Goal: Task Accomplishment & Management: Use online tool/utility

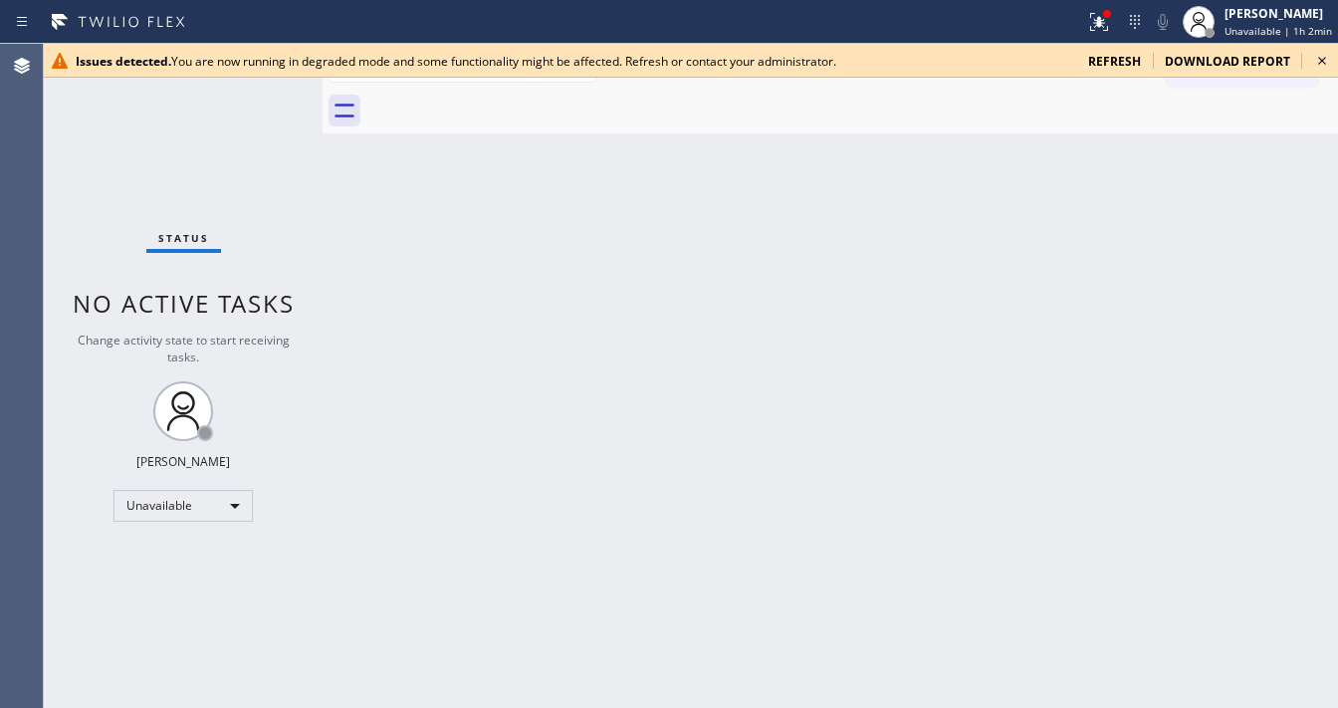
click at [1119, 61] on span "refresh" at bounding box center [1114, 61] width 53 height 17
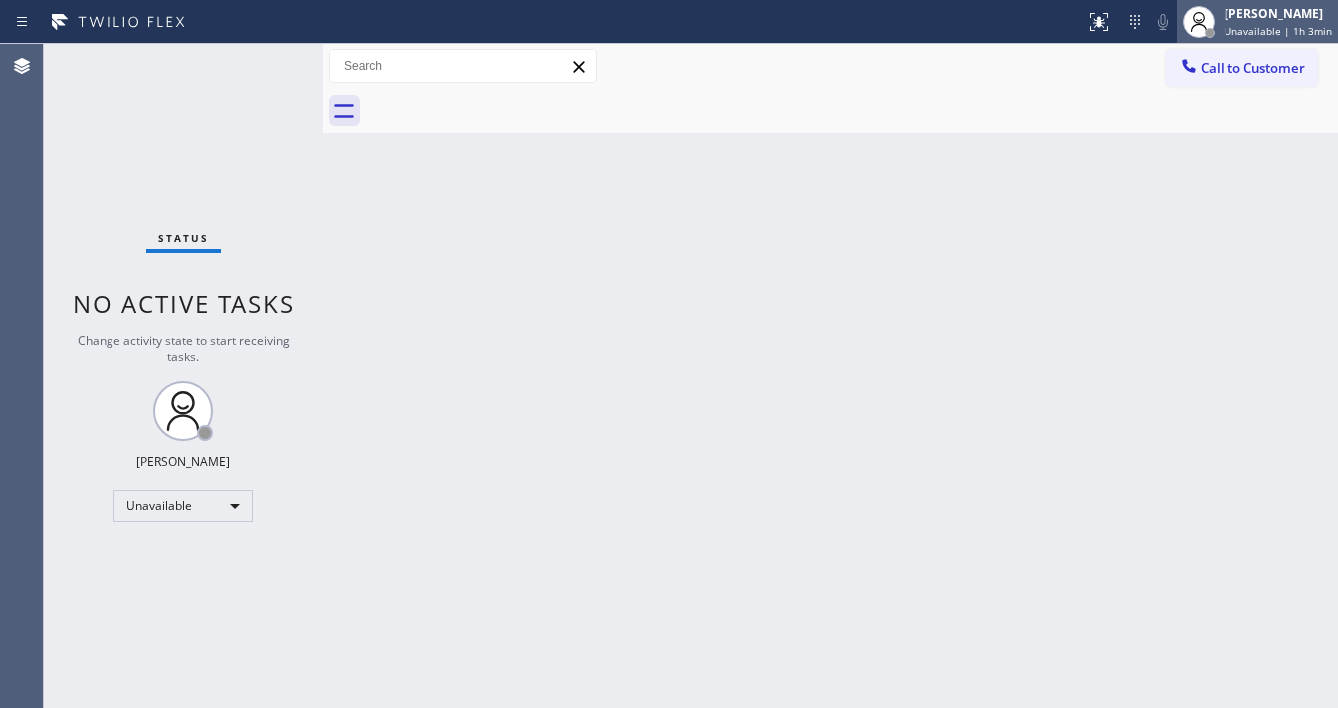
click at [1228, 28] on div "Michael Javier Unavailable | 1h 3min" at bounding box center [1280, 21] width 118 height 35
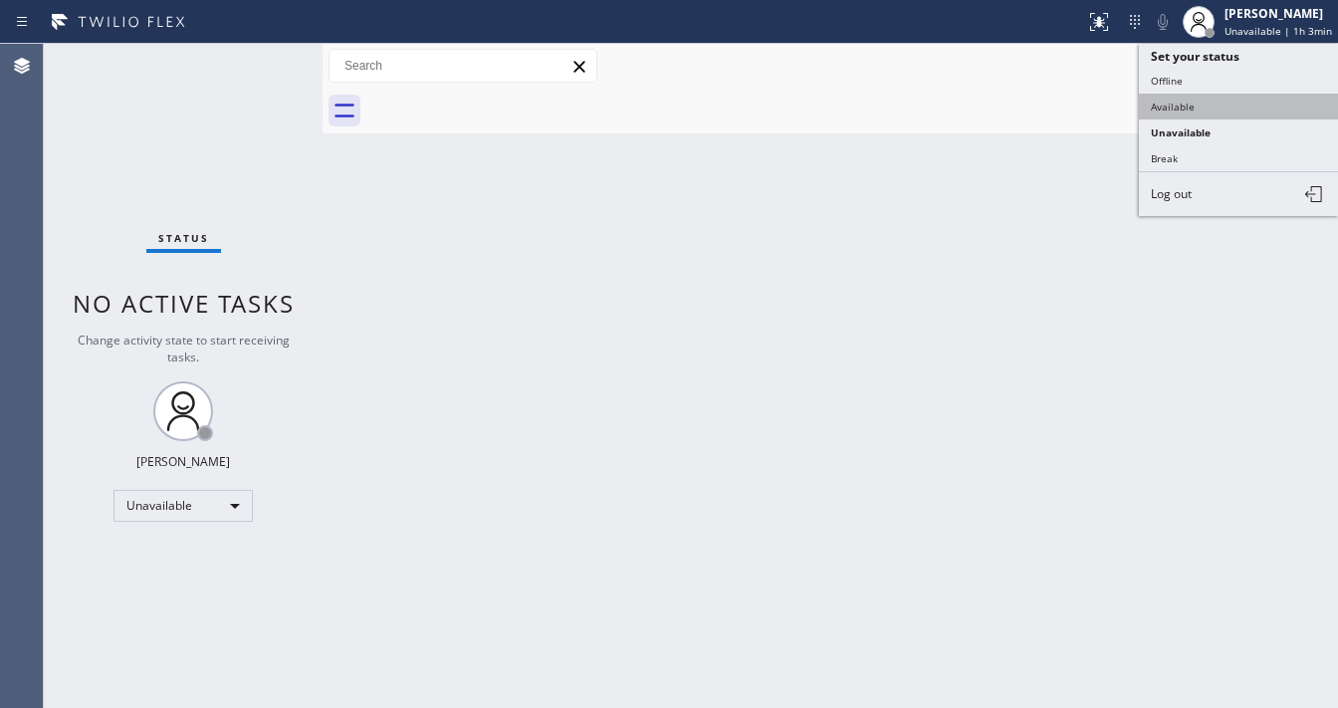
click at [1190, 95] on button "Available" at bounding box center [1238, 107] width 199 height 26
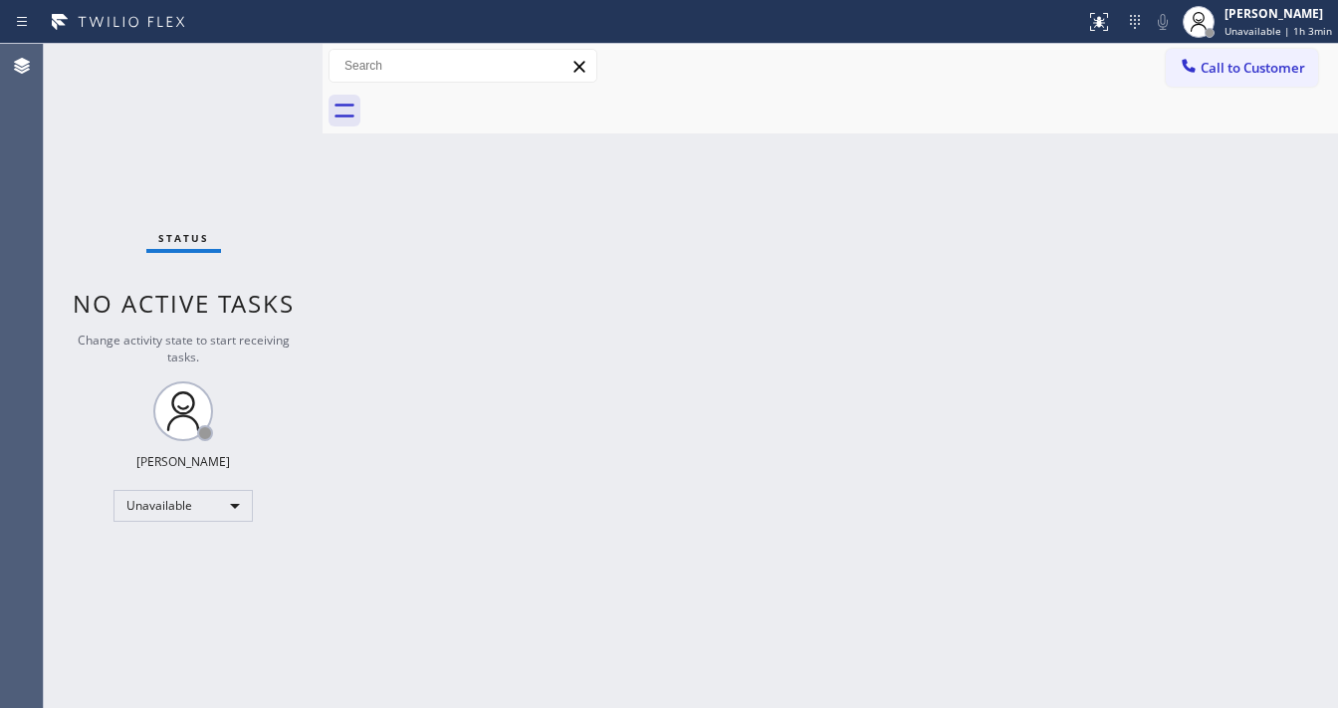
click at [765, 207] on div "Back to Dashboard Change Sender ID Customers Technicians Select a contact Outbo…" at bounding box center [831, 376] width 1016 height 664
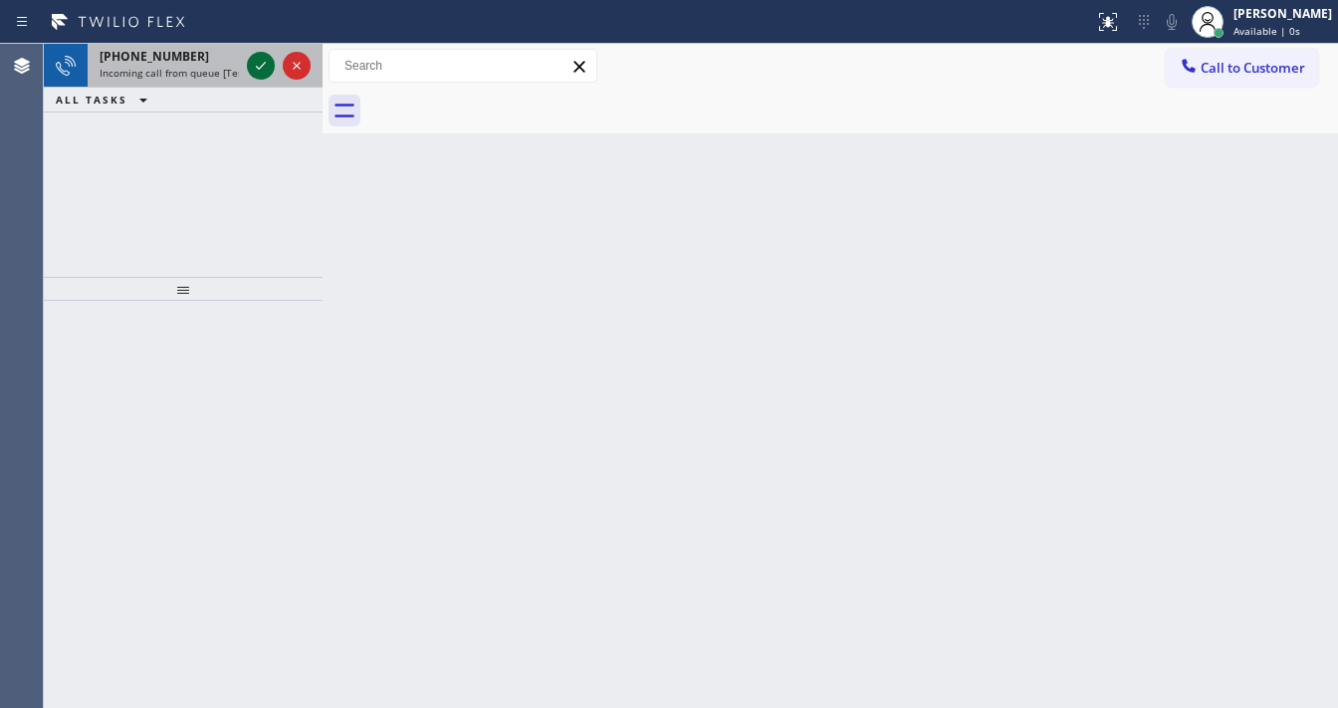
drag, startPoint x: 246, startPoint y: 60, endPoint x: 261, endPoint y: 62, distance: 15.1
click at [250, 60] on div at bounding box center [279, 66] width 72 height 44
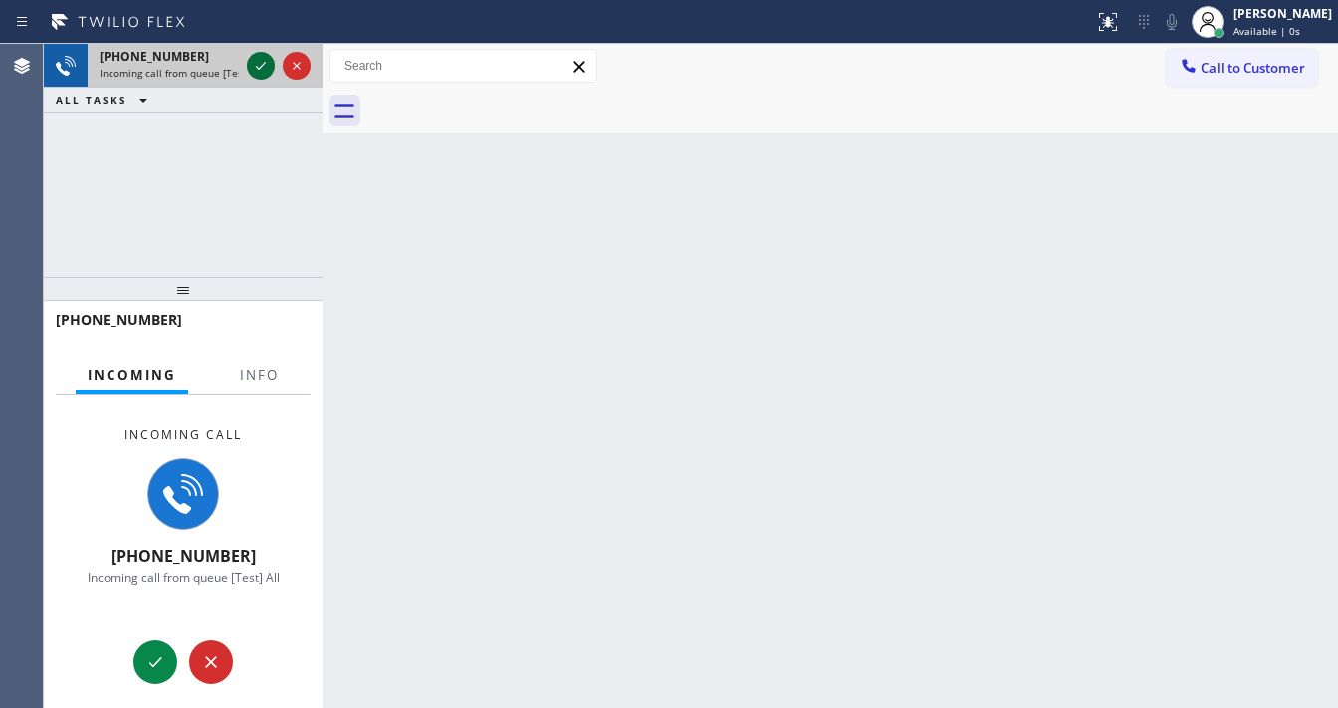
click at [261, 62] on icon at bounding box center [261, 66] width 24 height 24
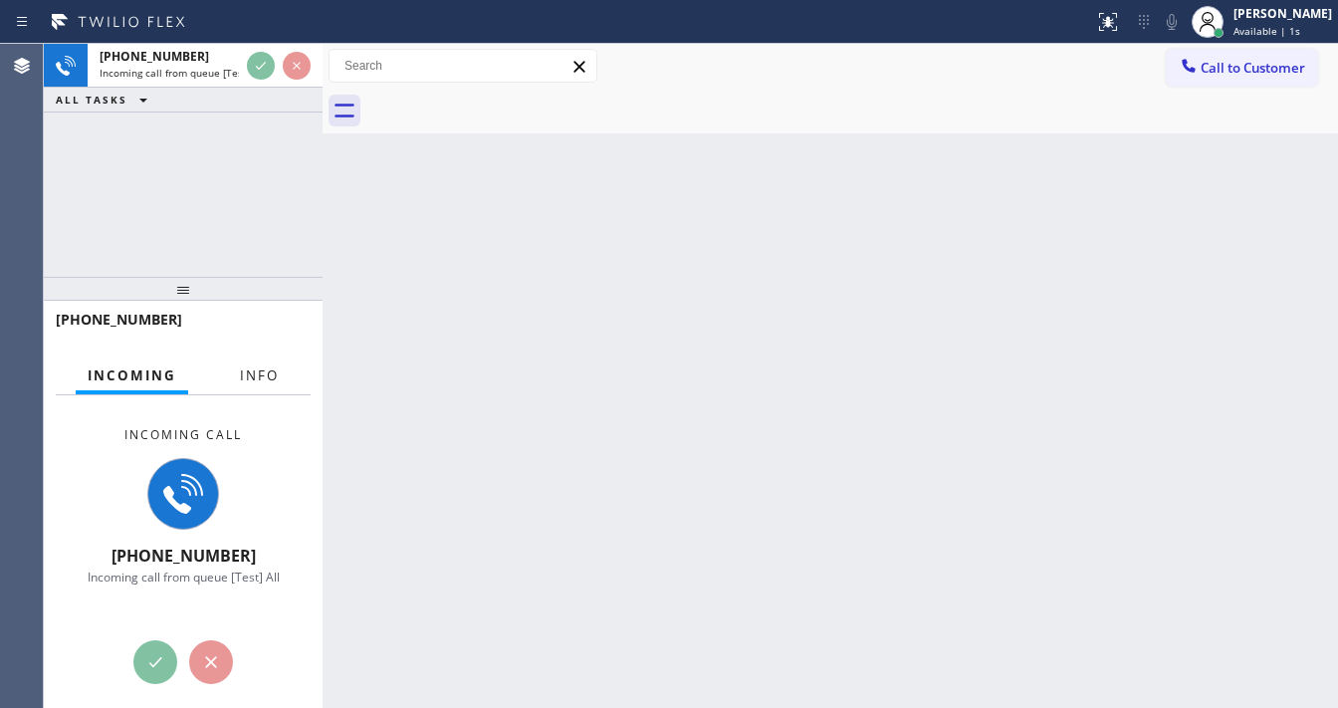
click at [261, 386] on button "Info" at bounding box center [259, 376] width 63 height 39
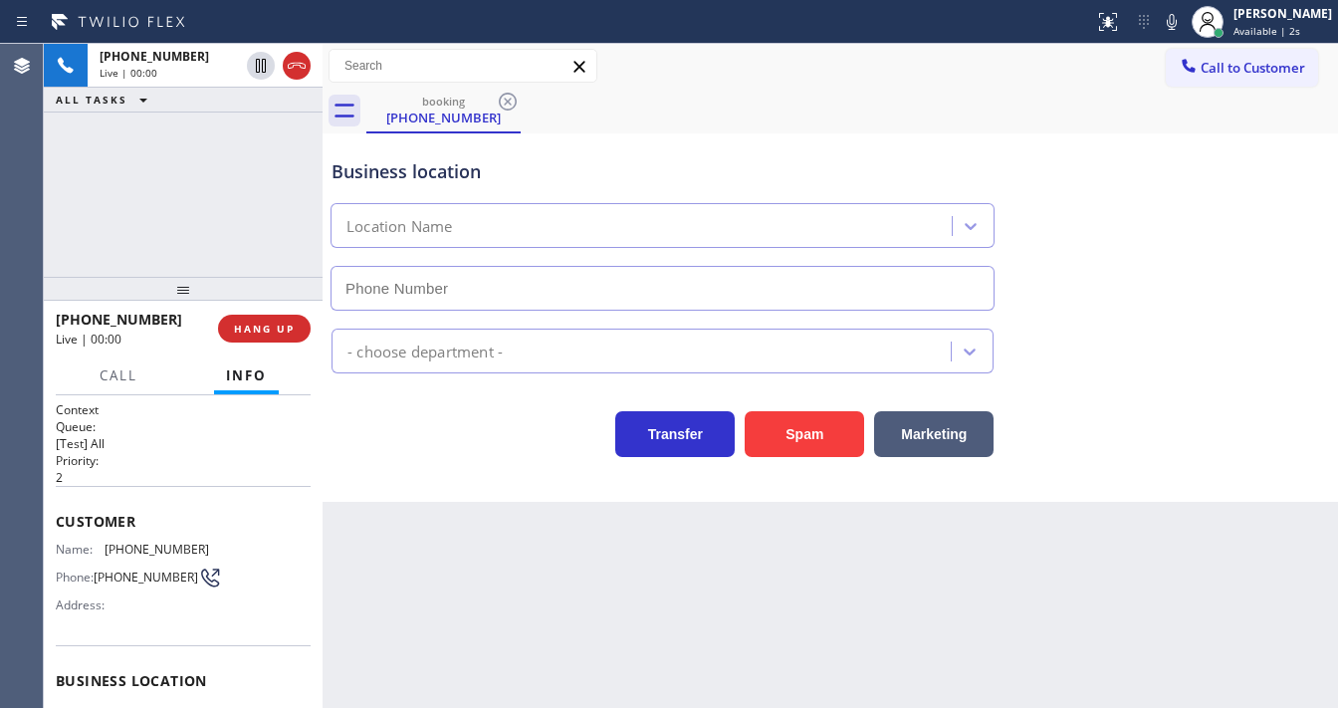
scroll to position [80, 0]
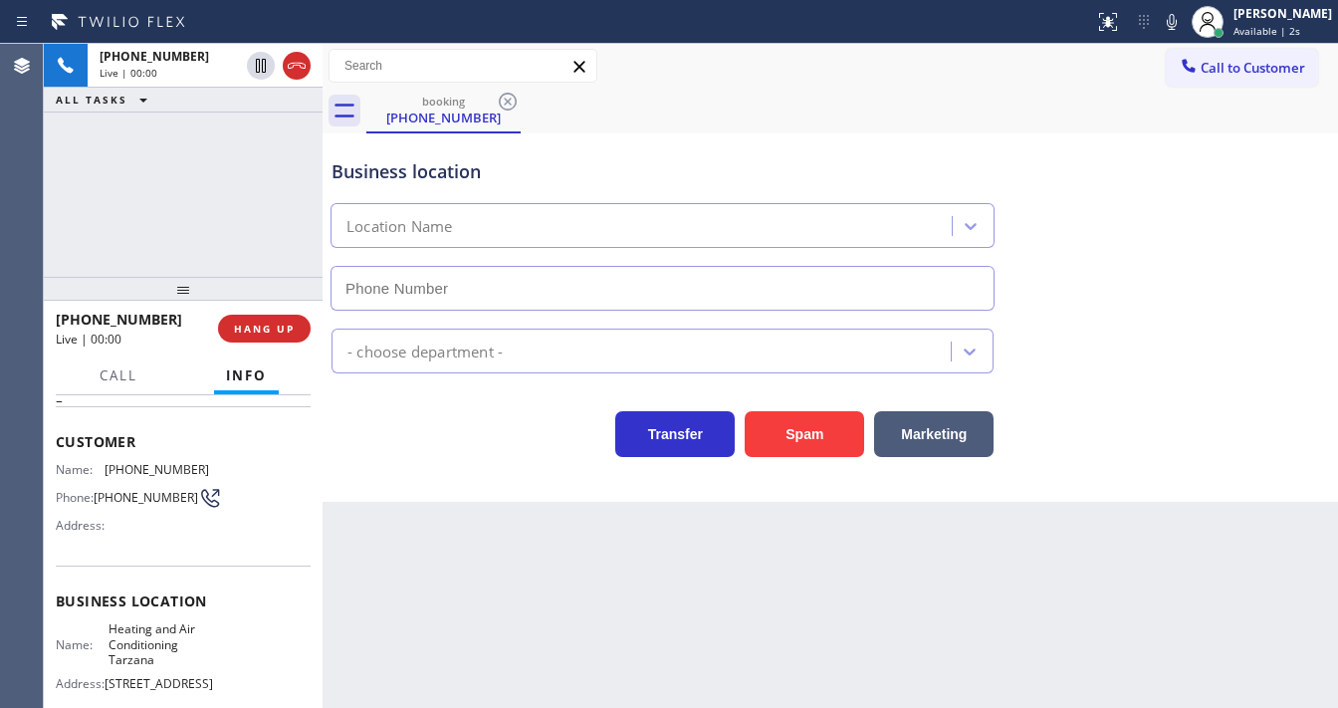
type input "(818) 210-4095"
drag, startPoint x: 84, startPoint y: 236, endPoint x: 131, endPoint y: 239, distance: 47.9
click at [88, 236] on div "+18184436864 Live | 00:13 ALL TASKS ALL TASKS ACTIVE TASKS TASKS IN WRAP UP" at bounding box center [183, 160] width 279 height 233
click at [822, 428] on button "Spam" at bounding box center [804, 434] width 119 height 46
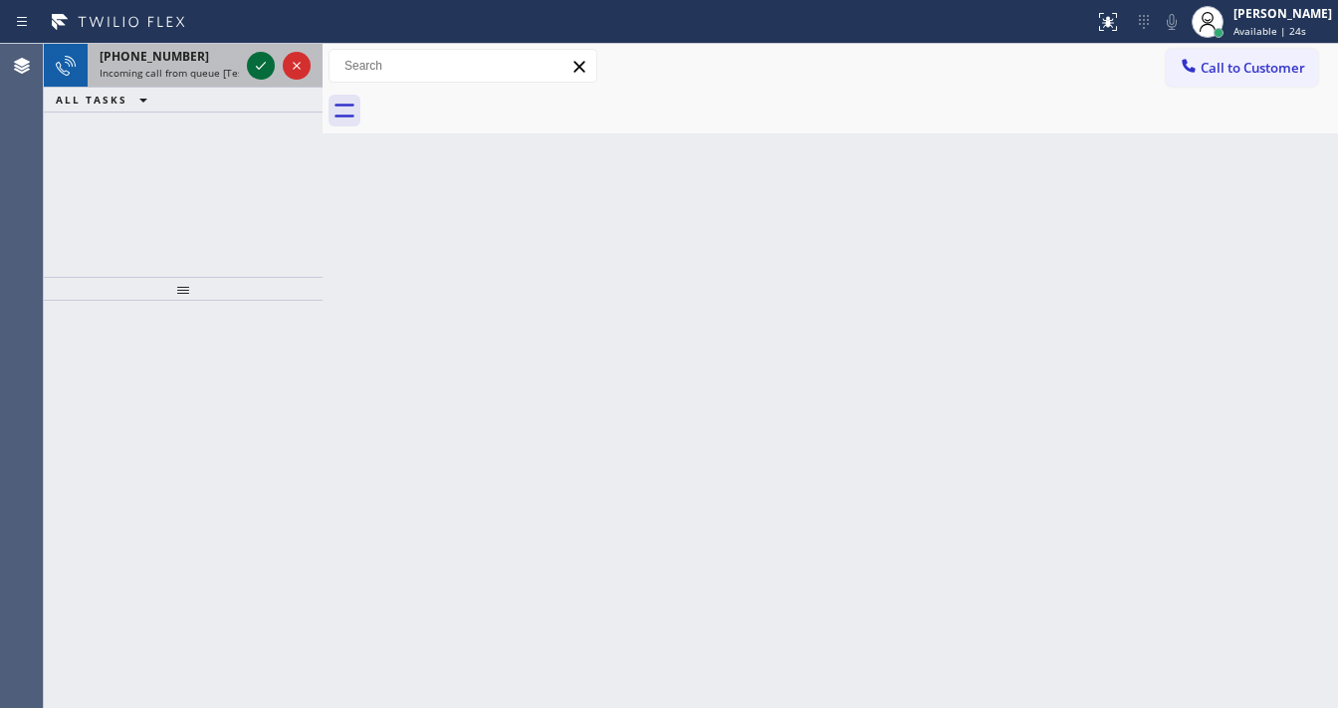
click at [249, 68] on icon at bounding box center [261, 66] width 24 height 24
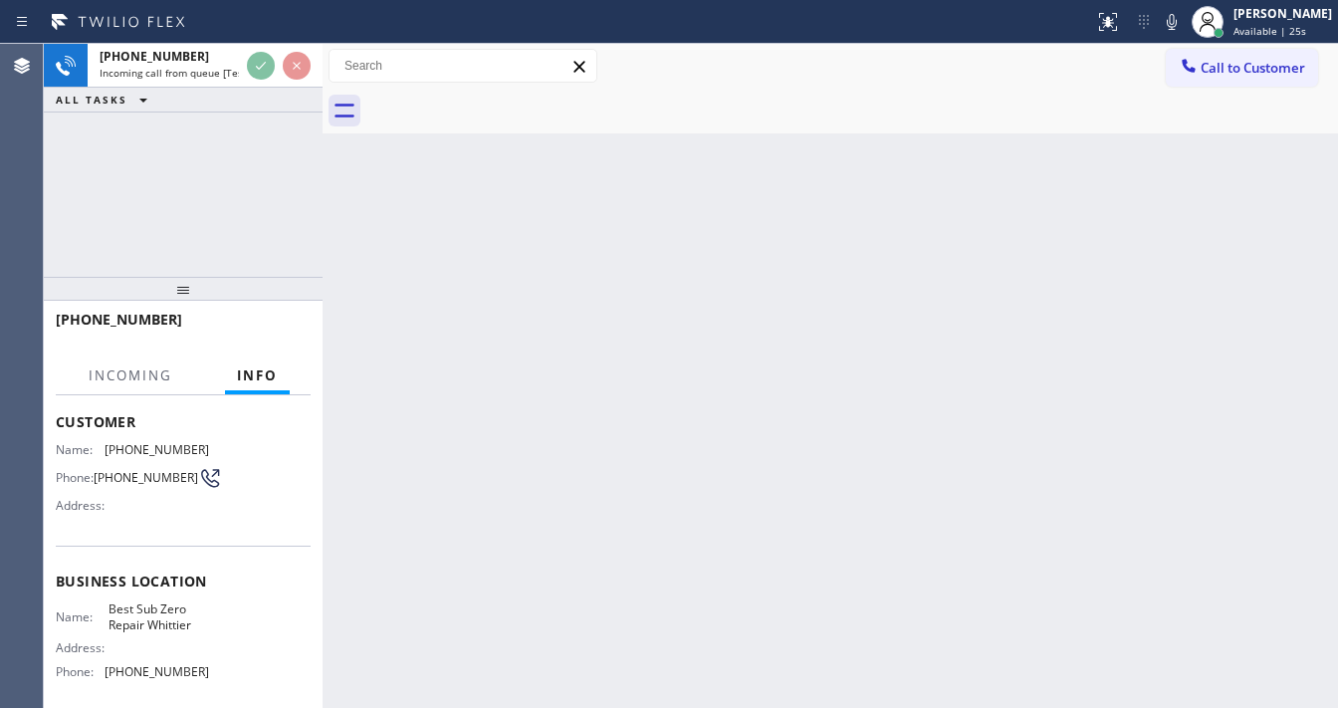
scroll to position [159, 0]
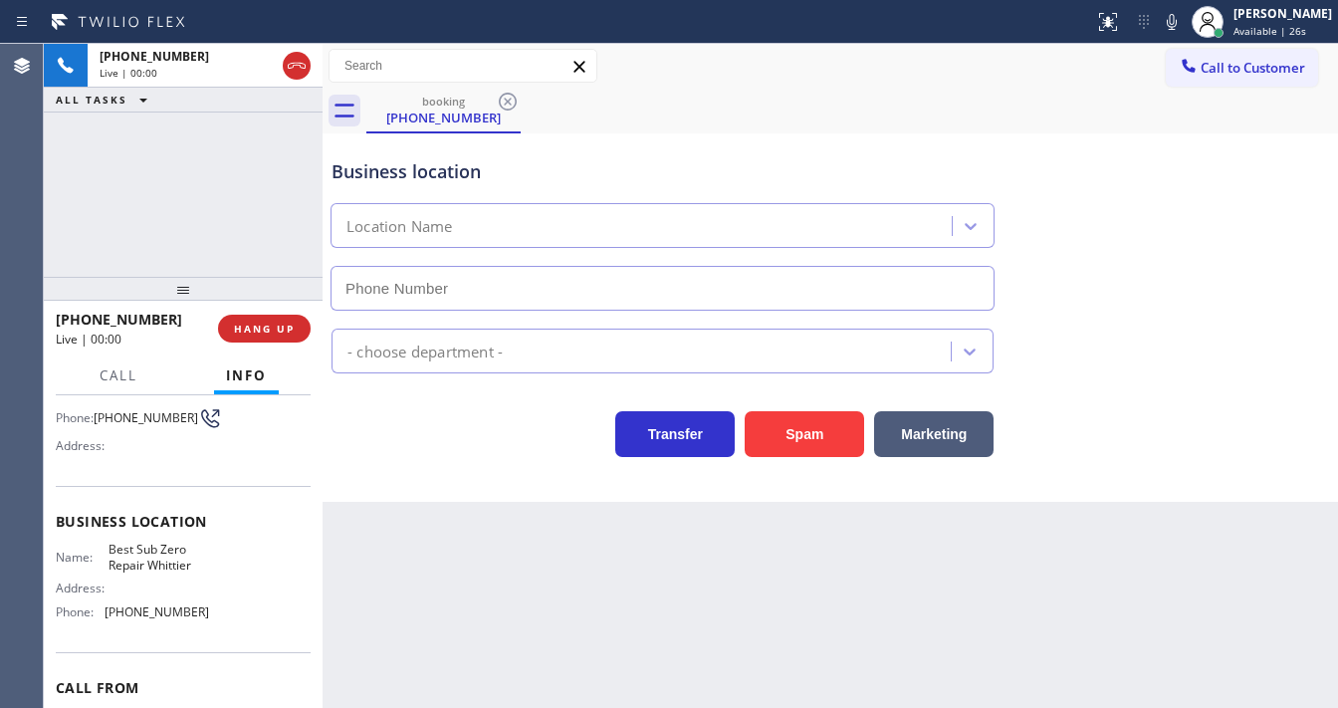
type input "(562) 455-4739"
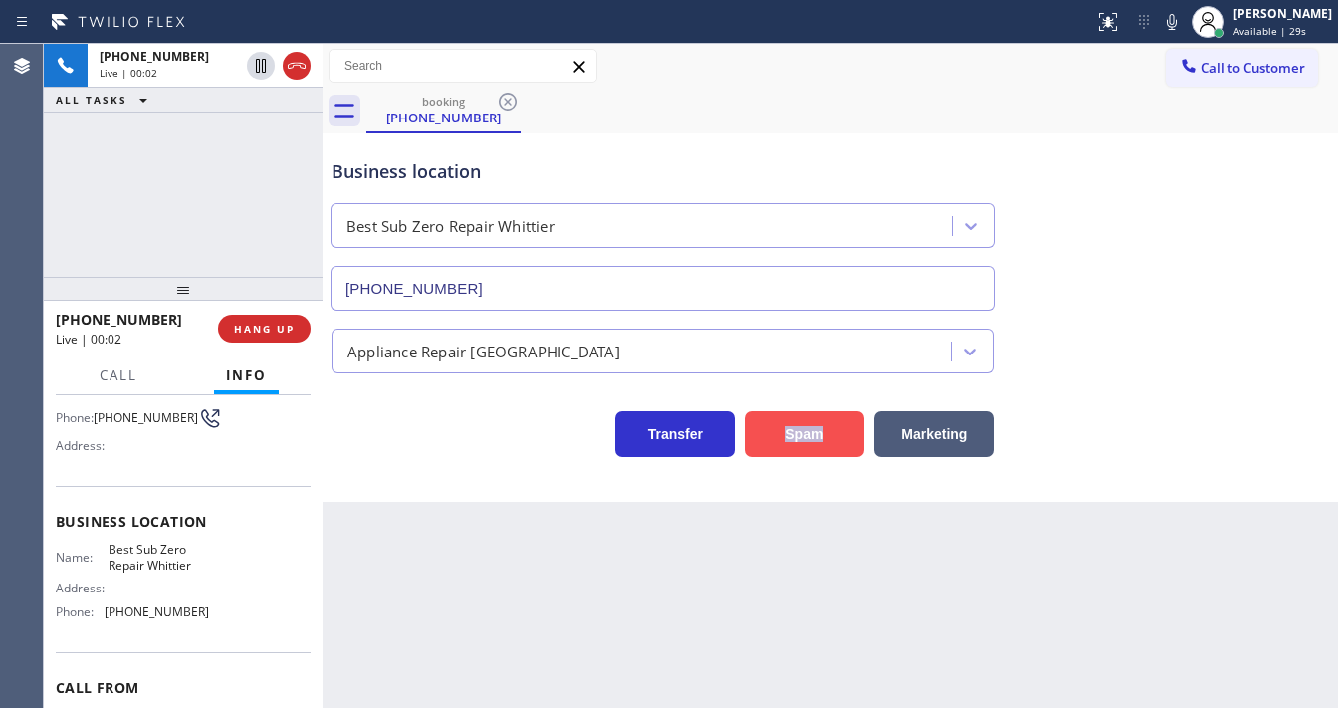
click at [829, 417] on div "Spam" at bounding box center [799, 429] width 129 height 56
click at [829, 417] on button "Spam" at bounding box center [804, 434] width 119 height 46
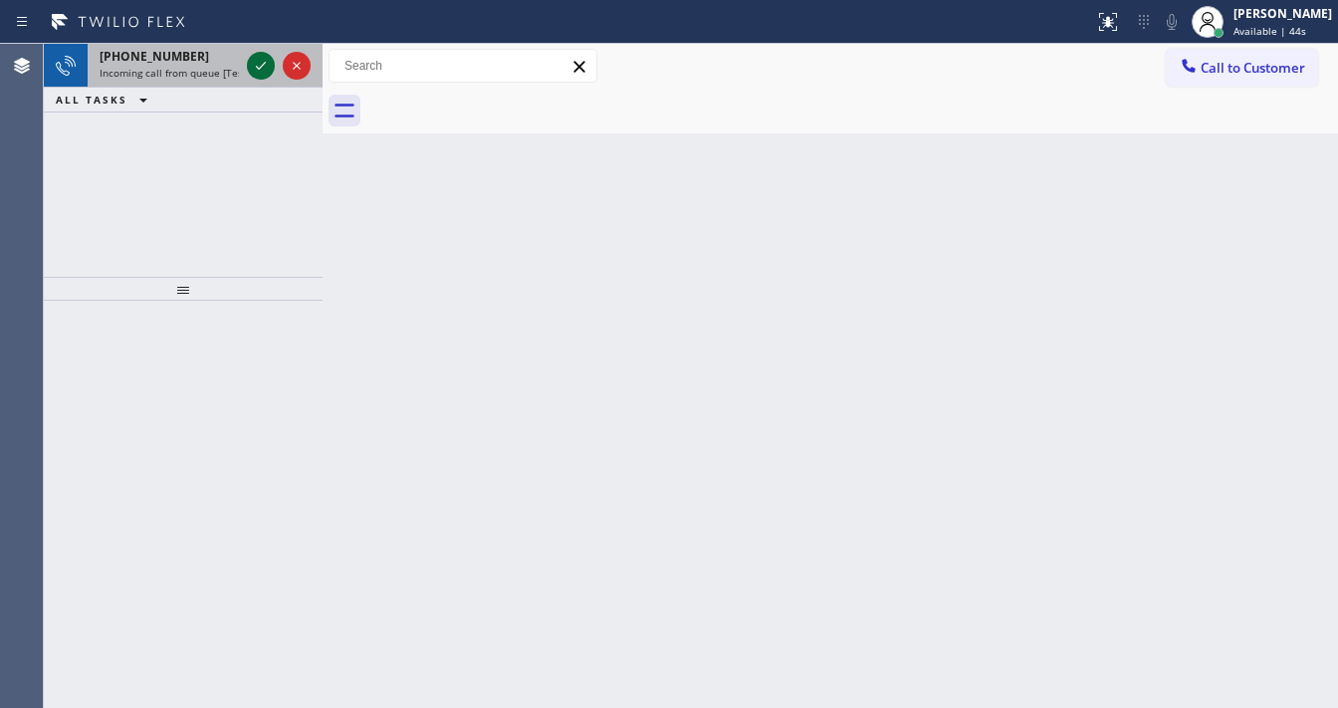
click at [255, 64] on icon at bounding box center [261, 66] width 24 height 24
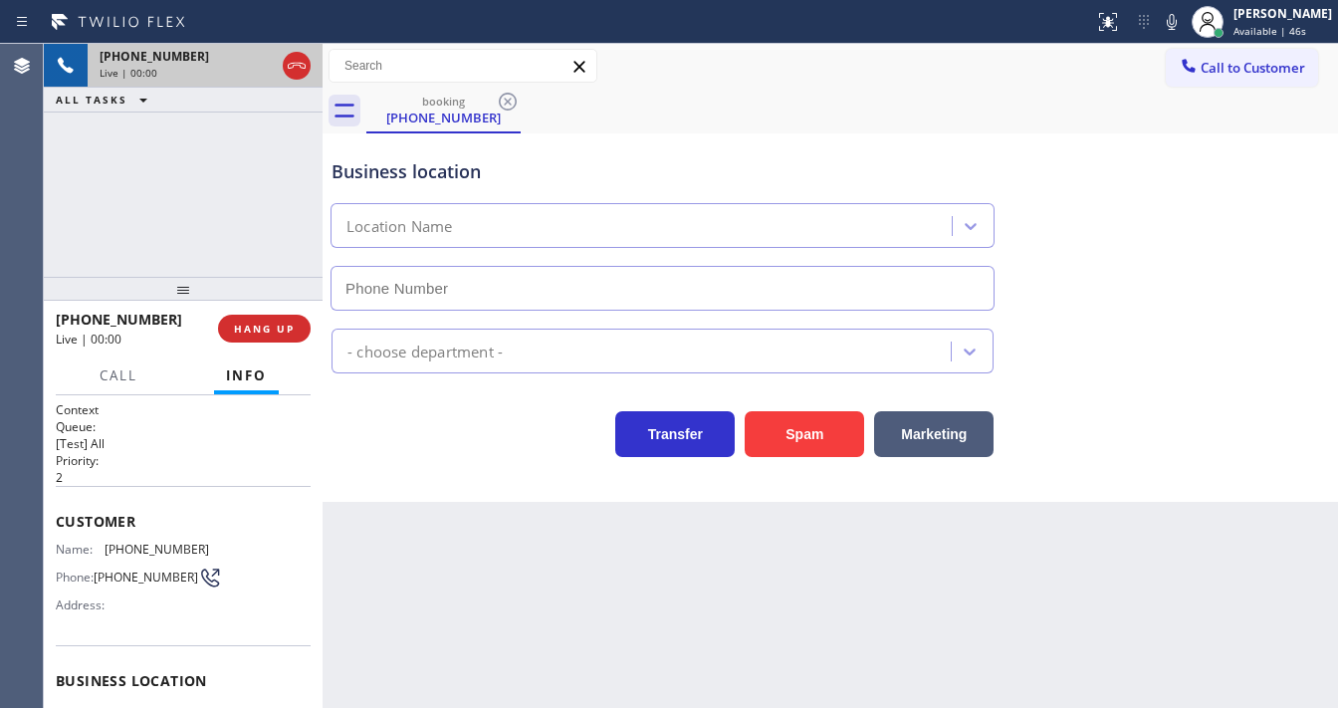
type input "(562) 455-4739"
click at [168, 233] on div "+15626407769 Live | 00:19 ALL TASKS ALL TASKS ACTIVE TASKS TASKS IN WRAP UP" at bounding box center [183, 160] width 279 height 233
click at [769, 426] on button "Spam" at bounding box center [804, 434] width 119 height 46
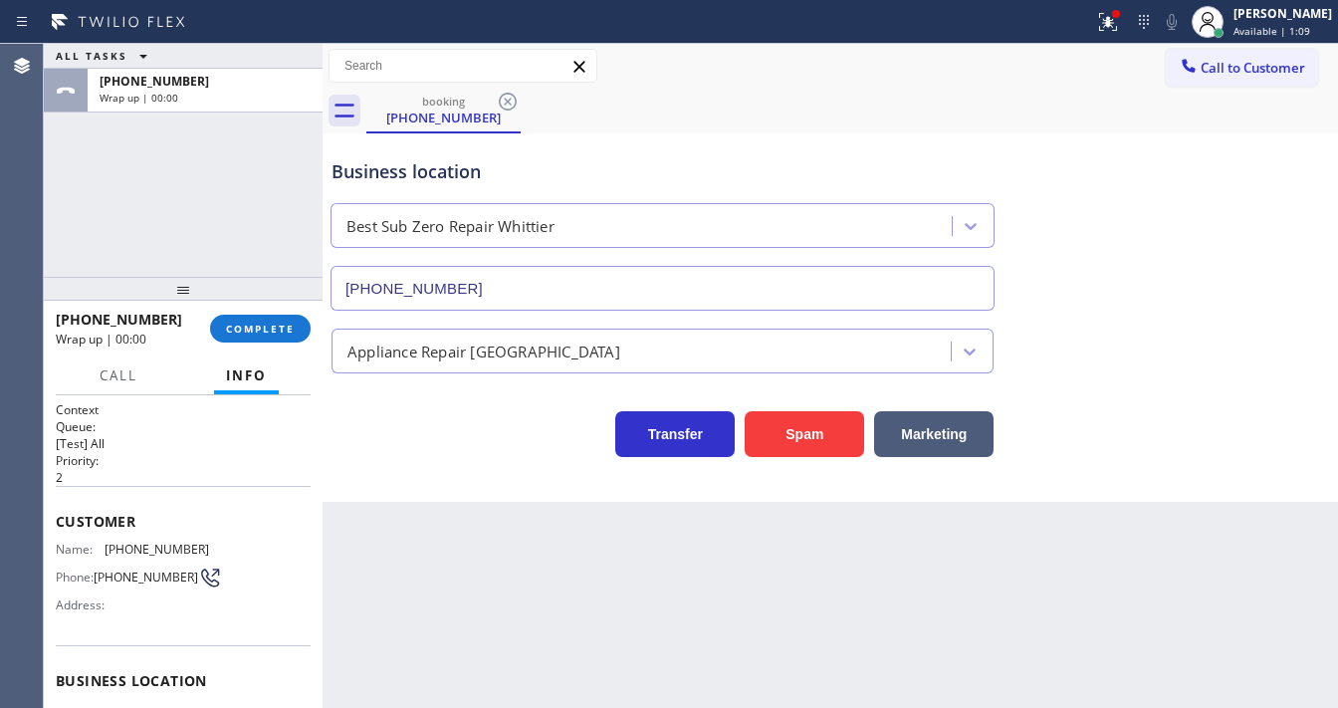
click at [392, 351] on div "Appliance Repair High End" at bounding box center [484, 351] width 273 height 23
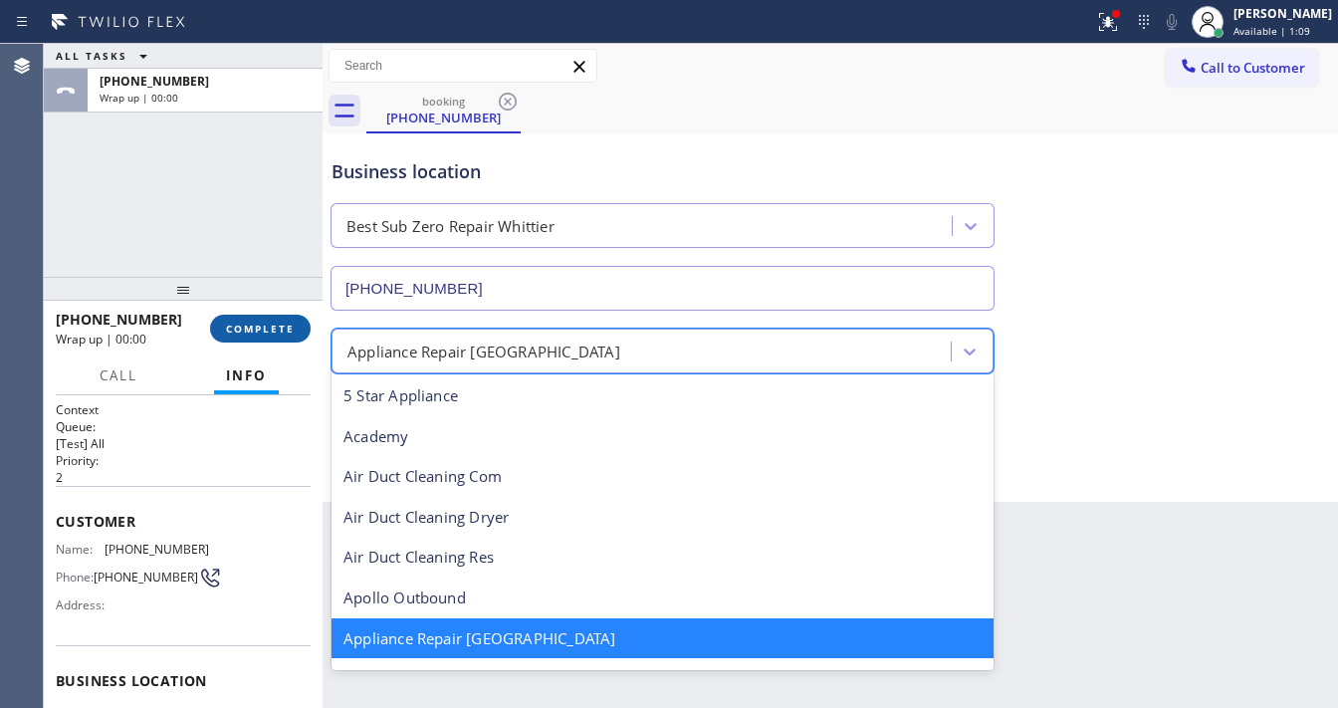
scroll to position [2, 0]
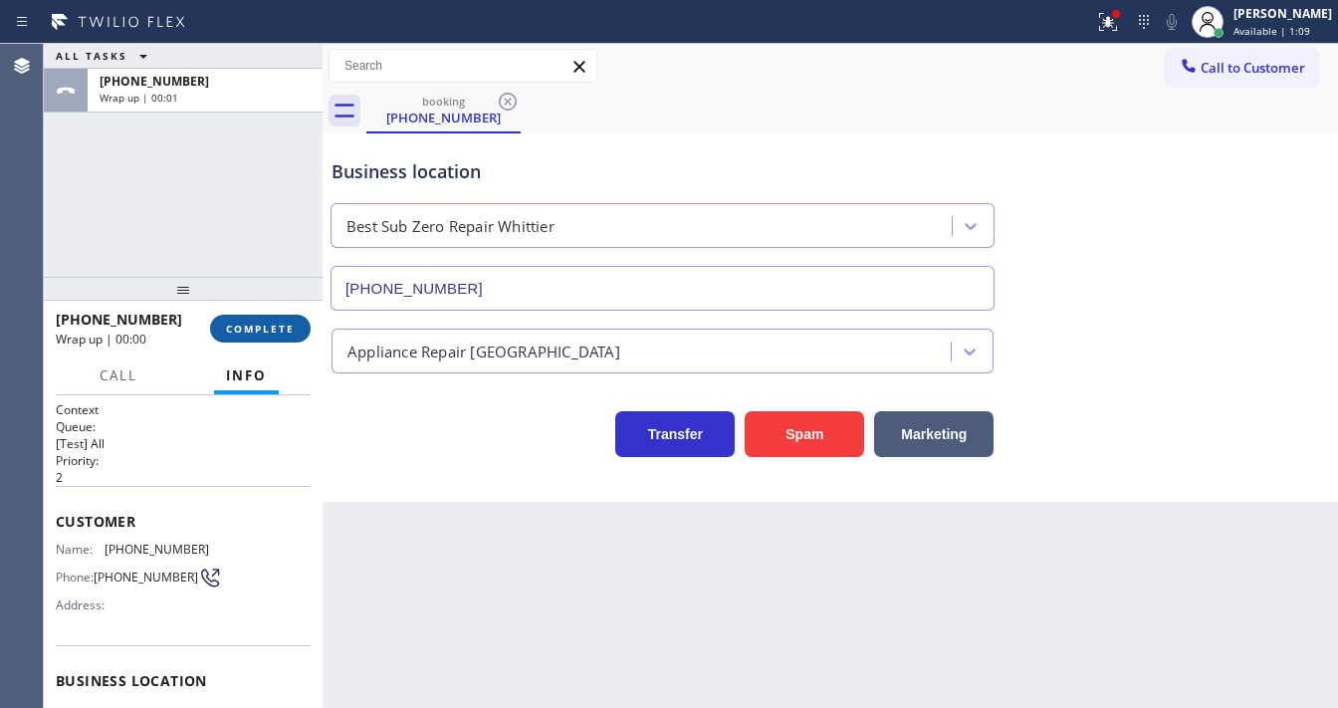
click at [259, 318] on button "COMPLETE" at bounding box center [260, 329] width 101 height 28
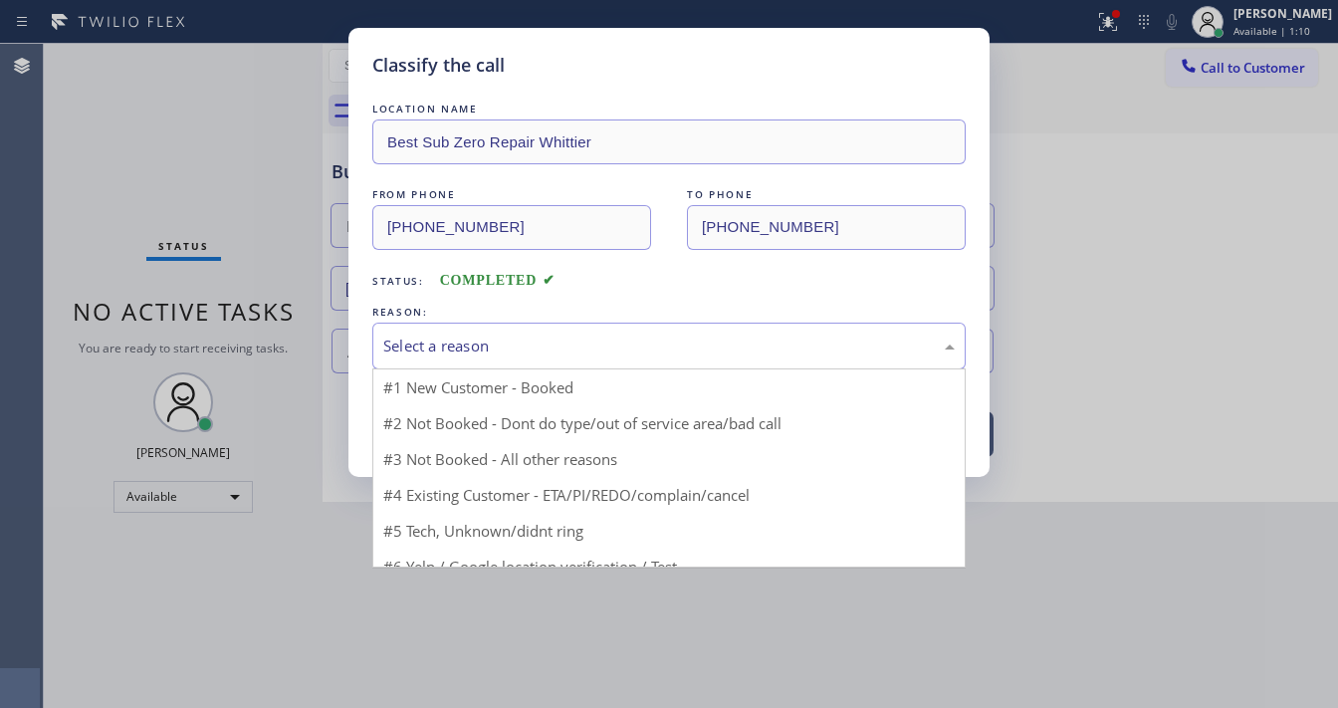
click at [472, 356] on div "Select a reason" at bounding box center [669, 346] width 572 height 23
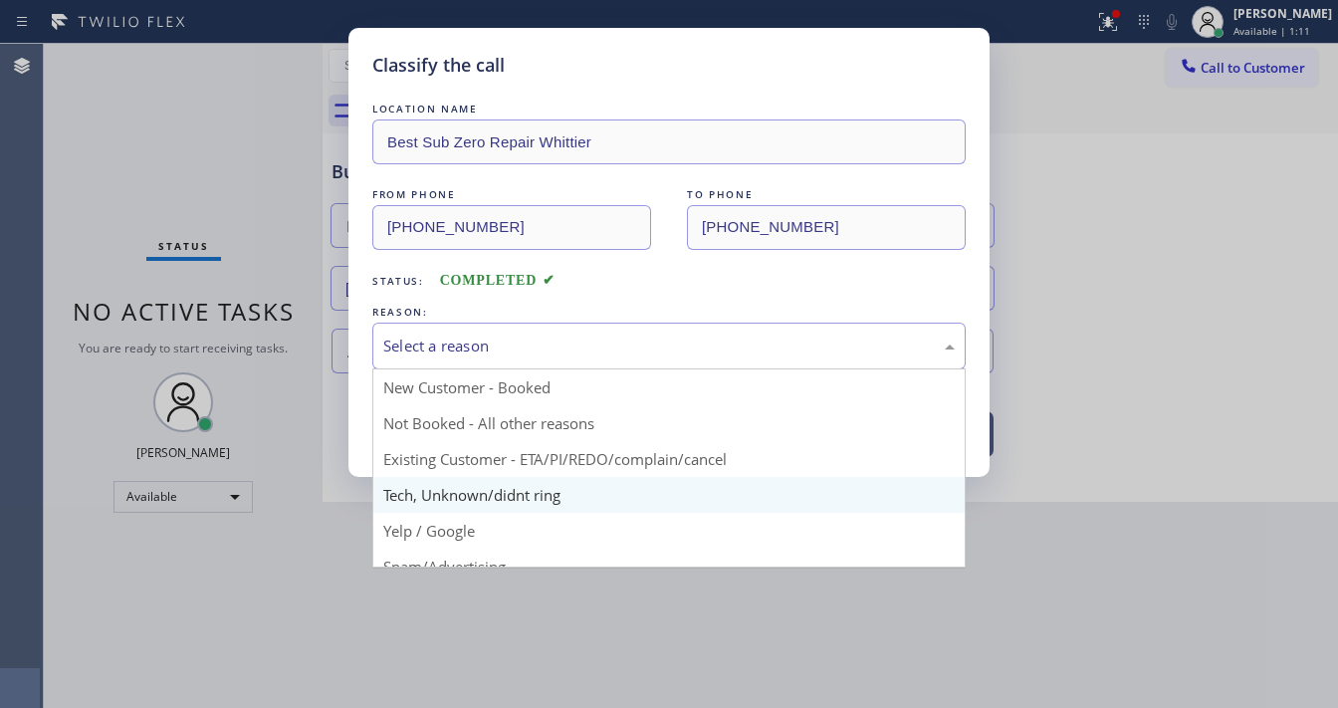
drag, startPoint x: 463, startPoint y: 484, endPoint x: 482, endPoint y: 442, distance: 45.9
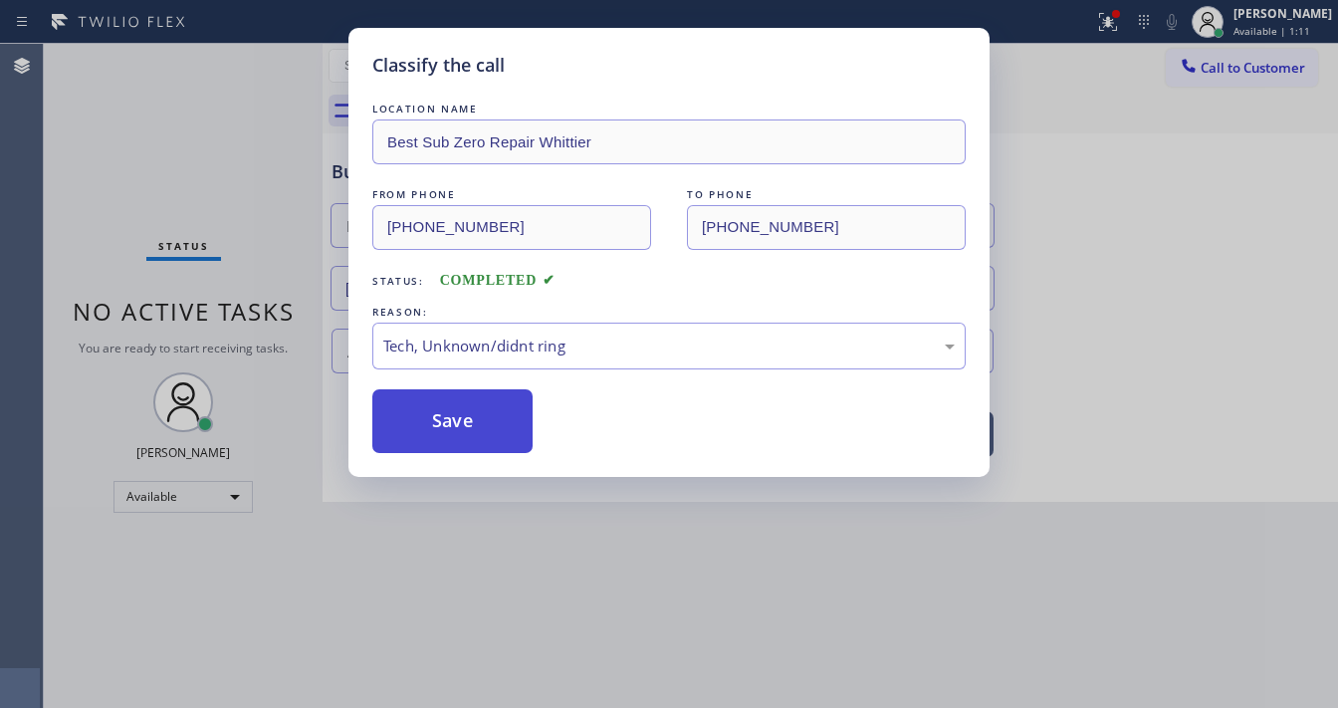
click at [486, 424] on button "Save" at bounding box center [452, 421] width 160 height 64
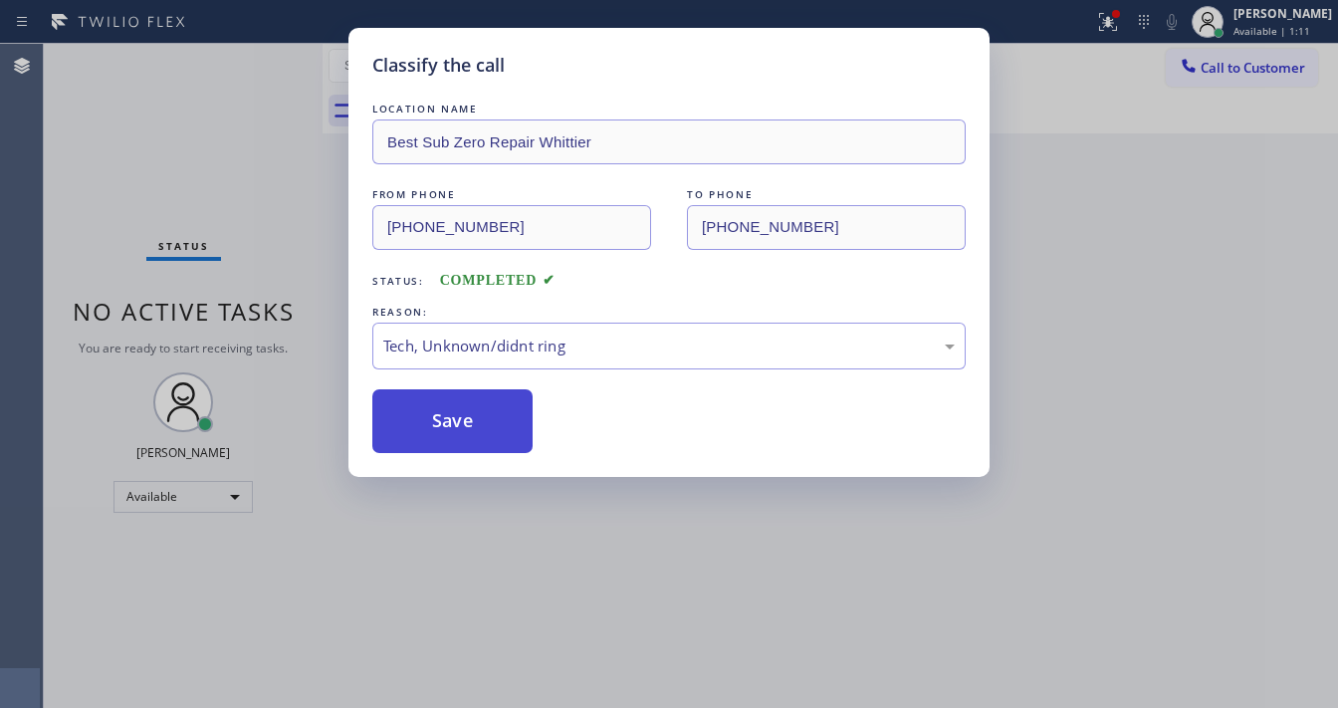
click at [486, 424] on button "Save" at bounding box center [452, 421] width 160 height 64
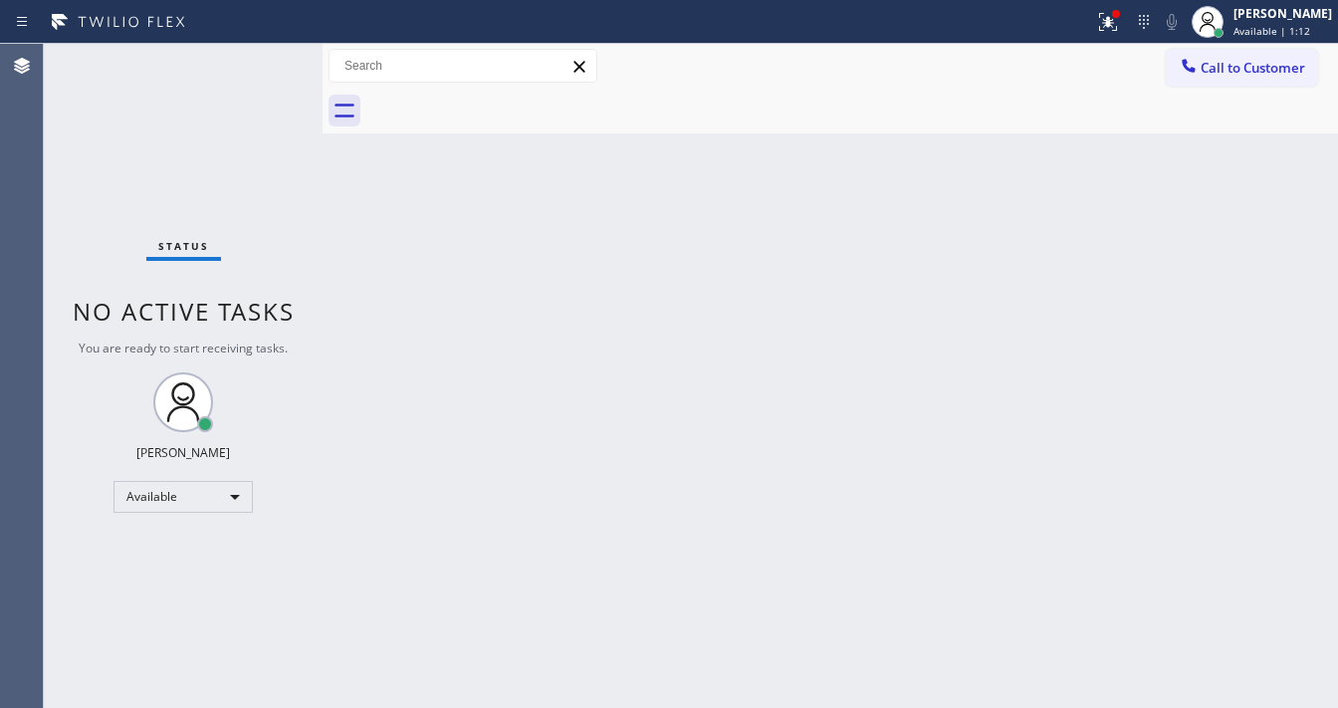
click at [1081, 238] on div "Back to Dashboard Change Sender ID Customers Technicians Select a contact Outbo…" at bounding box center [831, 376] width 1016 height 664
click at [1120, 14] on icon at bounding box center [1108, 22] width 24 height 24
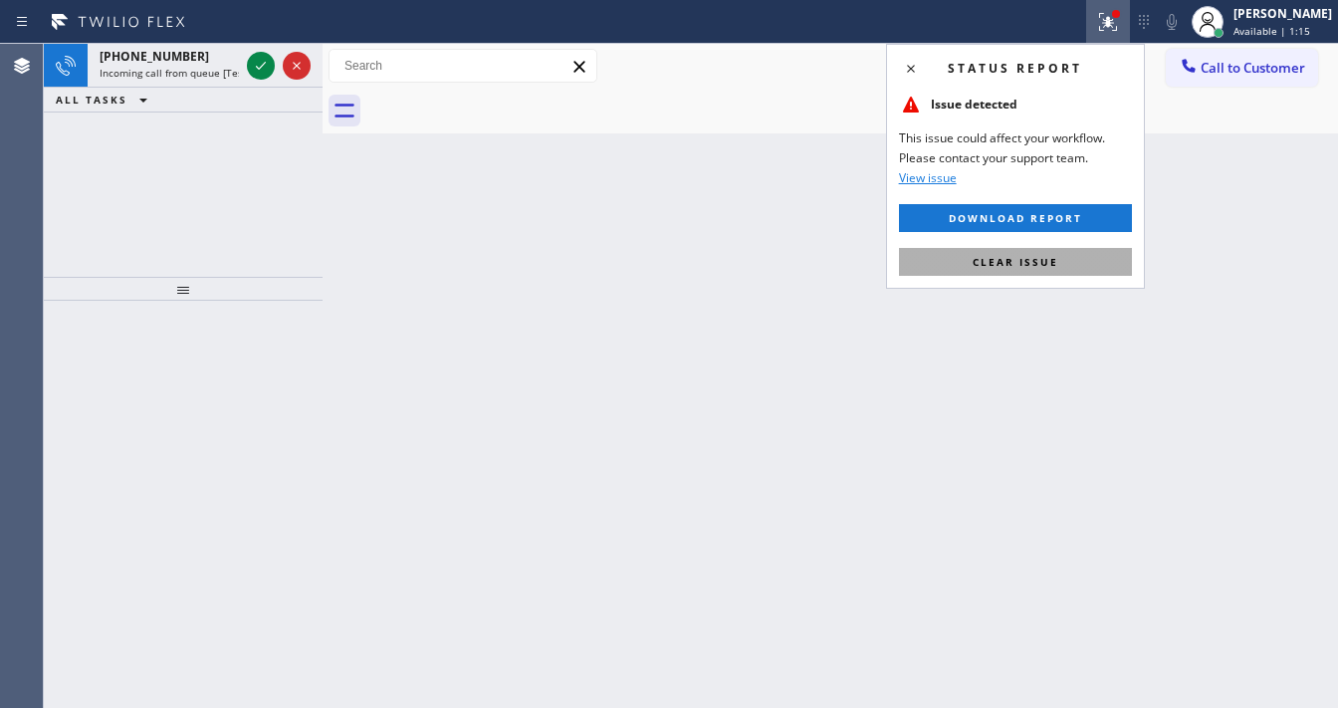
click at [1037, 253] on button "Clear issue" at bounding box center [1015, 262] width 233 height 28
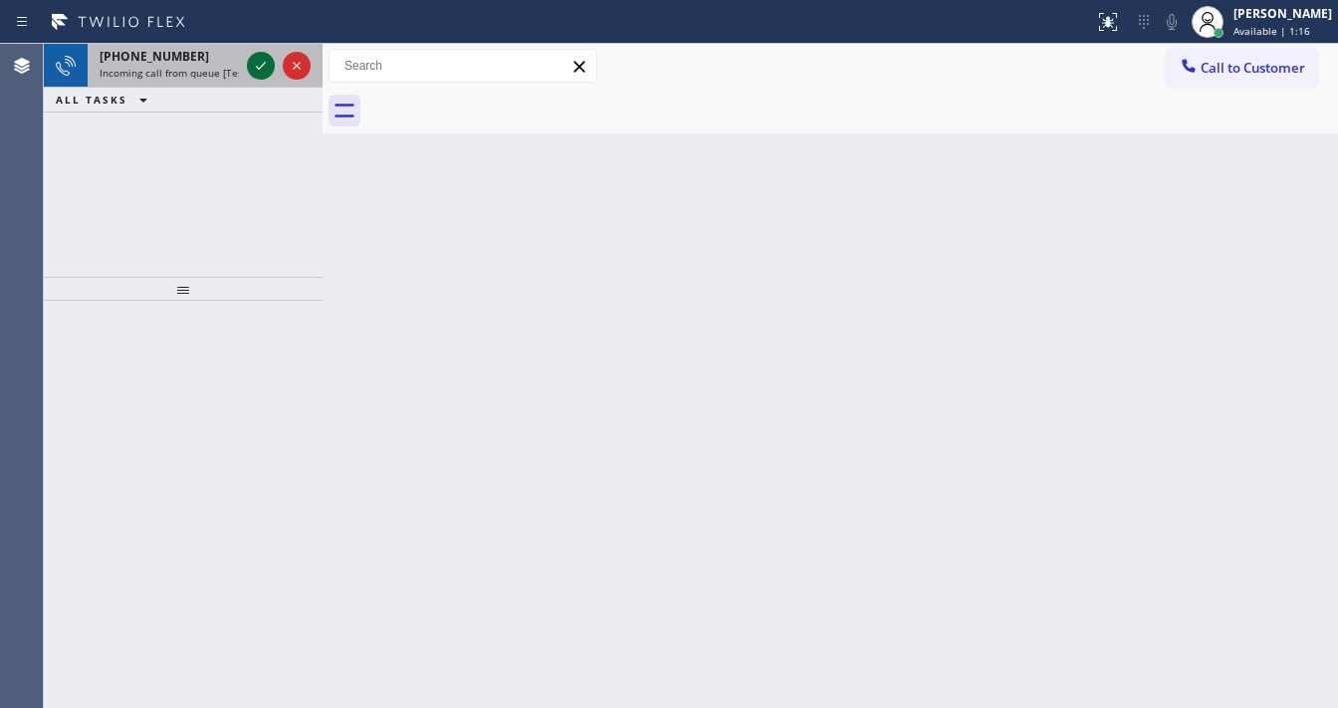
click at [260, 63] on icon at bounding box center [261, 66] width 24 height 24
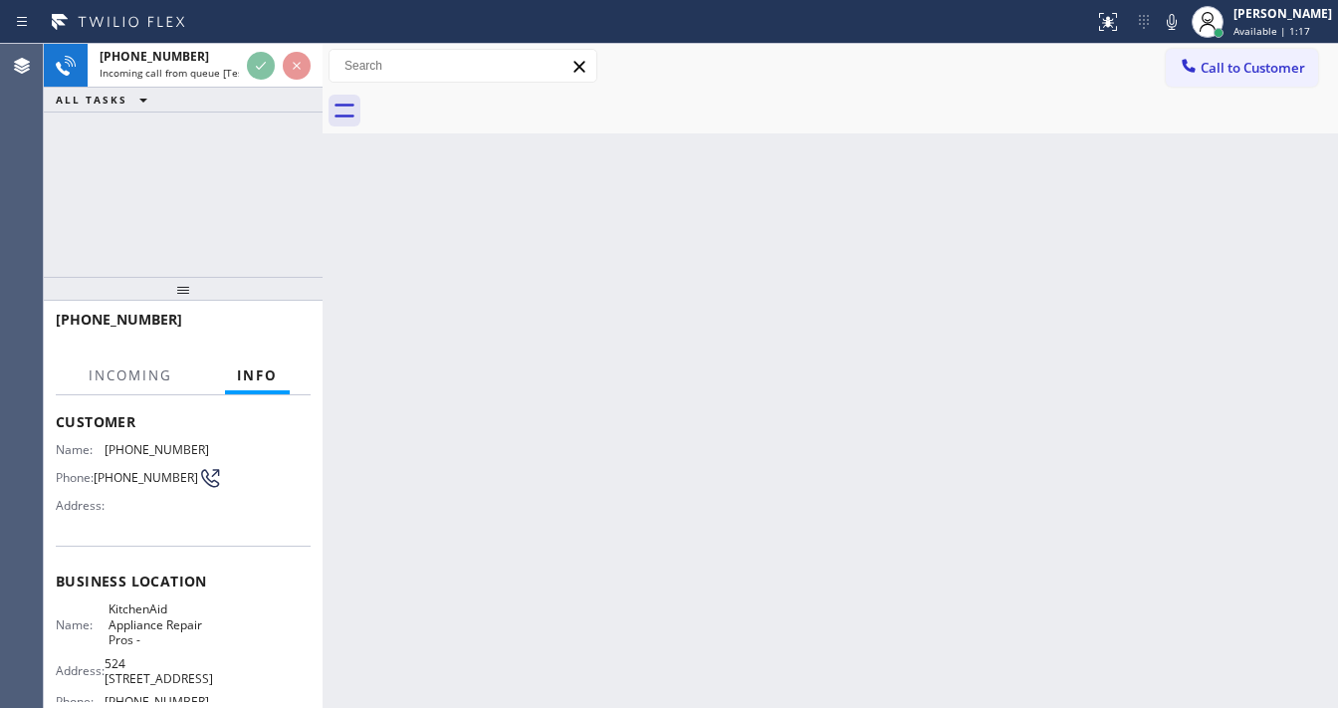
scroll to position [159, 0]
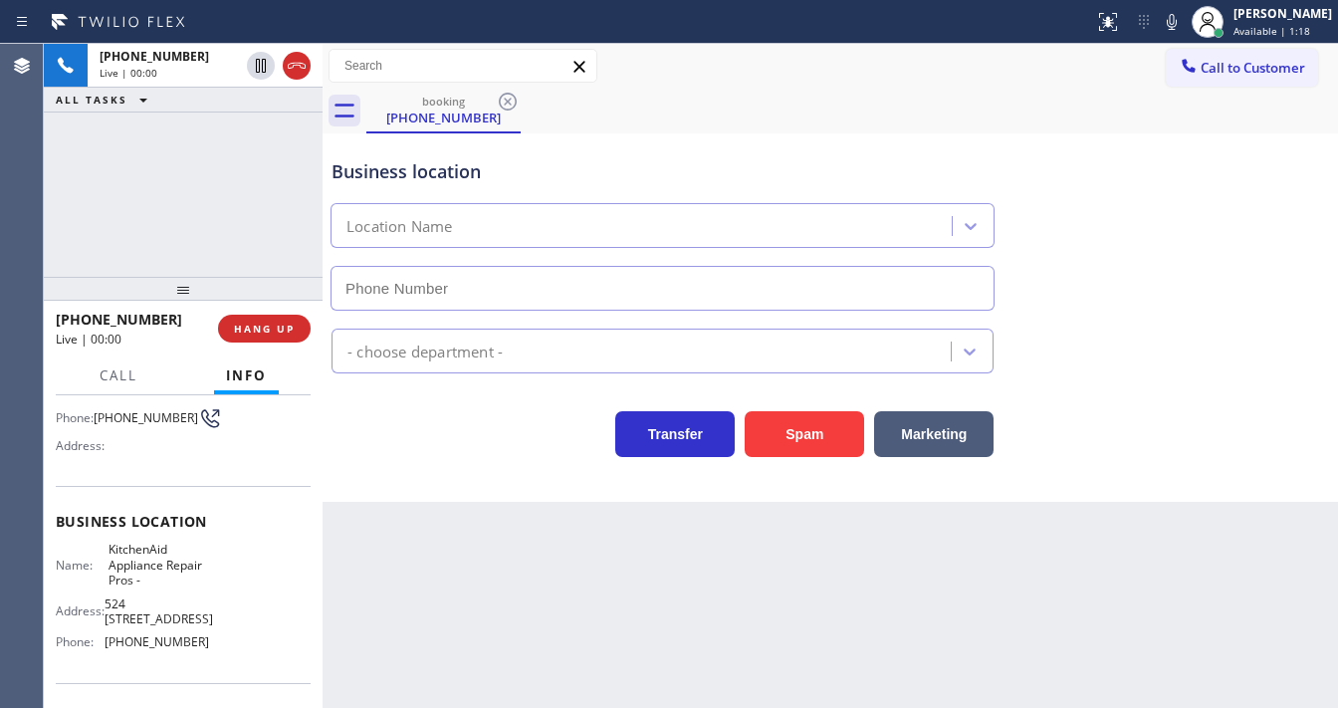
type input "(855) 213-9318"
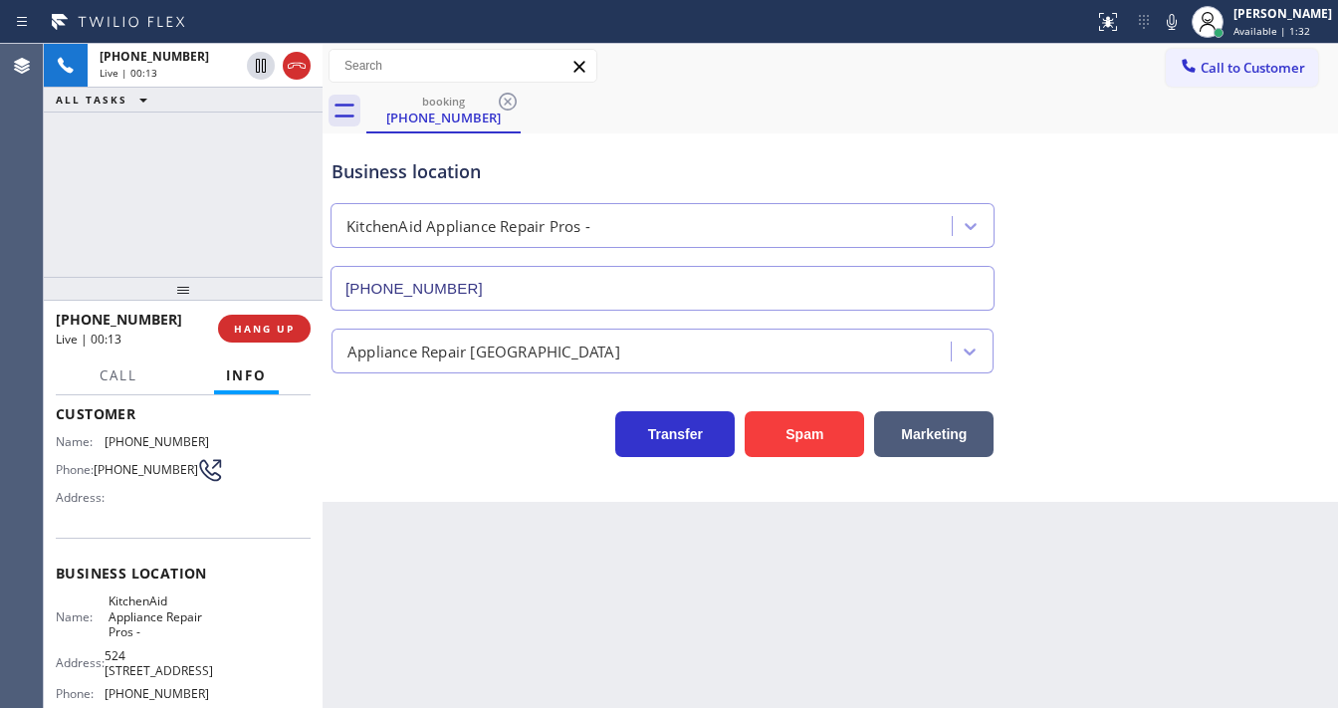
scroll to position [80, 0]
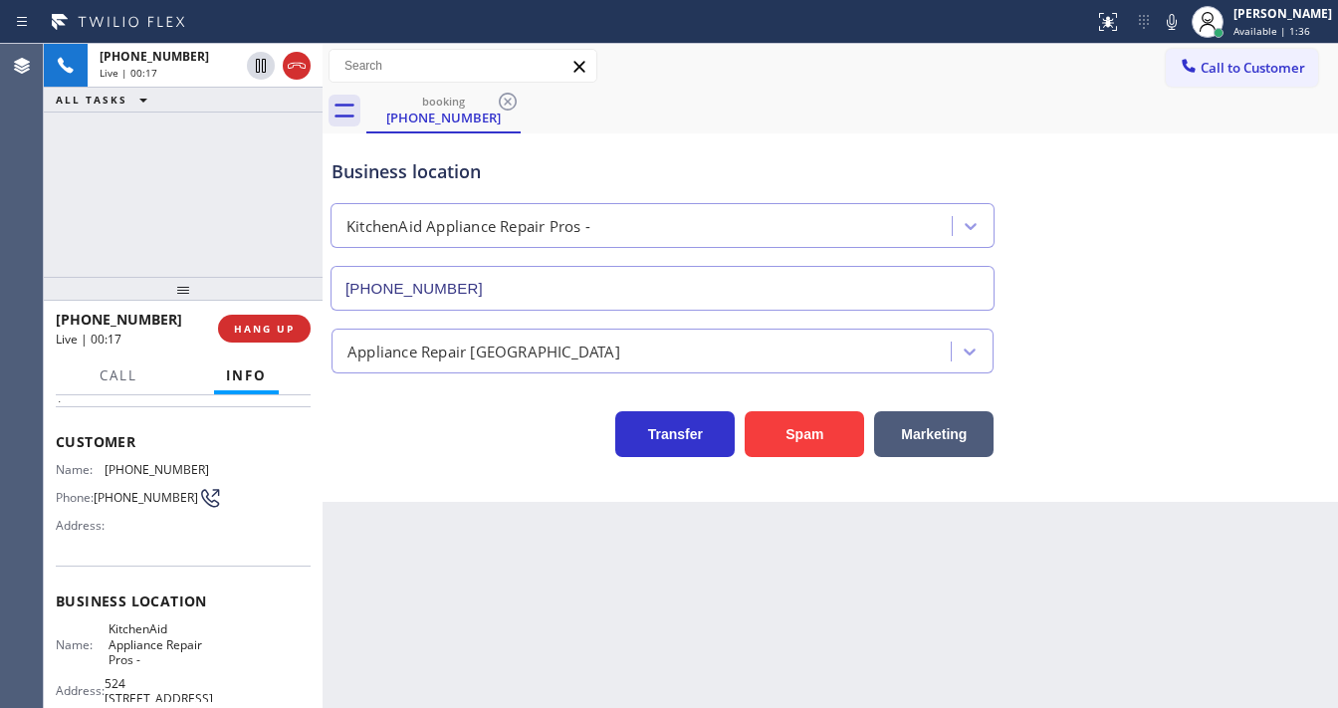
click at [150, 180] on div "+14802152889 Live | 00:17 ALL TASKS ALL TASKS ACTIVE TASKS TASKS IN WRAP UP" at bounding box center [183, 160] width 279 height 233
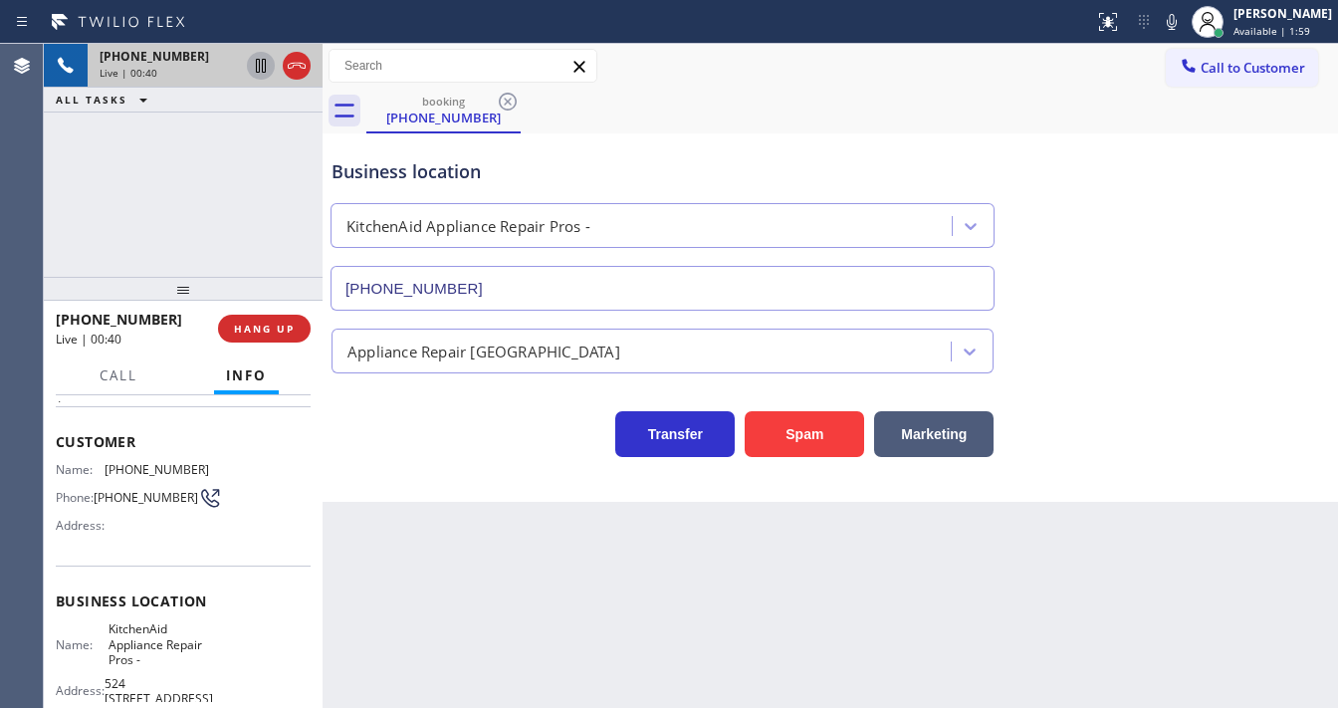
click at [258, 67] on icon at bounding box center [261, 66] width 24 height 24
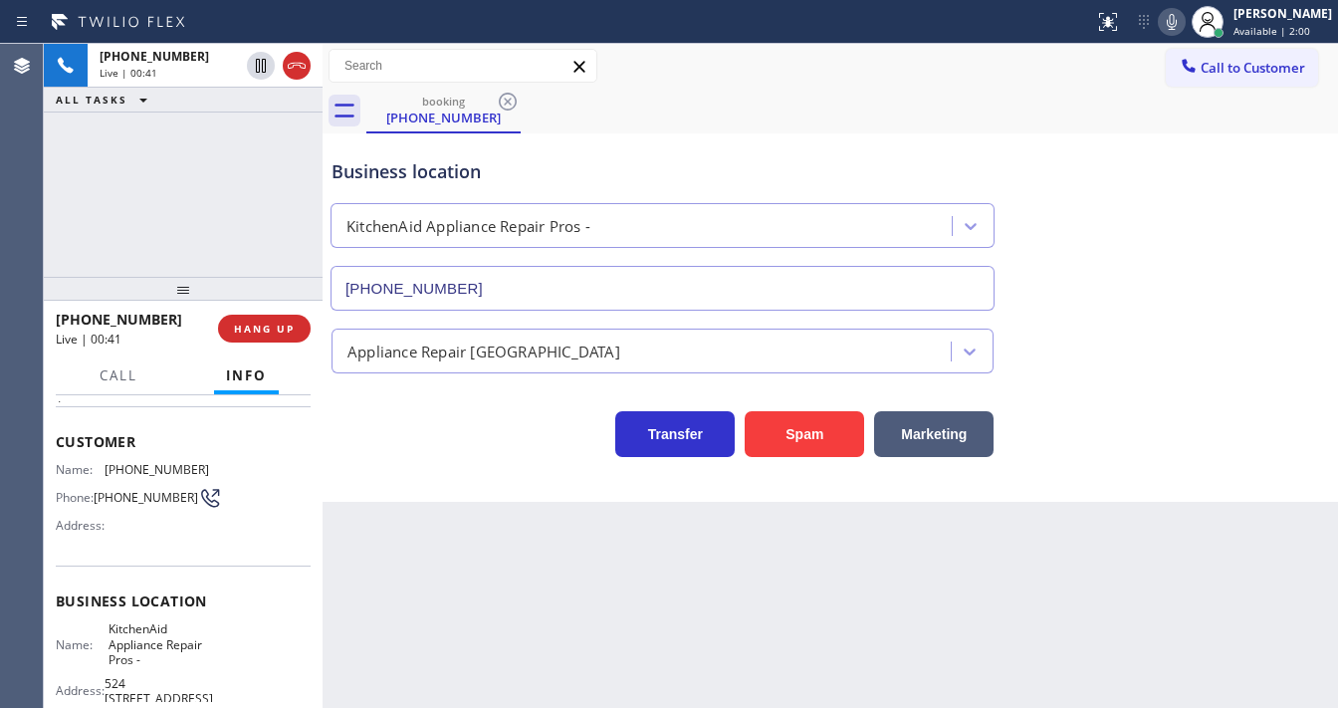
click at [1179, 16] on icon at bounding box center [1172, 22] width 24 height 24
click at [259, 66] on icon at bounding box center [261, 66] width 24 height 24
click at [1183, 22] on icon at bounding box center [1172, 22] width 24 height 24
click at [270, 197] on div "+14802152889 Live | 01:36 ALL TASKS ALL TASKS ACTIVE TASKS TASKS IN WRAP UP" at bounding box center [183, 160] width 279 height 233
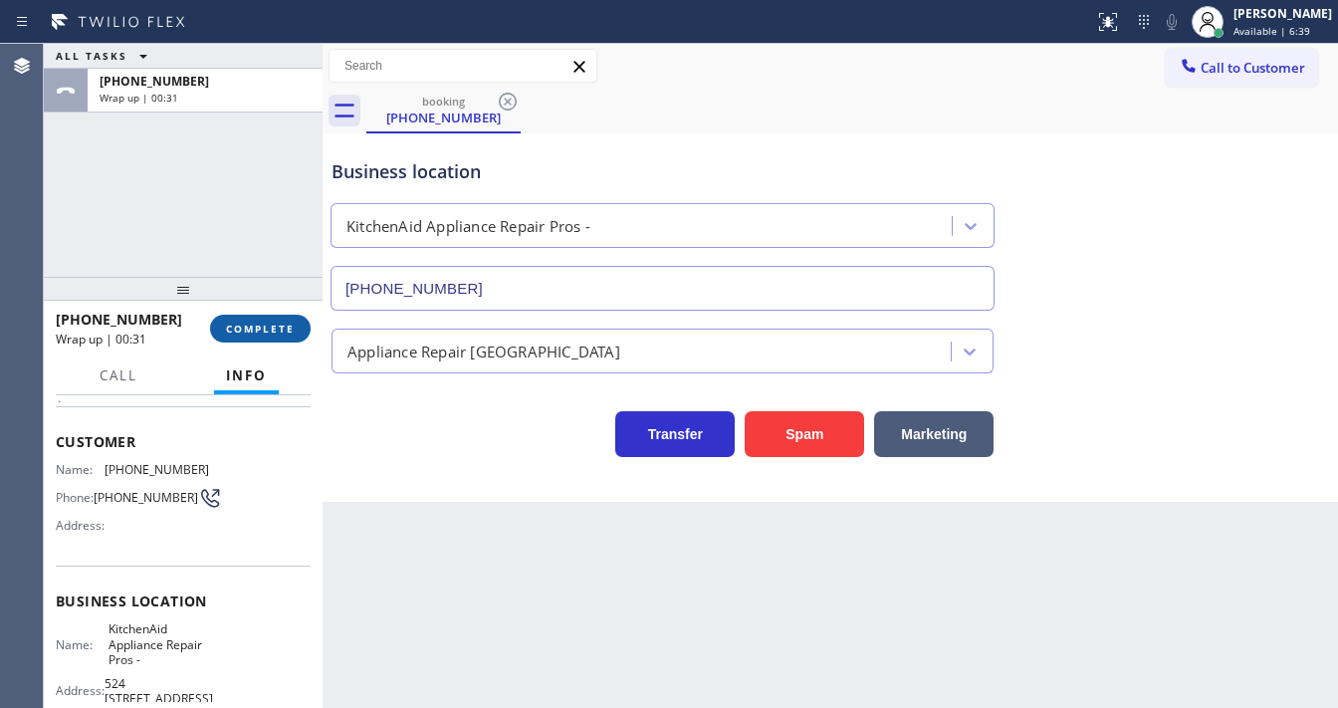
drag, startPoint x: 265, startPoint y: 311, endPoint x: 268, endPoint y: 323, distance: 12.3
click at [265, 311] on div "+14802152889 Wrap up | 00:31 COMPLETE" at bounding box center [183, 329] width 255 height 52
click at [268, 323] on span "COMPLETE" at bounding box center [260, 329] width 69 height 14
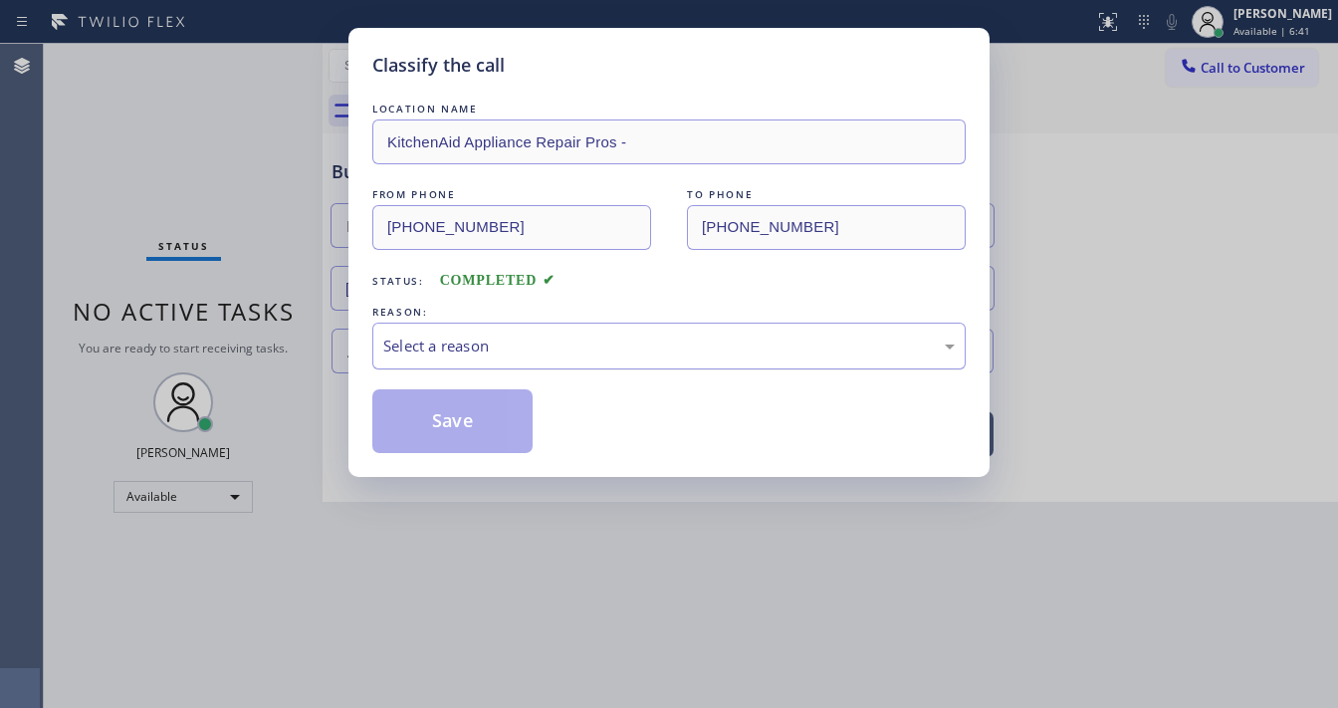
drag, startPoint x: 418, startPoint y: 333, endPoint x: 435, endPoint y: 340, distance: 18.3
click at [420, 335] on div "Select a reason" at bounding box center [669, 346] width 572 height 23
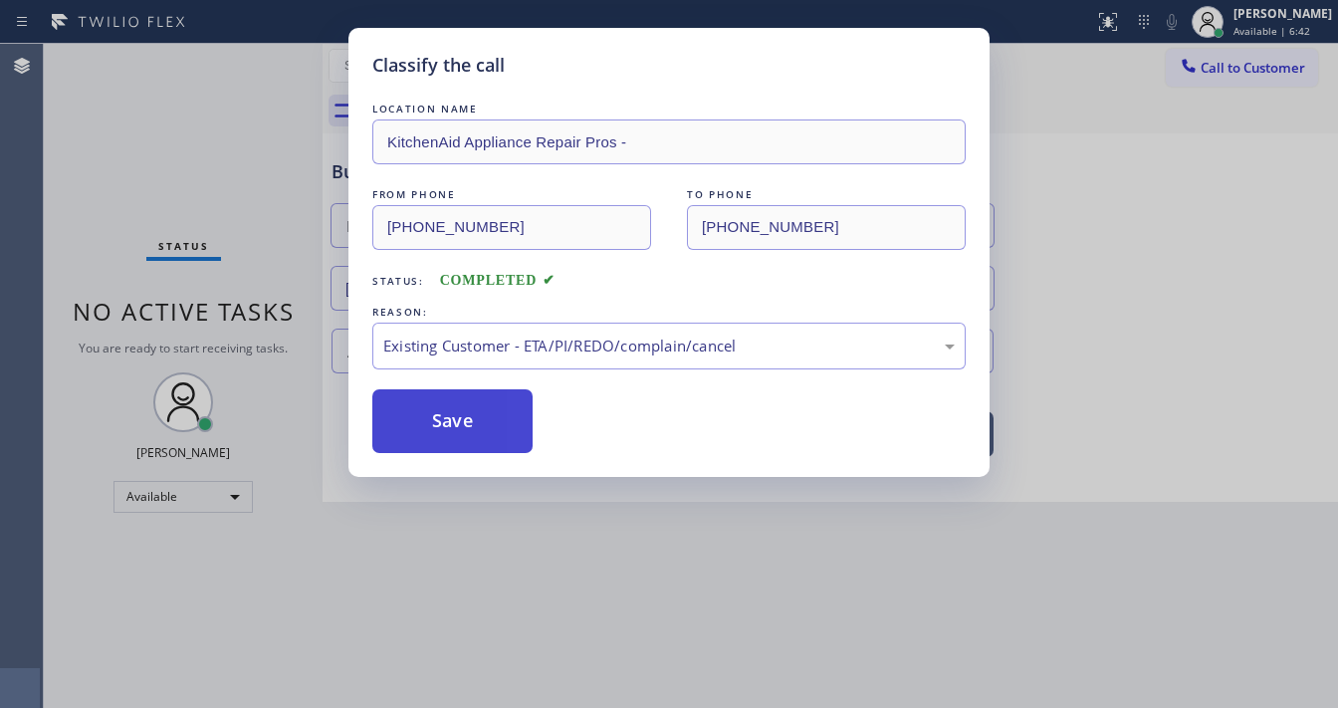
click at [461, 417] on button "Save" at bounding box center [452, 421] width 160 height 64
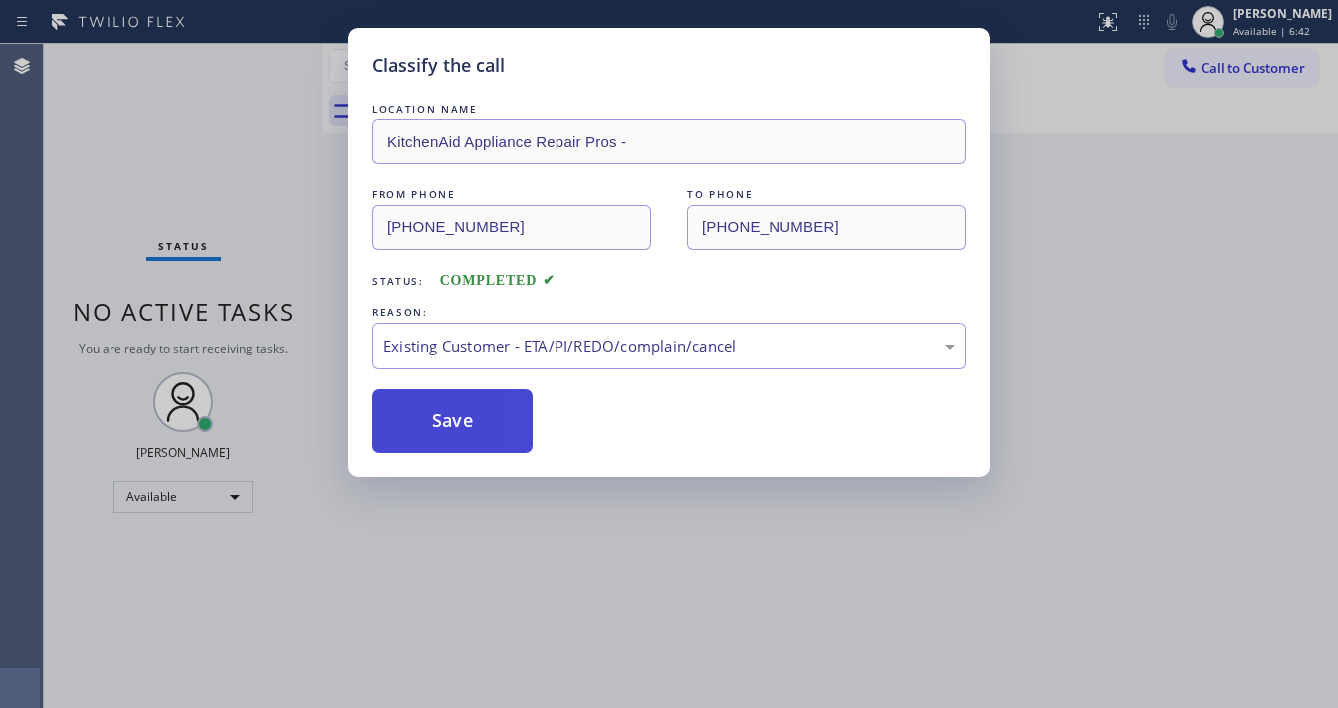
click at [461, 417] on button "Save" at bounding box center [452, 421] width 160 height 64
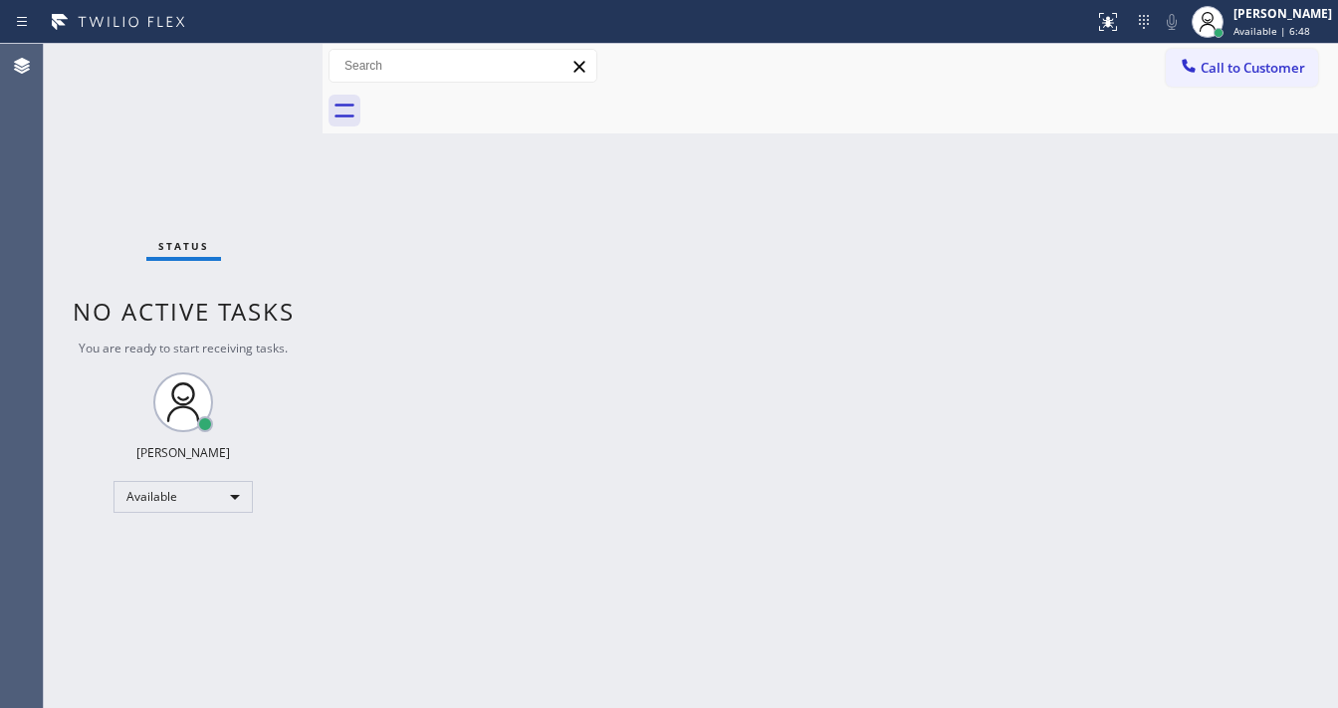
click at [259, 64] on div "Status No active tasks You are ready to start receiving tasks. Michael Javier A…" at bounding box center [183, 376] width 279 height 664
click at [271, 59] on div "Status No active tasks You are ready to start receiving tasks. Michael Javier A…" at bounding box center [183, 376] width 279 height 664
click at [269, 59] on div "Status No active tasks You are ready to start receiving tasks. Michael Javier A…" at bounding box center [183, 376] width 279 height 664
click at [259, 64] on div "Status No active tasks You are ready to start receiving tasks. Michael Javier A…" at bounding box center [183, 376] width 279 height 664
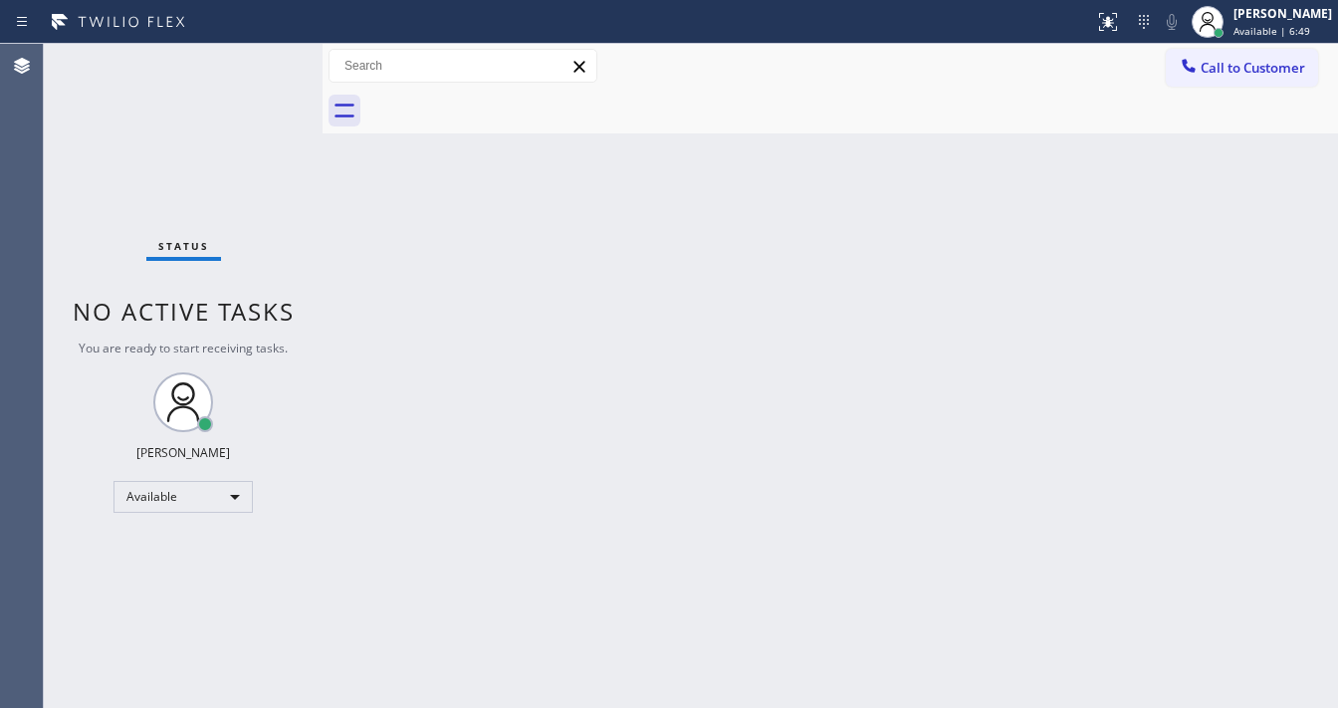
click at [259, 64] on div "Status No active tasks You are ready to start receiving tasks. Michael Javier A…" at bounding box center [183, 376] width 279 height 664
click at [267, 61] on div "Status No active tasks You are ready to start receiving tasks. Michael Javier A…" at bounding box center [183, 376] width 279 height 664
click at [269, 64] on div "Status No active tasks You are ready to start receiving tasks. Michael Javier A…" at bounding box center [183, 376] width 279 height 664
click at [269, 65] on div "Status No active tasks You are ready to start receiving tasks. Michael Javier A…" at bounding box center [183, 376] width 279 height 664
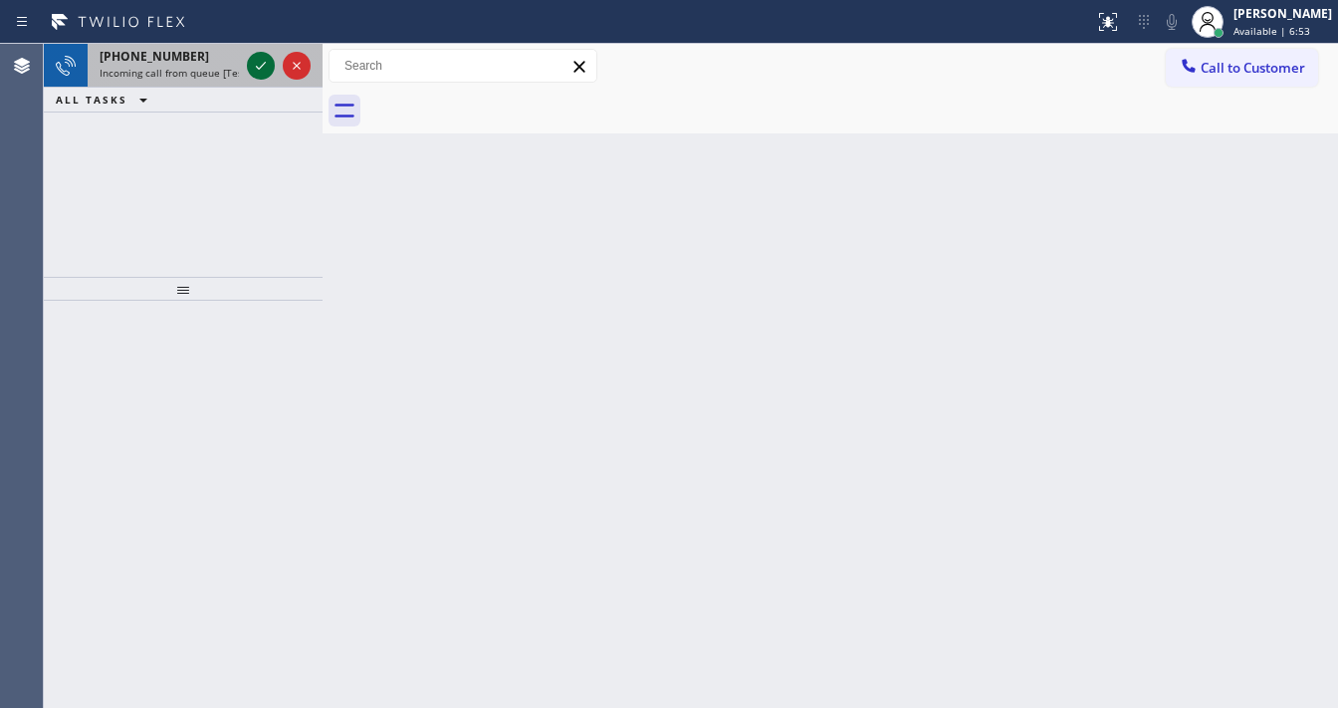
click at [265, 65] on icon at bounding box center [261, 66] width 24 height 24
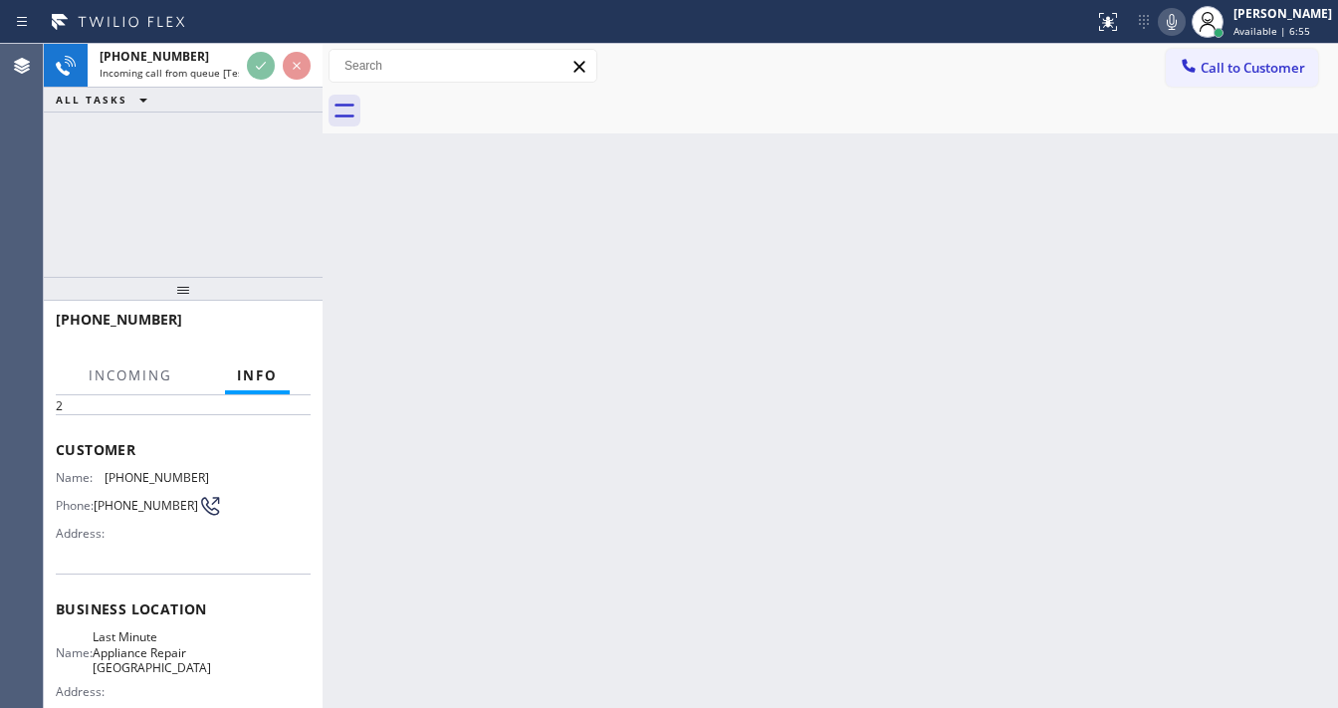
scroll to position [159, 0]
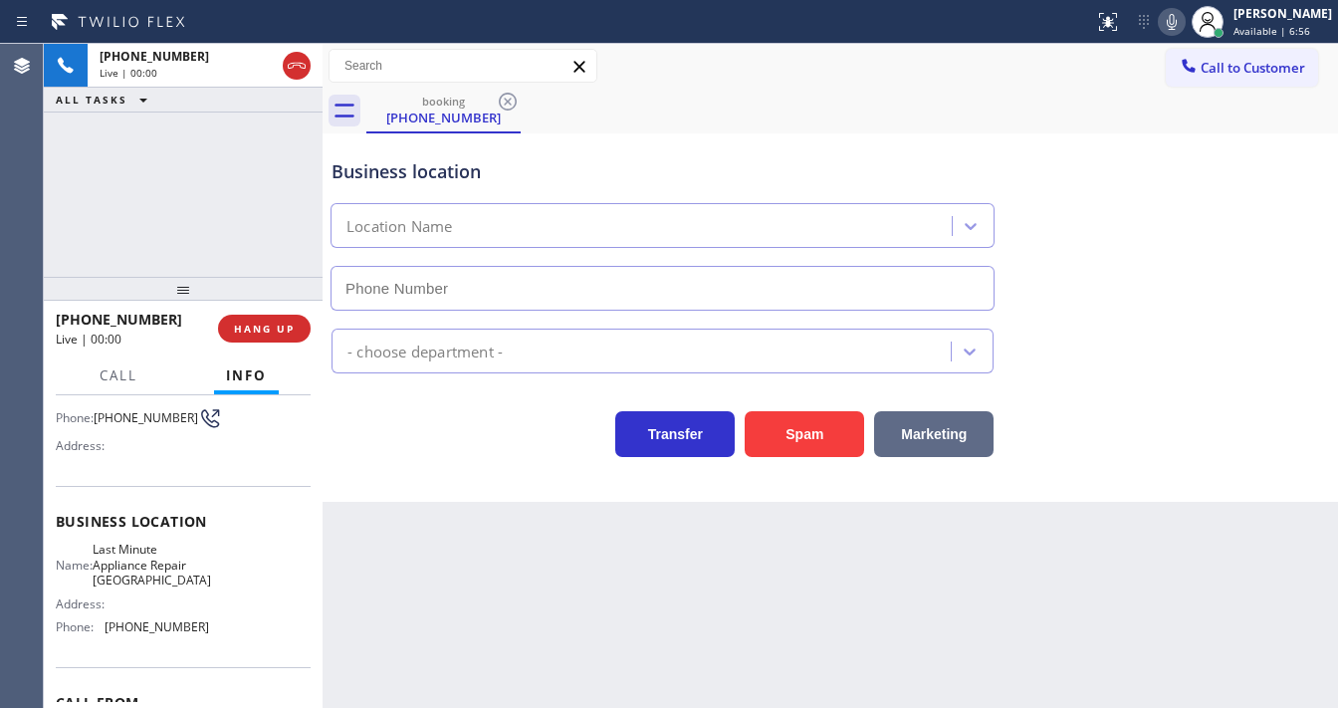
type input "(650) 239-2511"
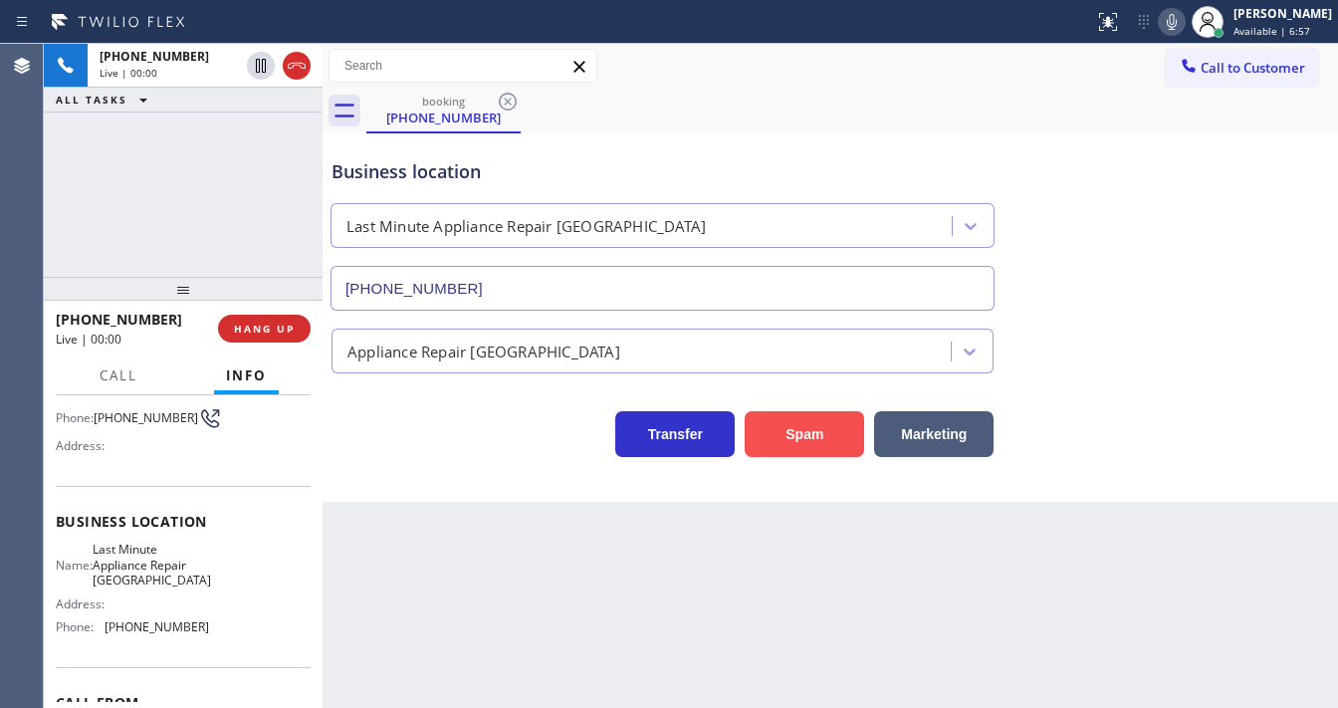
click at [801, 435] on button "Spam" at bounding box center [804, 434] width 119 height 46
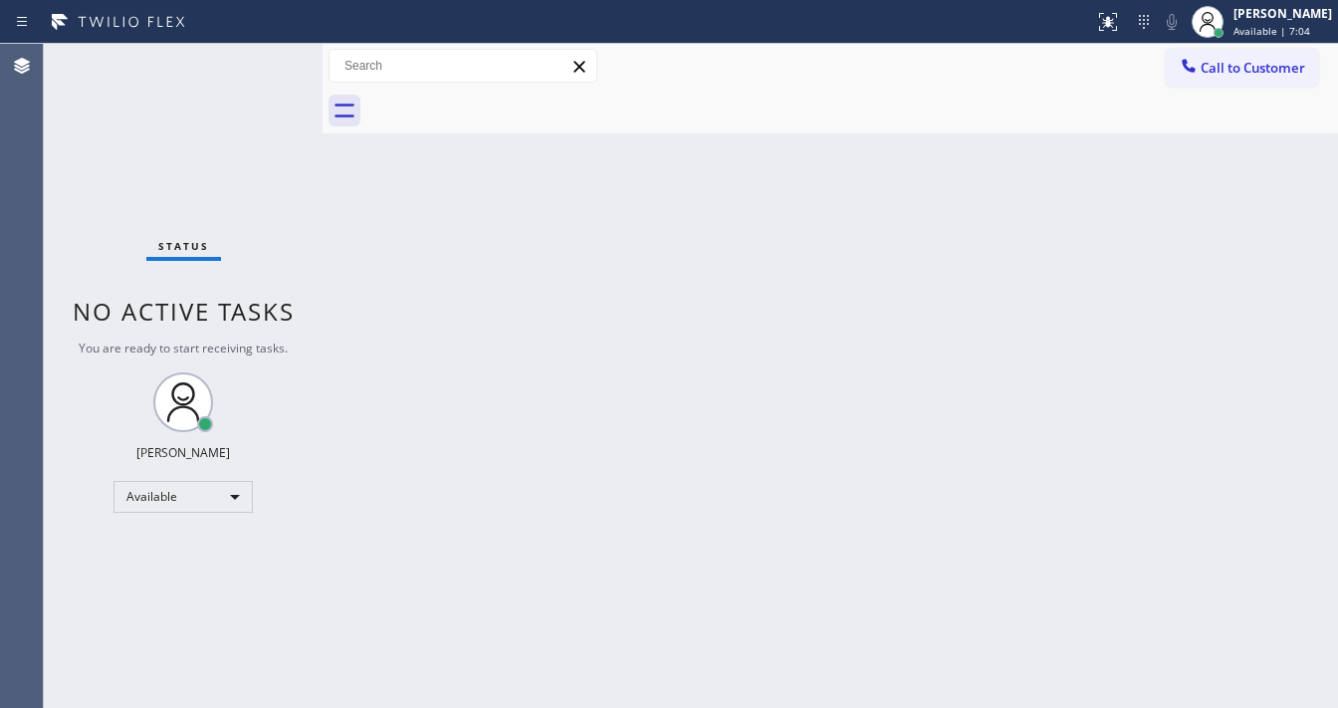
click at [265, 65] on div "Status No active tasks You are ready to start receiving tasks. Michael Javier A…" at bounding box center [183, 376] width 279 height 664
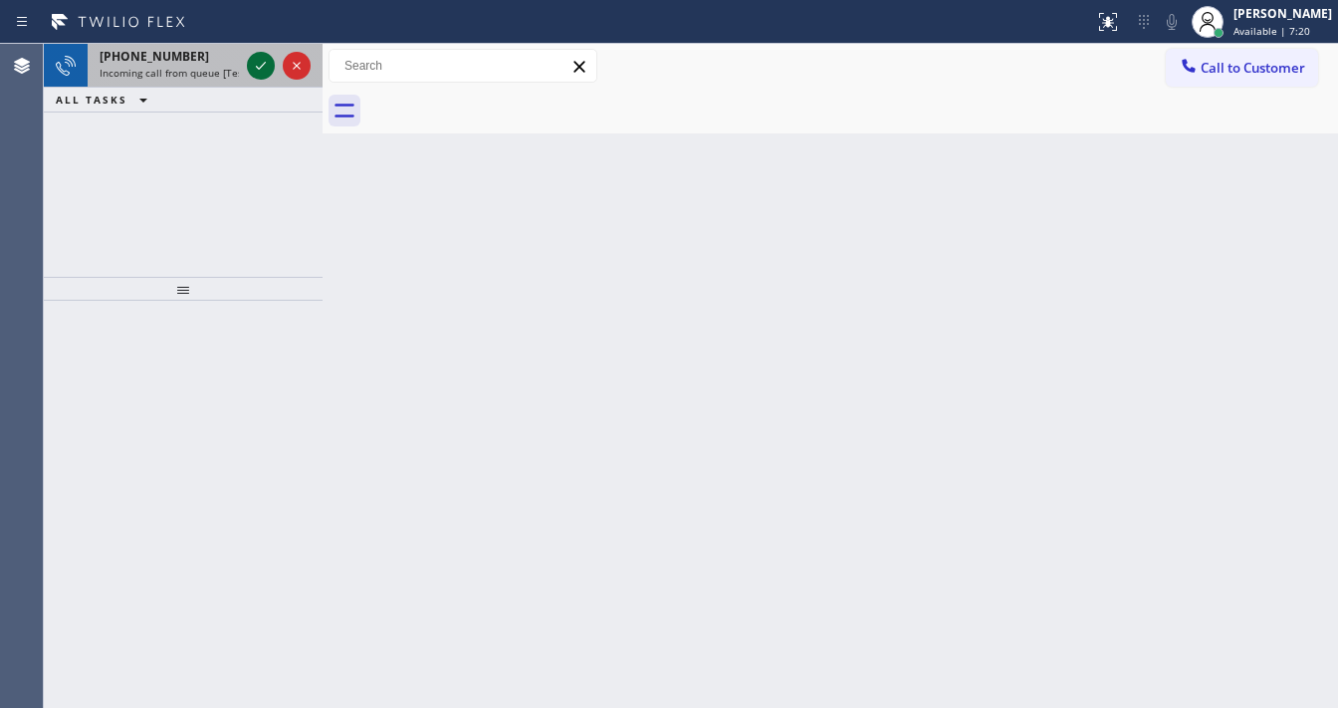
click at [252, 66] on icon at bounding box center [261, 66] width 24 height 24
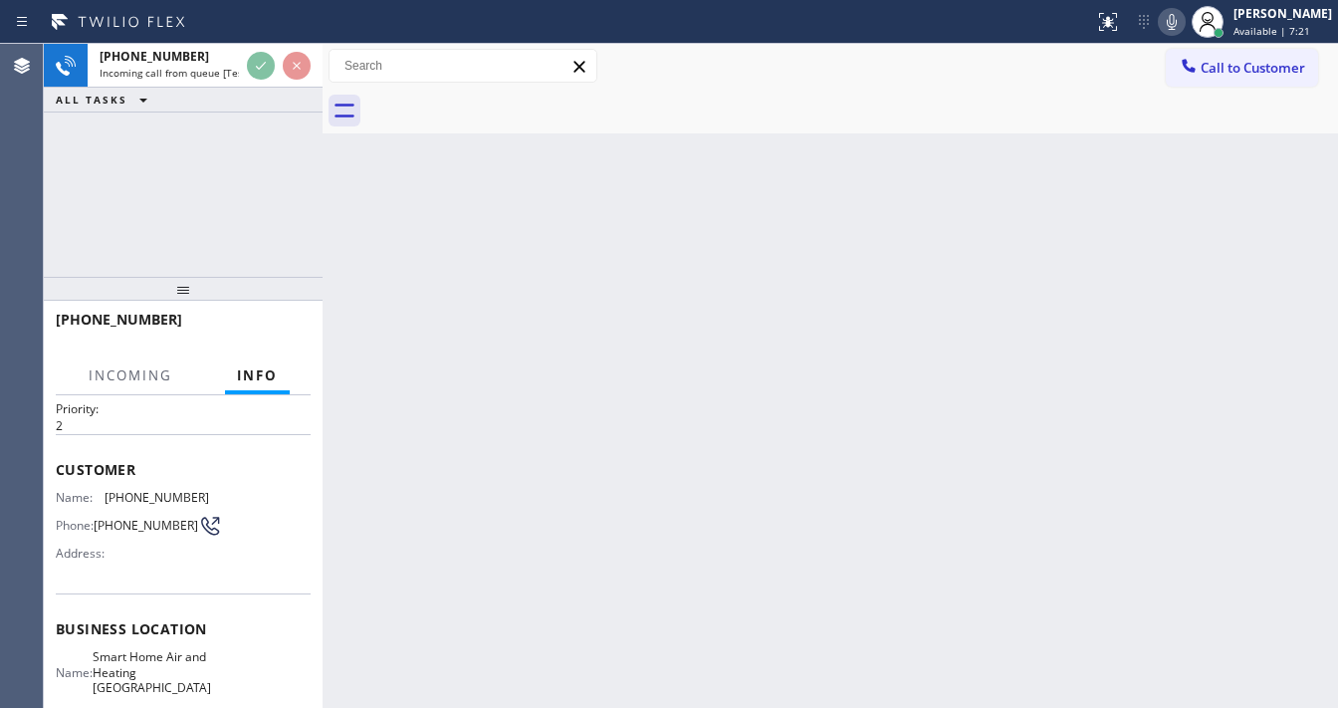
scroll to position [159, 0]
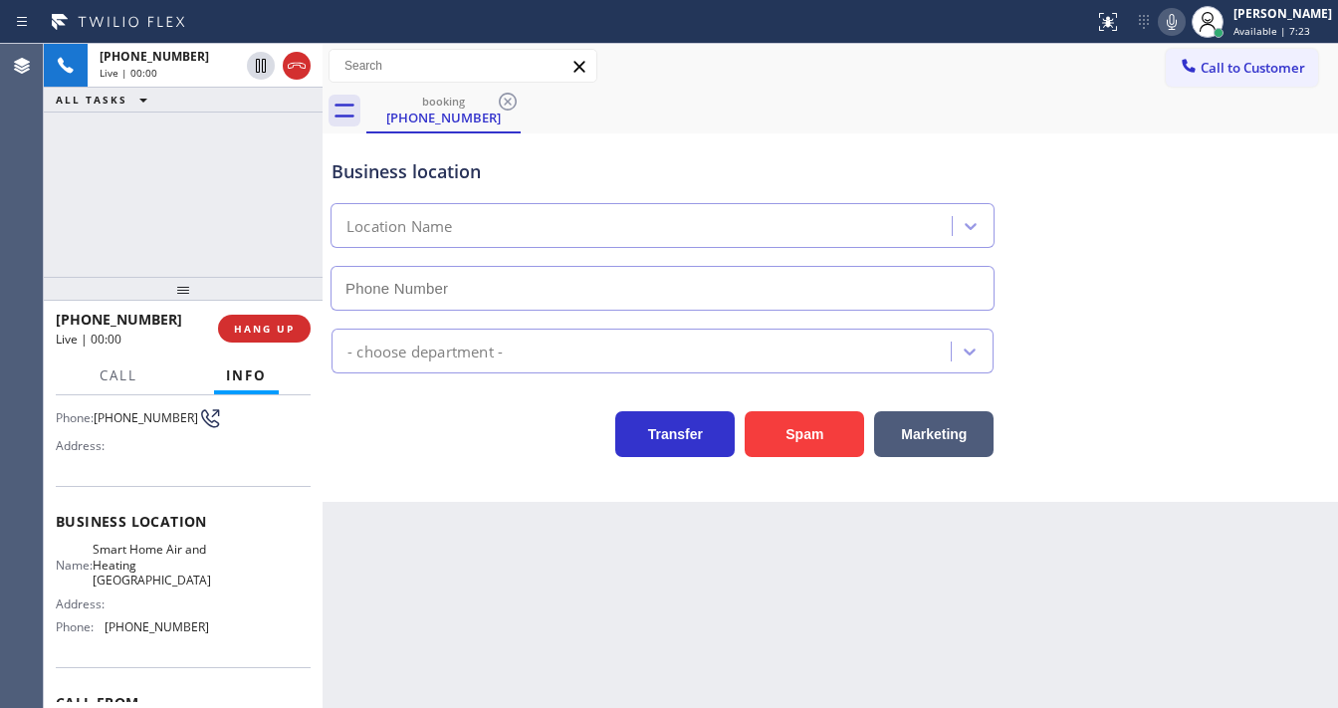
type input "(408) 722-3228"
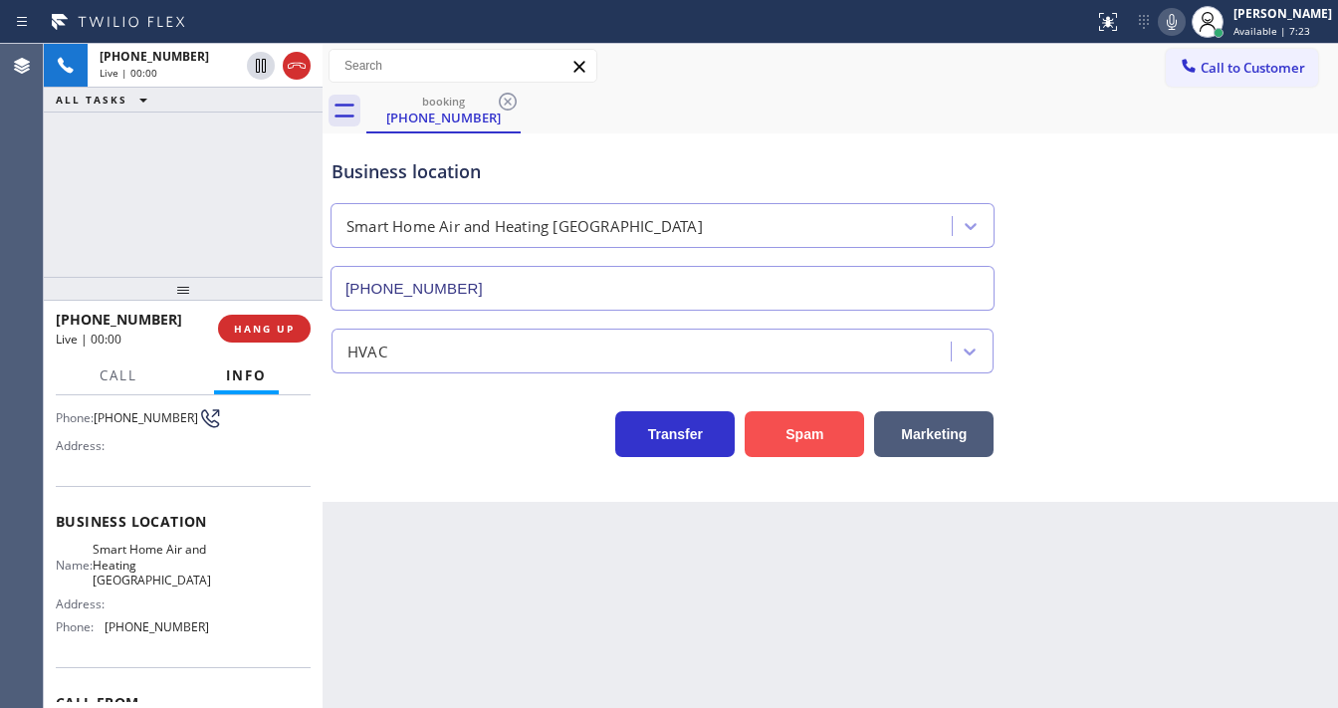
click at [779, 424] on button "Spam" at bounding box center [804, 434] width 119 height 46
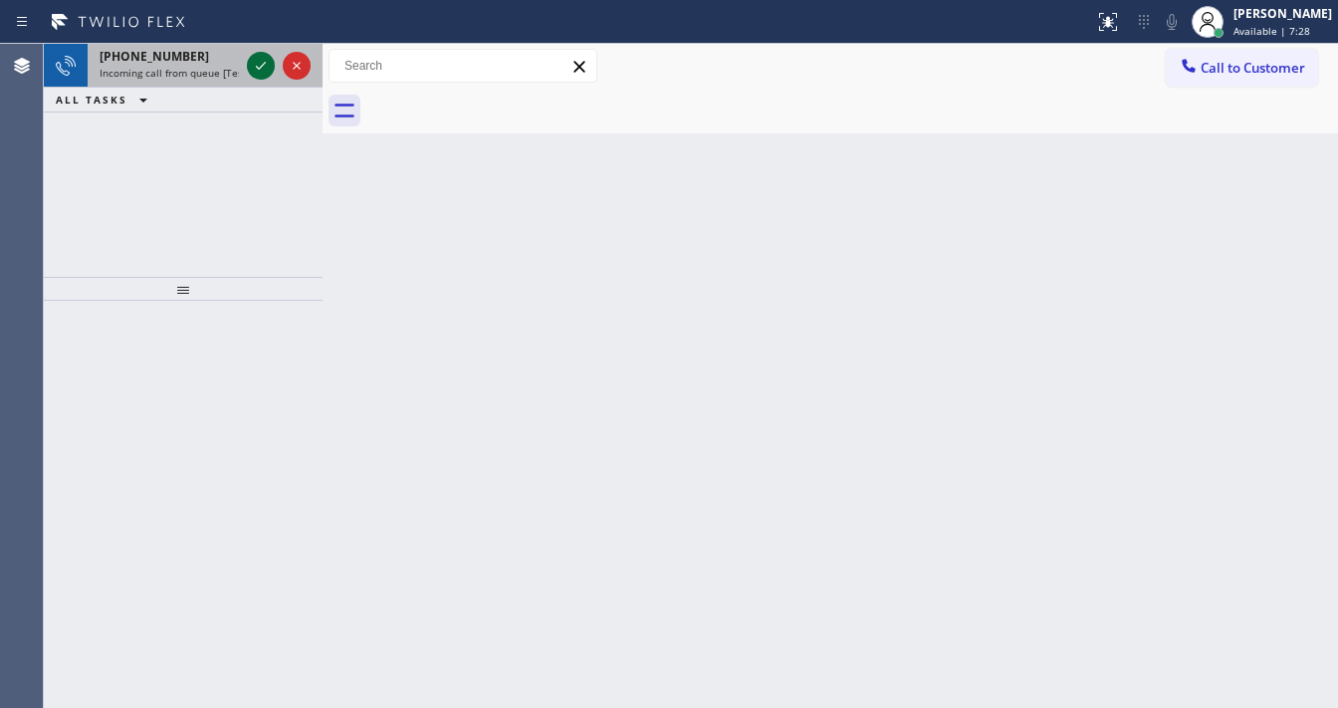
click at [255, 71] on icon at bounding box center [261, 66] width 24 height 24
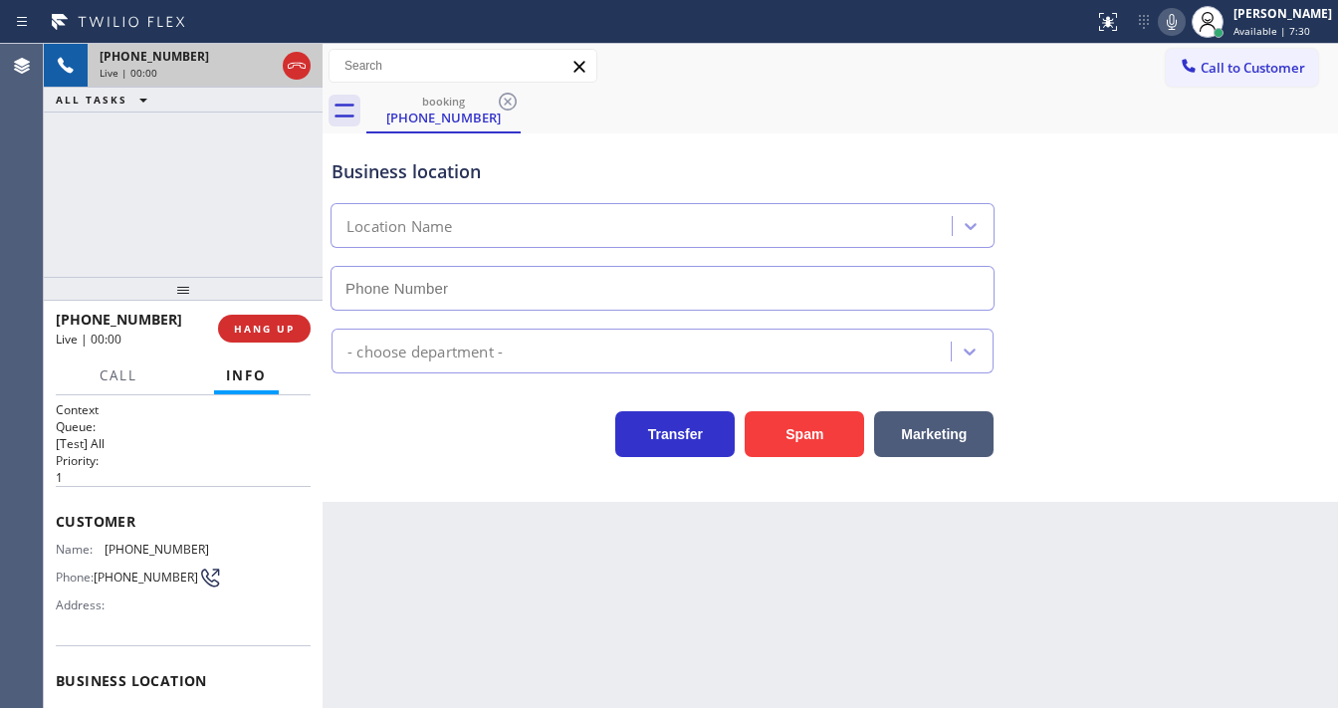
type input "(347) 284-6179"
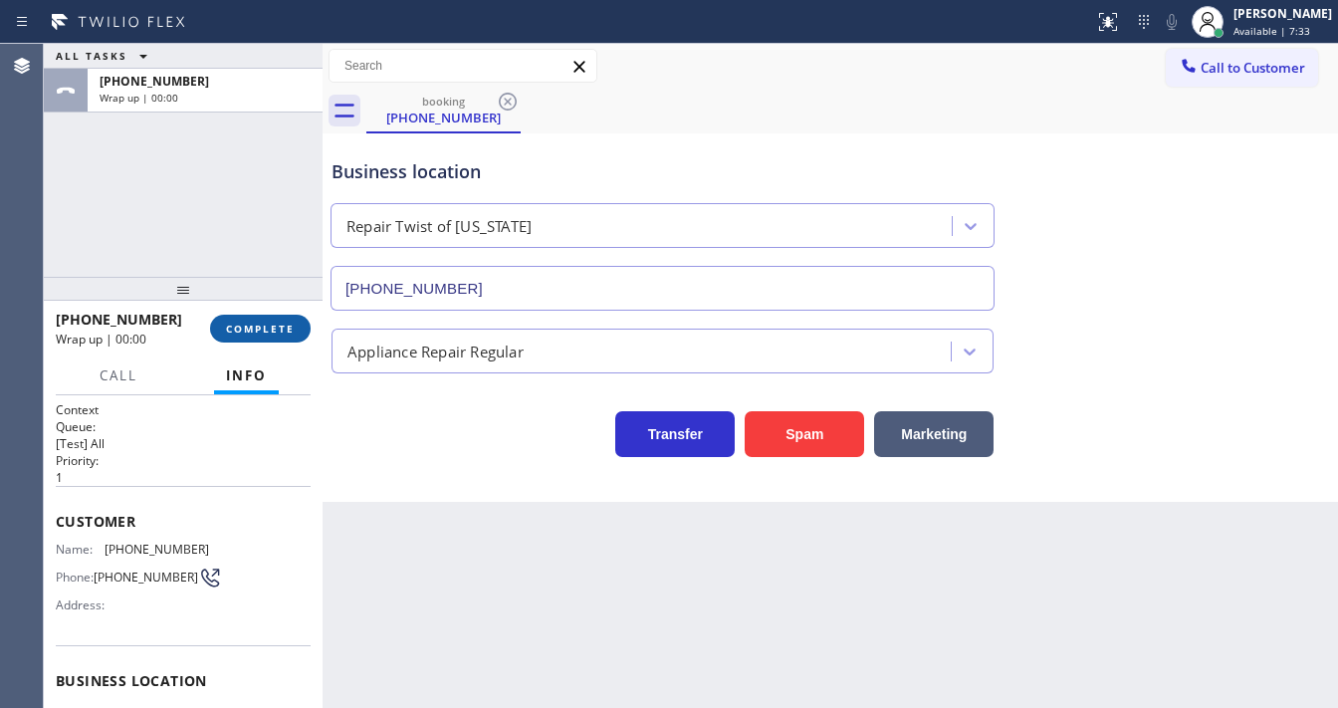
click at [230, 331] on span "COMPLETE" at bounding box center [260, 329] width 69 height 14
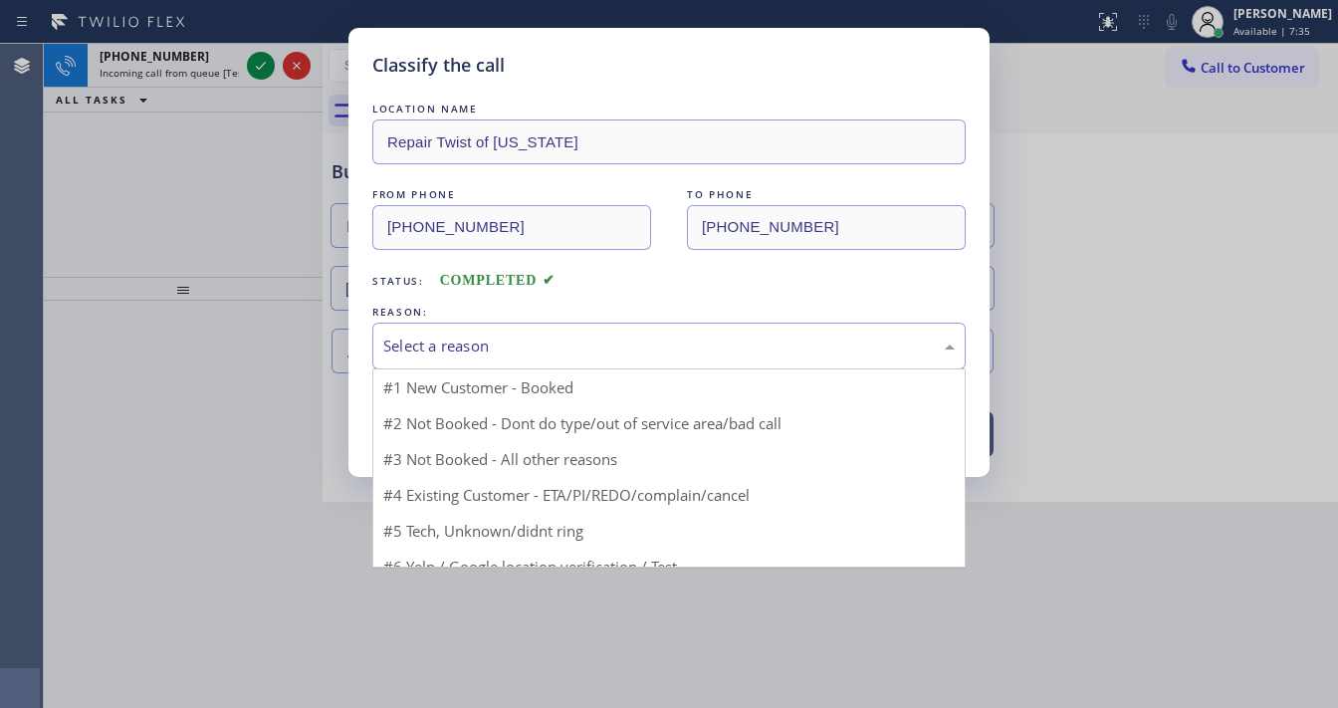
click at [410, 351] on div "Select a reason" at bounding box center [669, 346] width 572 height 23
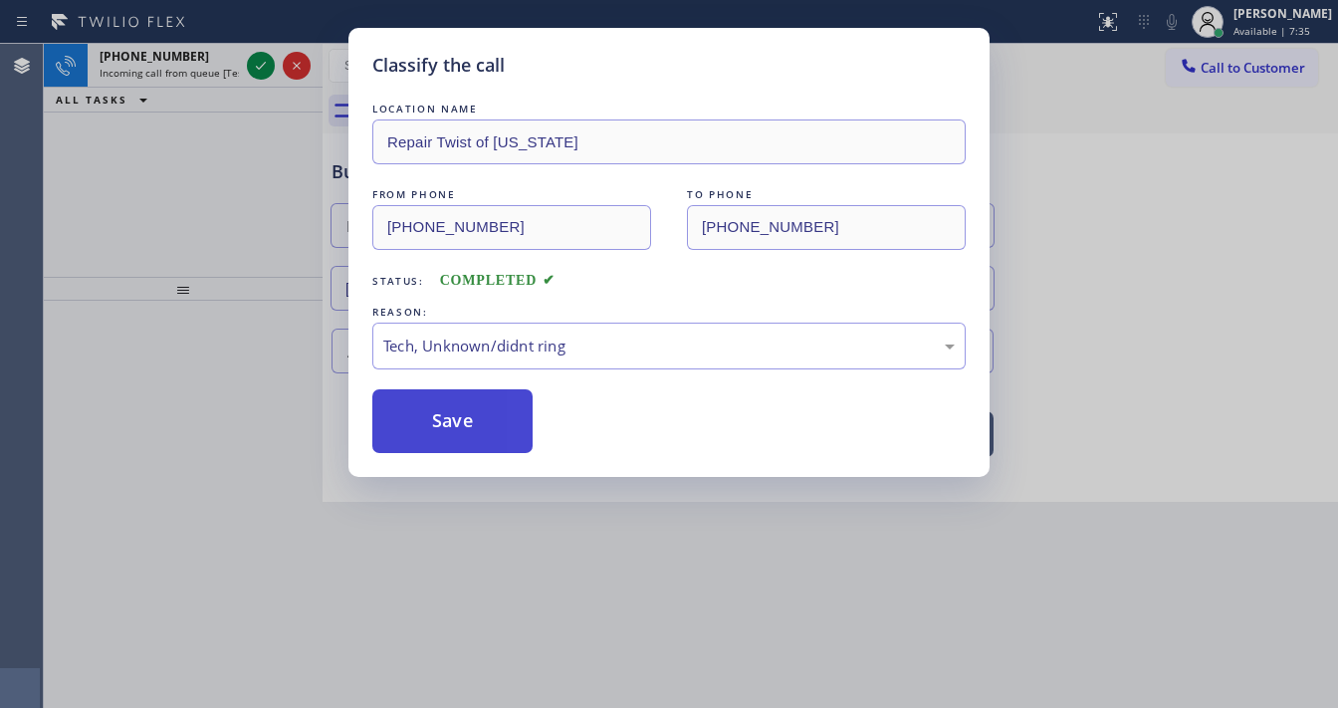
click at [472, 438] on button "Save" at bounding box center [452, 421] width 160 height 64
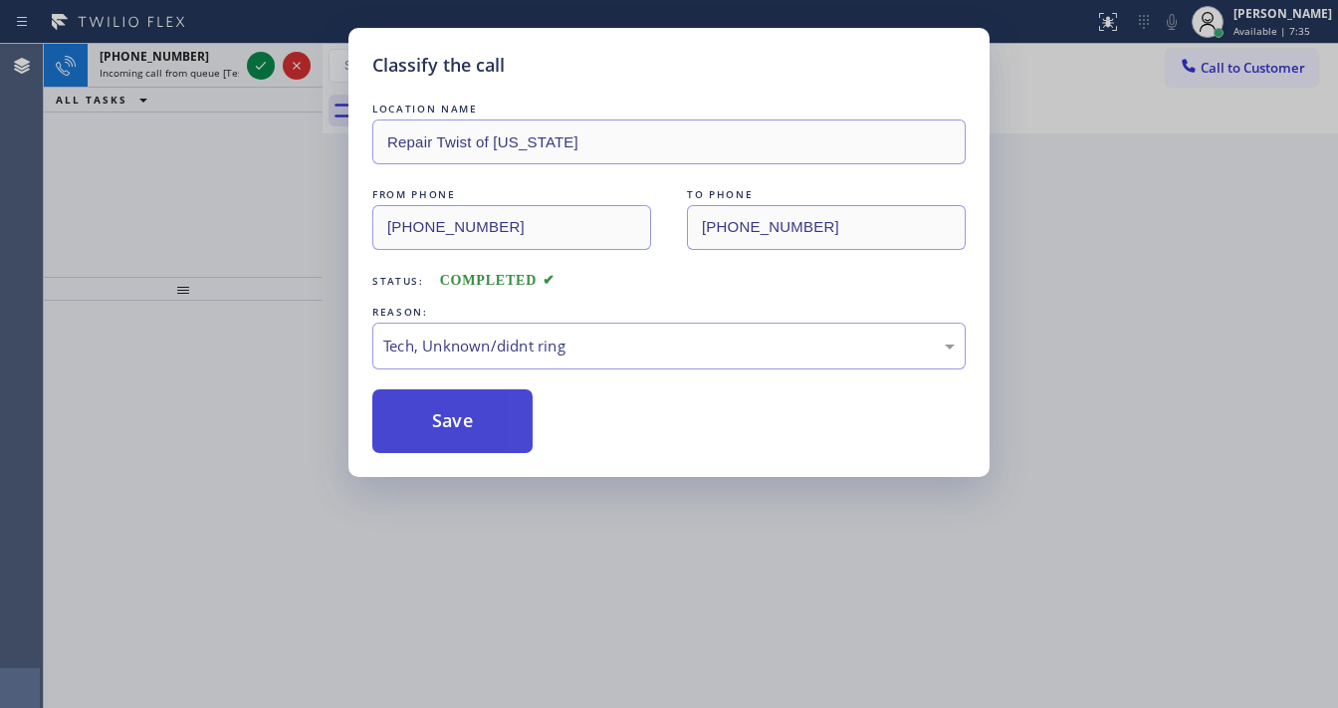
drag, startPoint x: 472, startPoint y: 437, endPoint x: 446, endPoint y: 394, distance: 50.0
click at [469, 431] on button "Save" at bounding box center [452, 421] width 160 height 64
click at [259, 78] on div "Classify the call LOCATION NAME Repair Twist of New York FROM PHONE (718) 502-5…" at bounding box center [669, 354] width 1338 height 708
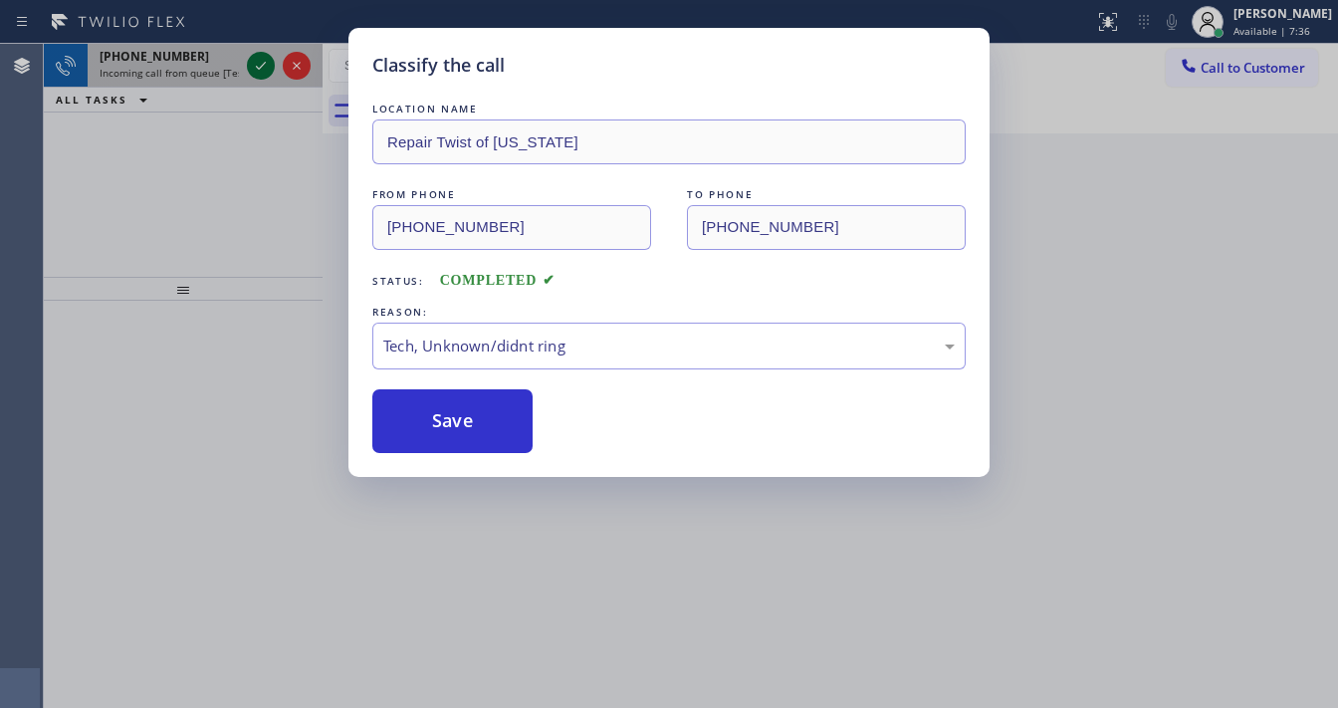
click at [259, 74] on icon at bounding box center [261, 66] width 24 height 24
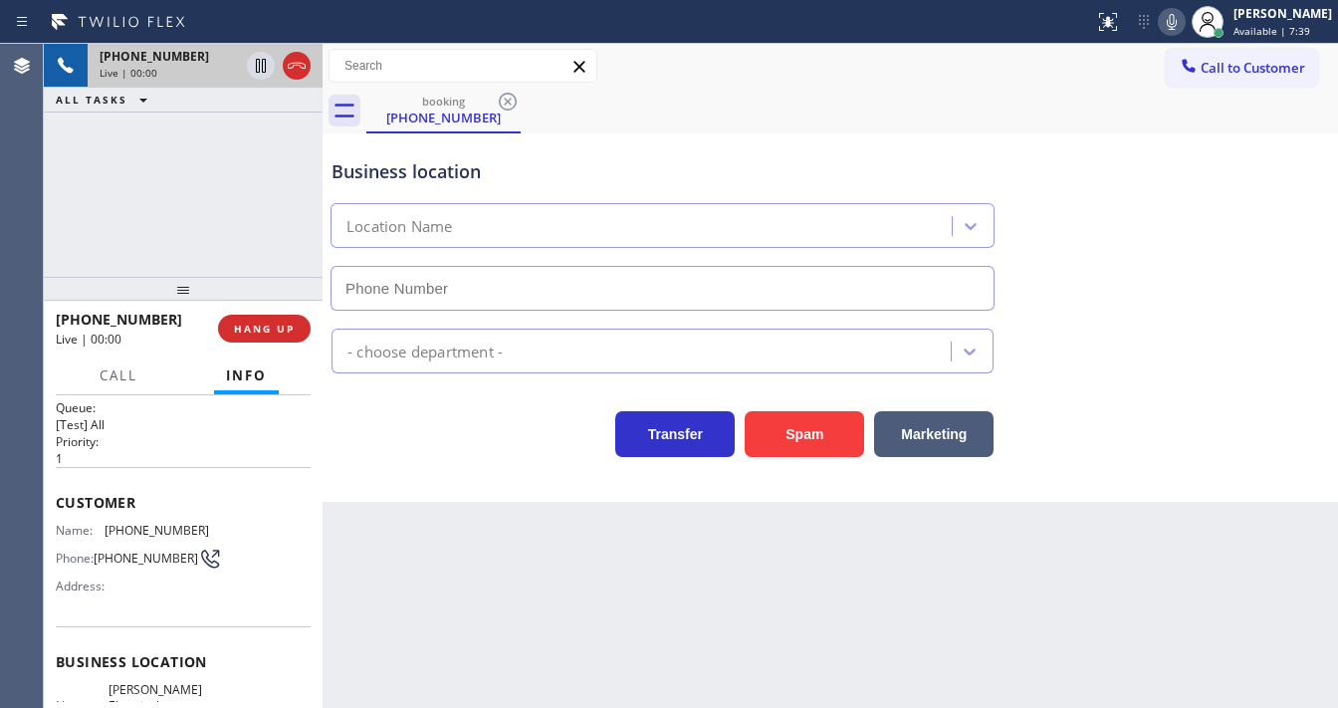
scroll to position [159, 0]
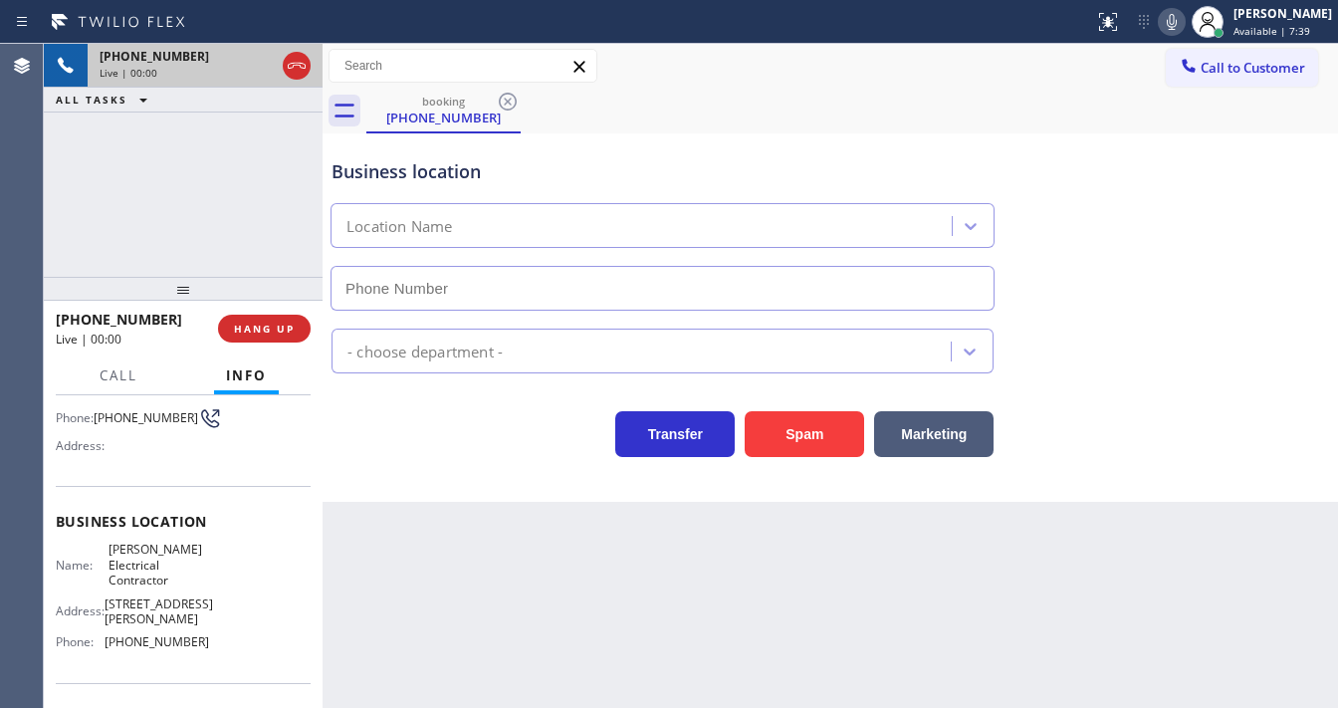
type input "(848) 281-0170"
click at [802, 424] on button "Spam" at bounding box center [804, 434] width 119 height 46
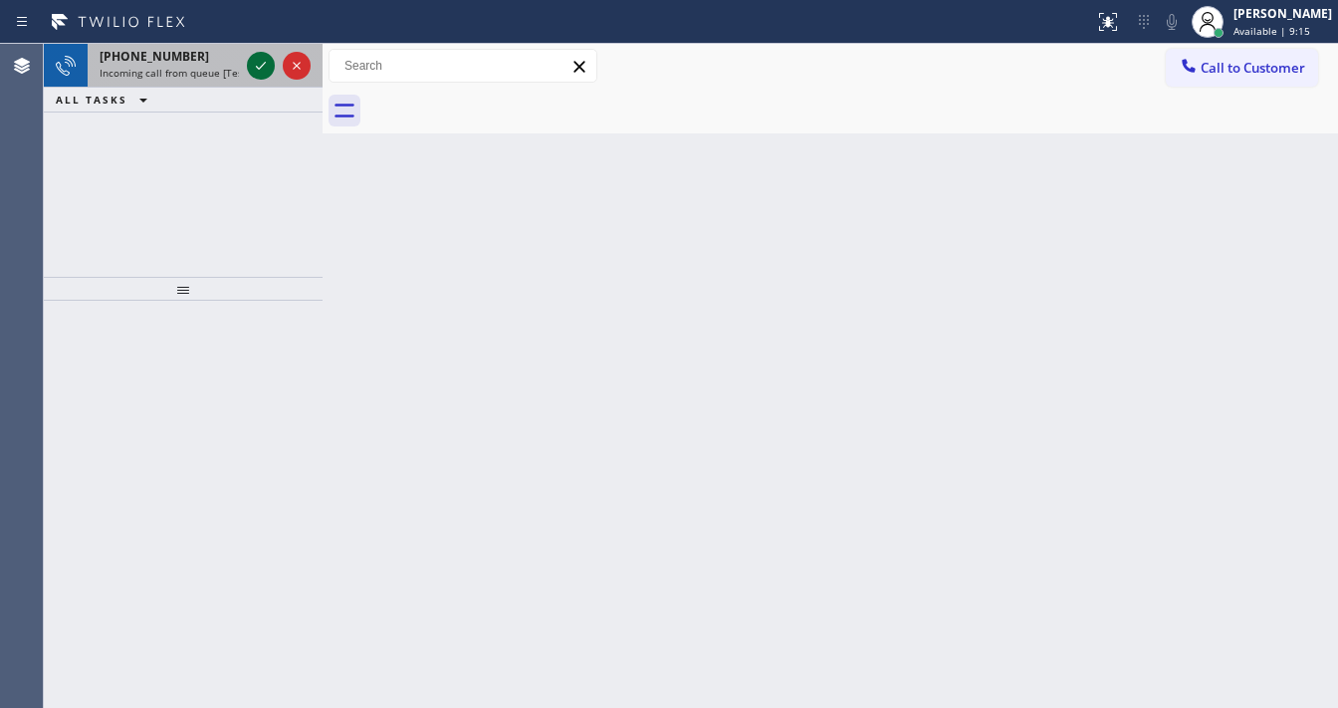
click at [263, 79] on button at bounding box center [261, 66] width 28 height 28
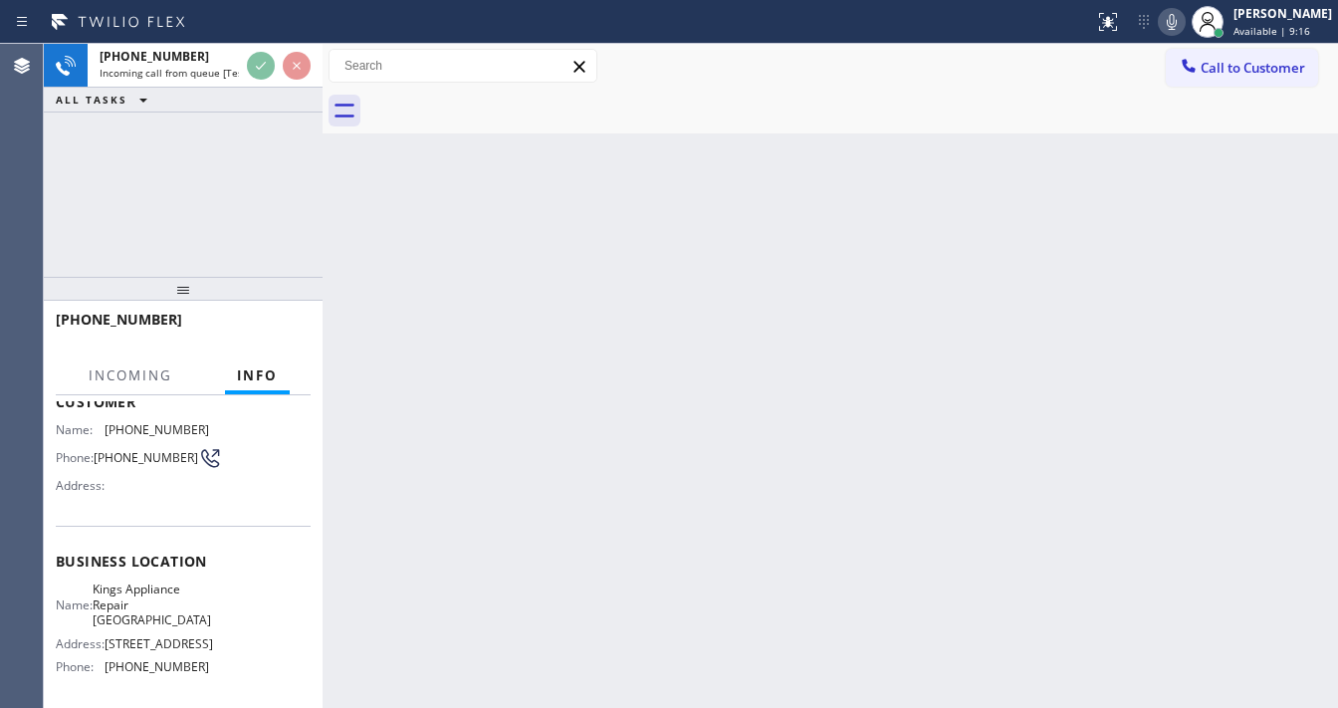
scroll to position [159, 0]
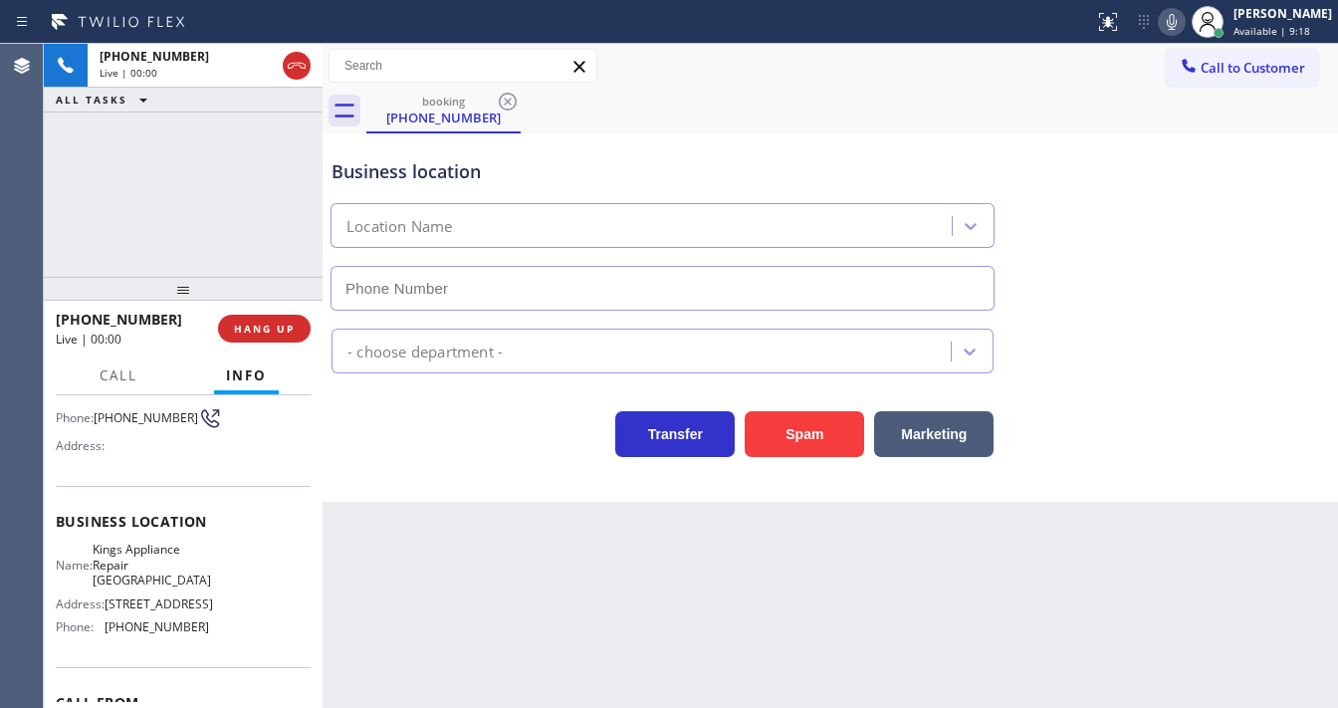
type input "(720) 597-8159"
click at [661, 81] on div "Call to Customer Outbound call Location Search location Your caller id phone nu…" at bounding box center [831, 66] width 1016 height 35
click at [700, 64] on div "Call to Customer Outbound call Location Search location Your caller id phone nu…" at bounding box center [831, 66] width 1016 height 35
click at [112, 218] on div "+13034341685 Live | 00:48 ALL TASKS ALL TASKS ACTIVE TASKS TASKS IN WRAP UP" at bounding box center [183, 160] width 279 height 233
drag, startPoint x: 89, startPoint y: 221, endPoint x: 149, endPoint y: 105, distance: 131.4
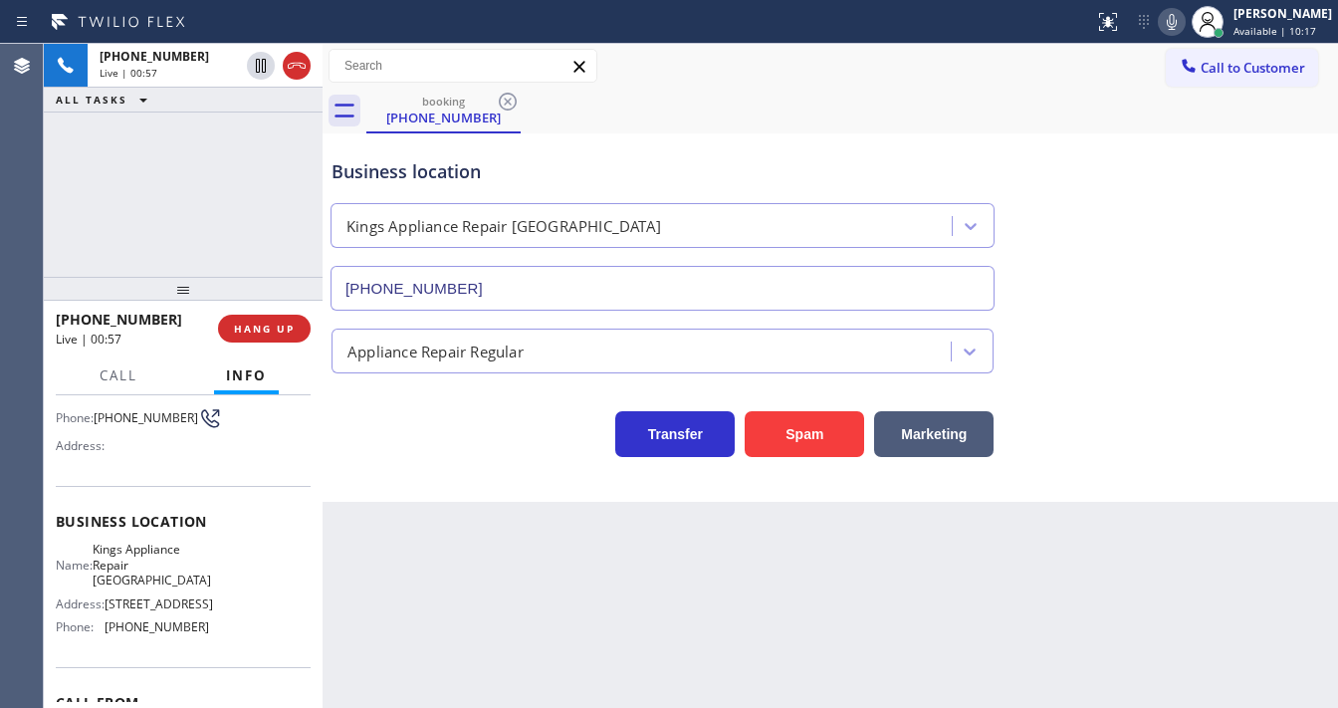
click at [91, 221] on div "+13034341685 Live | 00:57 ALL TASKS ALL TASKS ACTIVE TASKS TASKS IN WRAP UP" at bounding box center [183, 160] width 279 height 233
drag, startPoint x: 110, startPoint y: 187, endPoint x: 183, endPoint y: 12, distance: 190.1
click at [109, 186] on div "+13034341685 Live | 01:00 ALL TASKS ALL TASKS ACTIVE TASKS TASKS IN WRAP UP" at bounding box center [183, 160] width 279 height 233
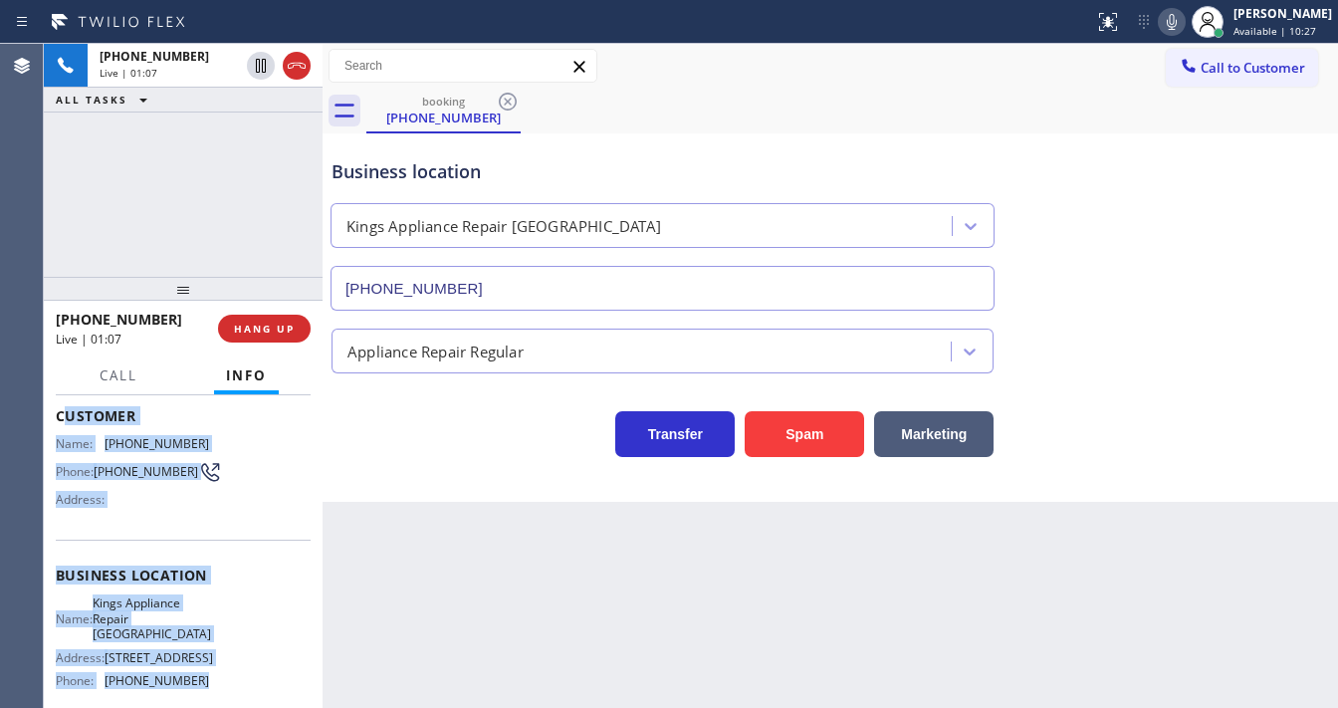
scroll to position [277, 0]
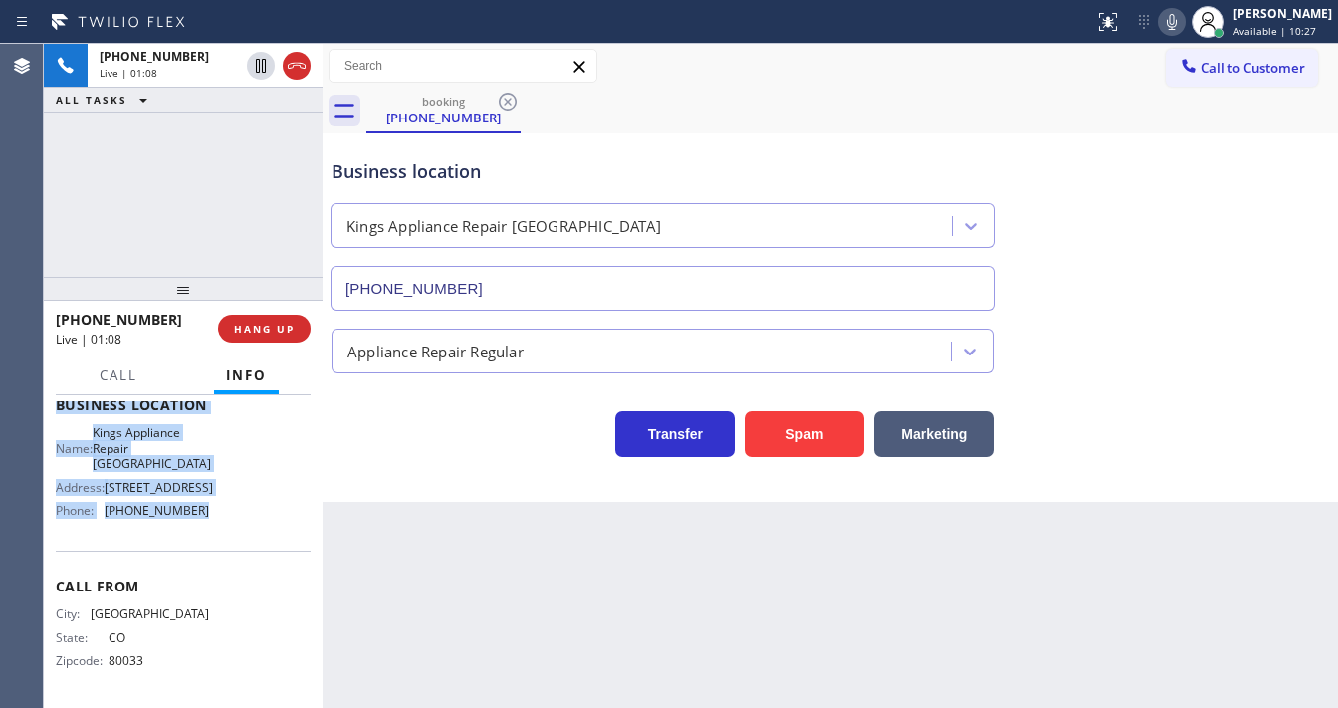
drag, startPoint x: 64, startPoint y: 510, endPoint x: 195, endPoint y: 227, distance: 311.9
click at [211, 510] on div "Context Queue: [Test] All Priority: 1 Customer Name: (303) 434-1685 Phone: (303…" at bounding box center [183, 413] width 255 height 577
copy div "ustomer Name: (303) 434-1685 Phone: (303) 434-1685 Address: Business location N…"
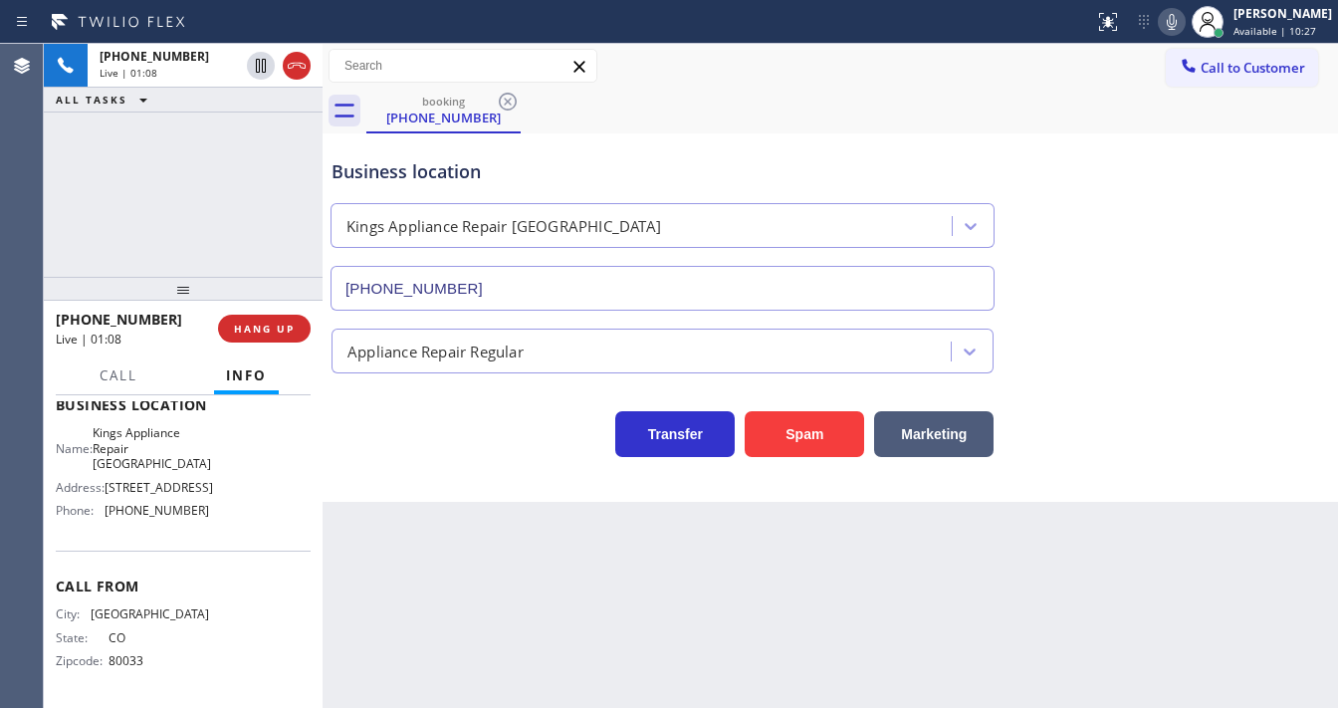
drag, startPoint x: 186, startPoint y: 174, endPoint x: 310, endPoint y: 312, distance: 184.8
click at [185, 175] on div "+13034341685 Live | 01:08 ALL TASKS ALL TASKS ACTIVE TASKS TASKS IN WRAP UP" at bounding box center [183, 160] width 279 height 233
click at [287, 251] on div "+13034341685 Live | 01:14 ALL TASKS ALL TASKS ACTIVE TASKS TASKS IN WRAP UP" at bounding box center [183, 160] width 279 height 233
drag, startPoint x: 1177, startPoint y: 27, endPoint x: 976, endPoint y: 40, distance: 201.6
click at [1177, 26] on icon at bounding box center [1172, 22] width 24 height 24
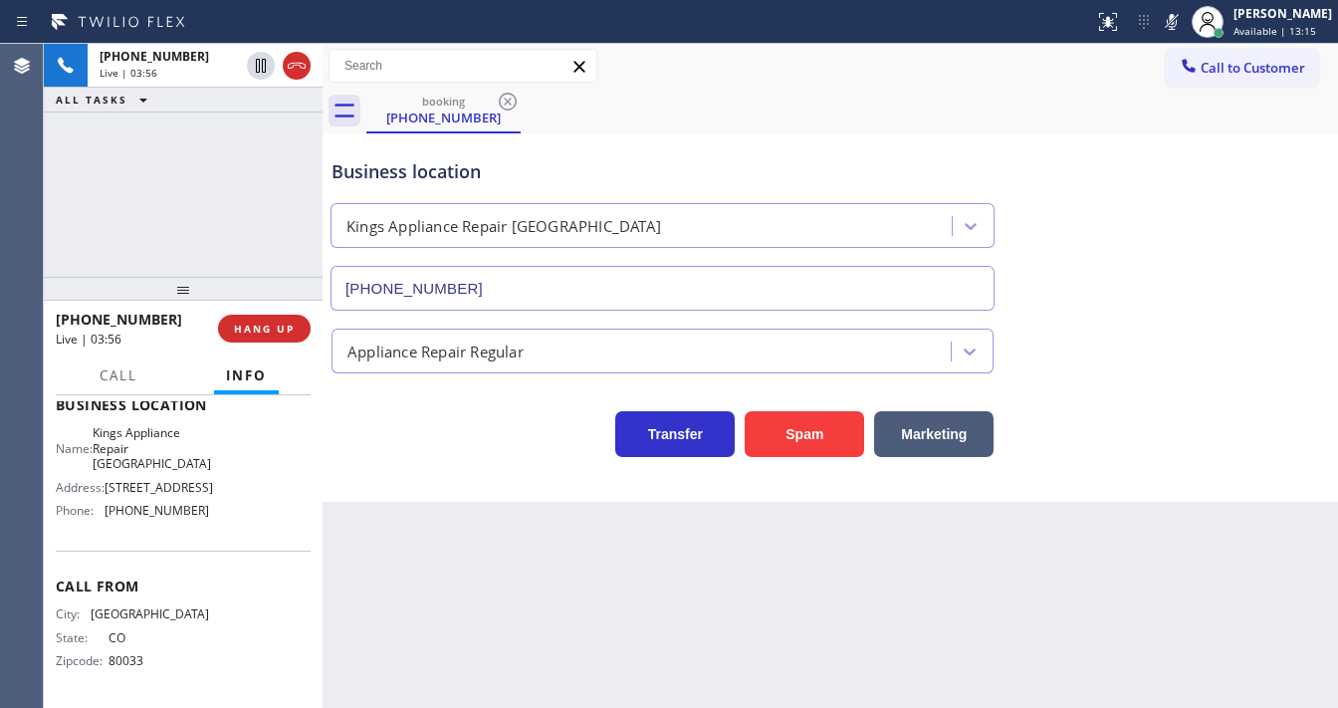
drag, startPoint x: 275, startPoint y: 127, endPoint x: 271, endPoint y: 104, distance: 24.2
click at [275, 127] on div "+13034341685 Live | 03:56 ALL TASKS ALL TASKS ACTIVE TASKS TASKS IN WRAP UP" at bounding box center [183, 160] width 279 height 233
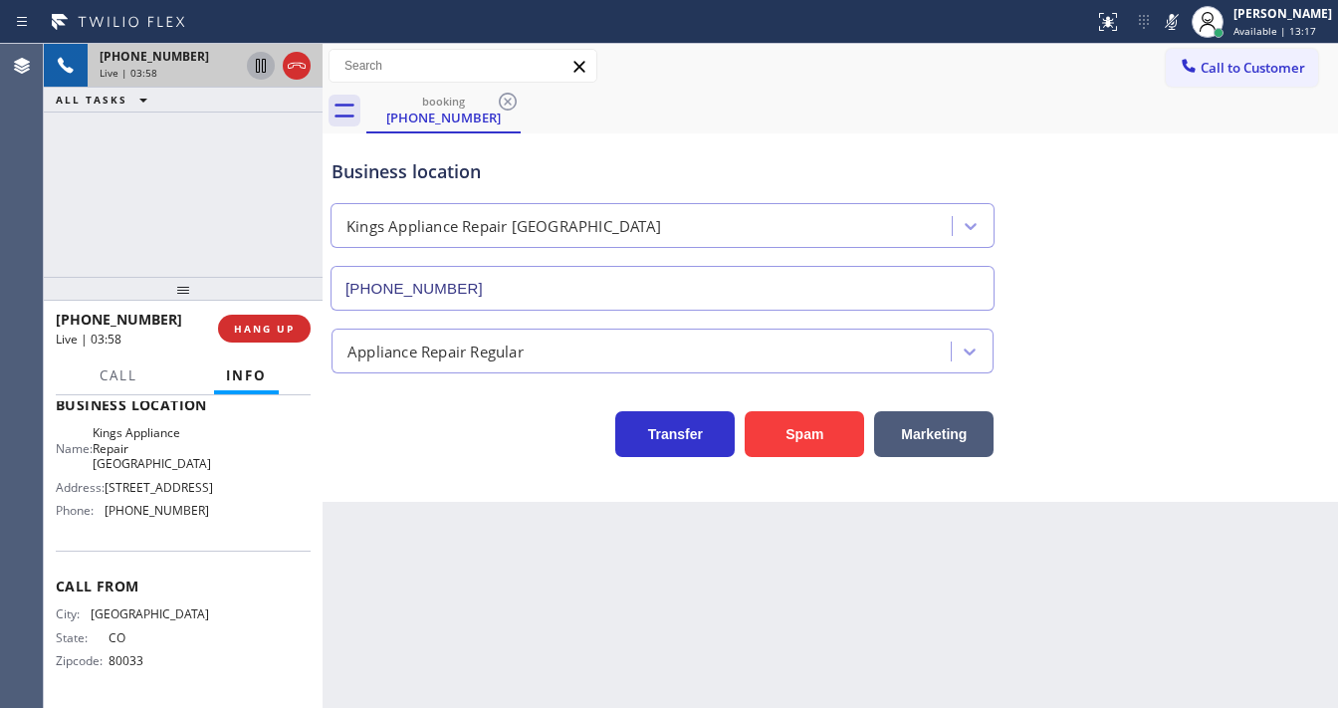
click at [260, 68] on icon at bounding box center [261, 66] width 24 height 24
click at [1183, 28] on icon at bounding box center [1172, 22] width 24 height 24
click at [253, 78] on div at bounding box center [279, 66] width 72 height 44
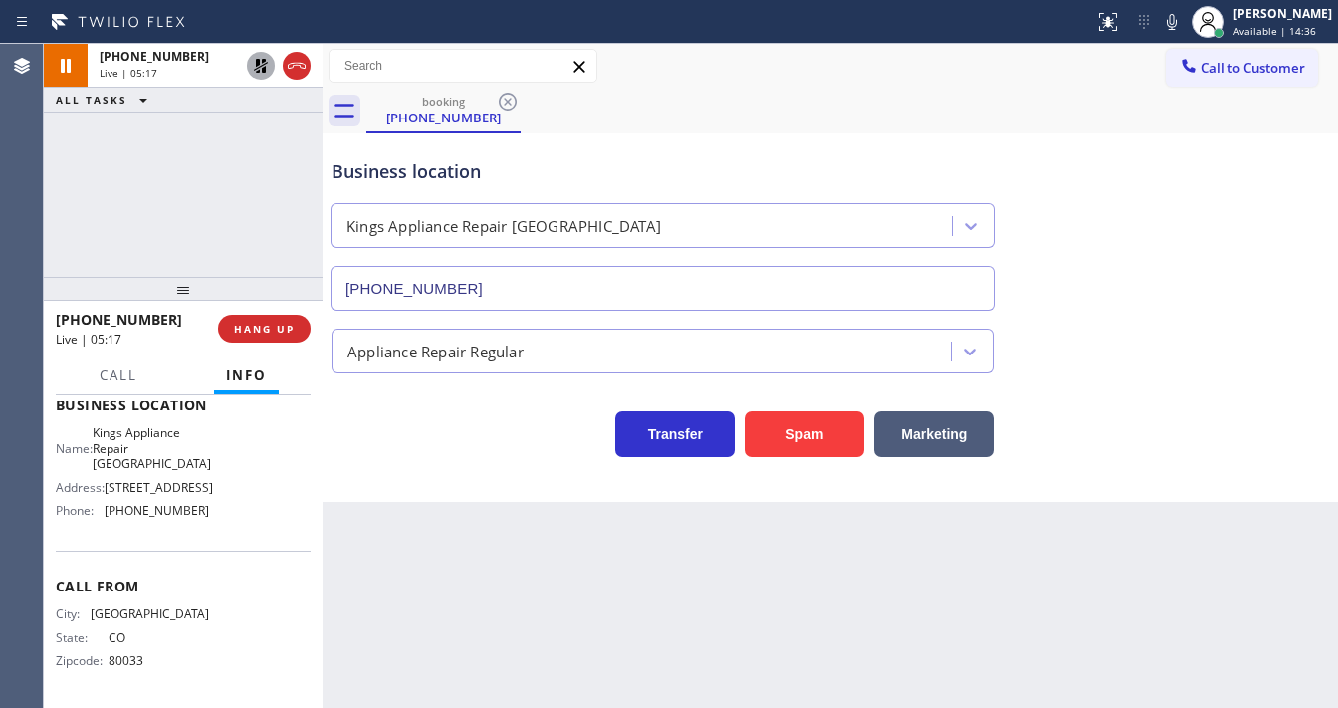
click at [260, 71] on icon at bounding box center [261, 66] width 24 height 24
drag, startPoint x: 704, startPoint y: 86, endPoint x: 544, endPoint y: 24, distance: 171.8
click at [704, 86] on div "Call to Customer Outbound call Location Search location Your caller id phone nu…" at bounding box center [831, 66] width 1016 height 45
click at [1222, 530] on div "Back to Dashboard Change Sender ID Customers Technicians Select a contact Outbo…" at bounding box center [831, 376] width 1016 height 664
click at [733, 56] on div "Call to Customer Outbound call Location Search location Your caller id phone nu…" at bounding box center [831, 66] width 1016 height 35
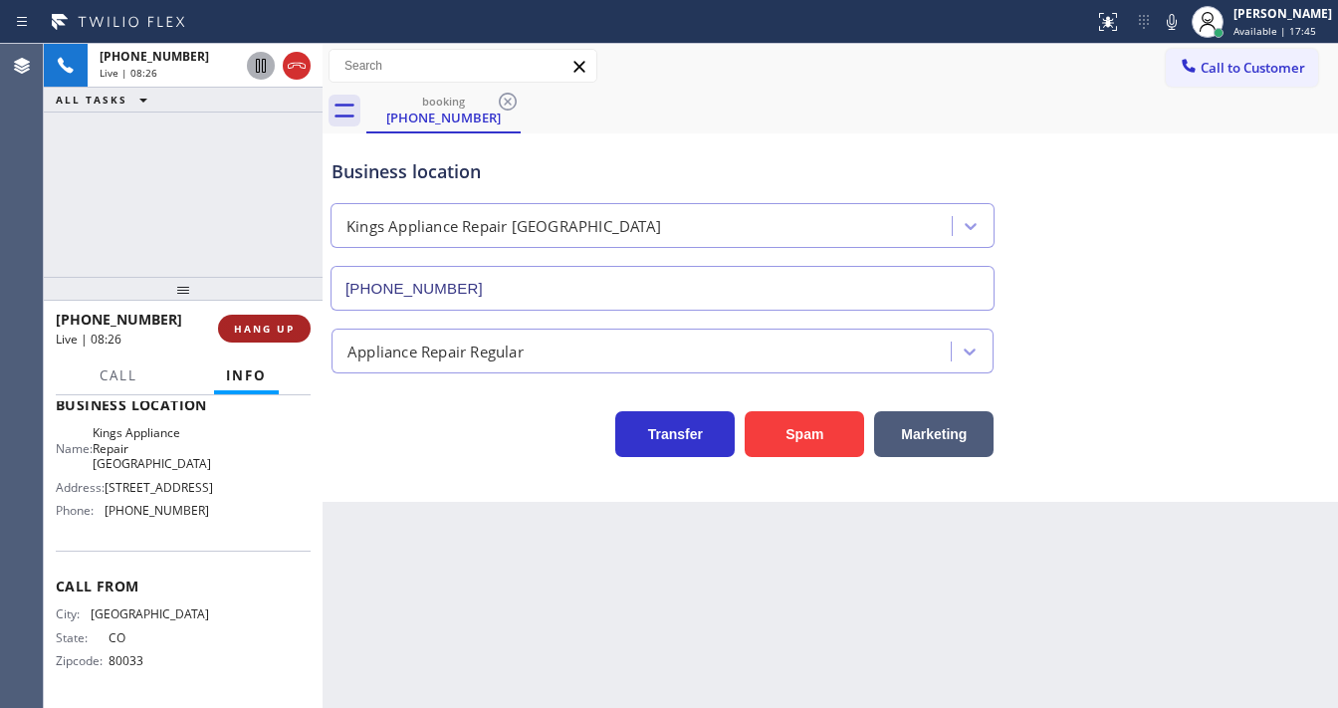
click at [287, 301] on div at bounding box center [183, 289] width 279 height 24
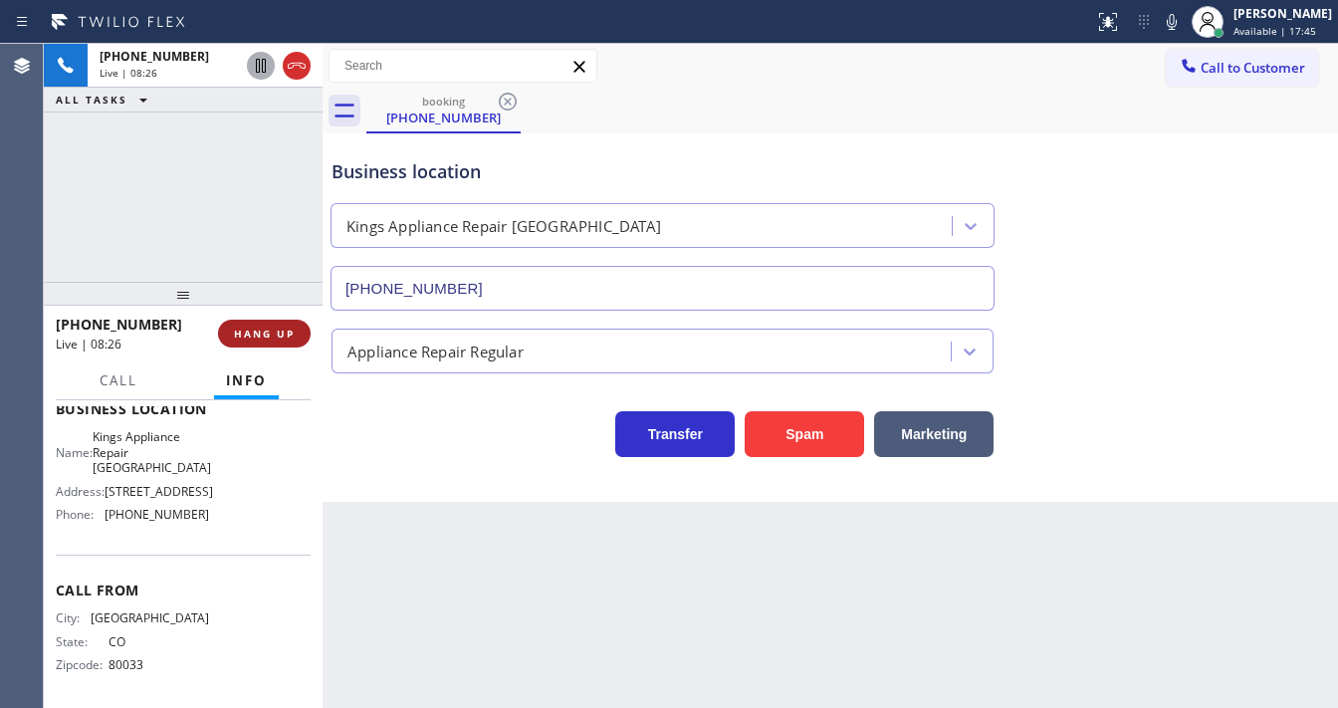
click at [289, 333] on span "HANG UP" at bounding box center [264, 334] width 61 height 14
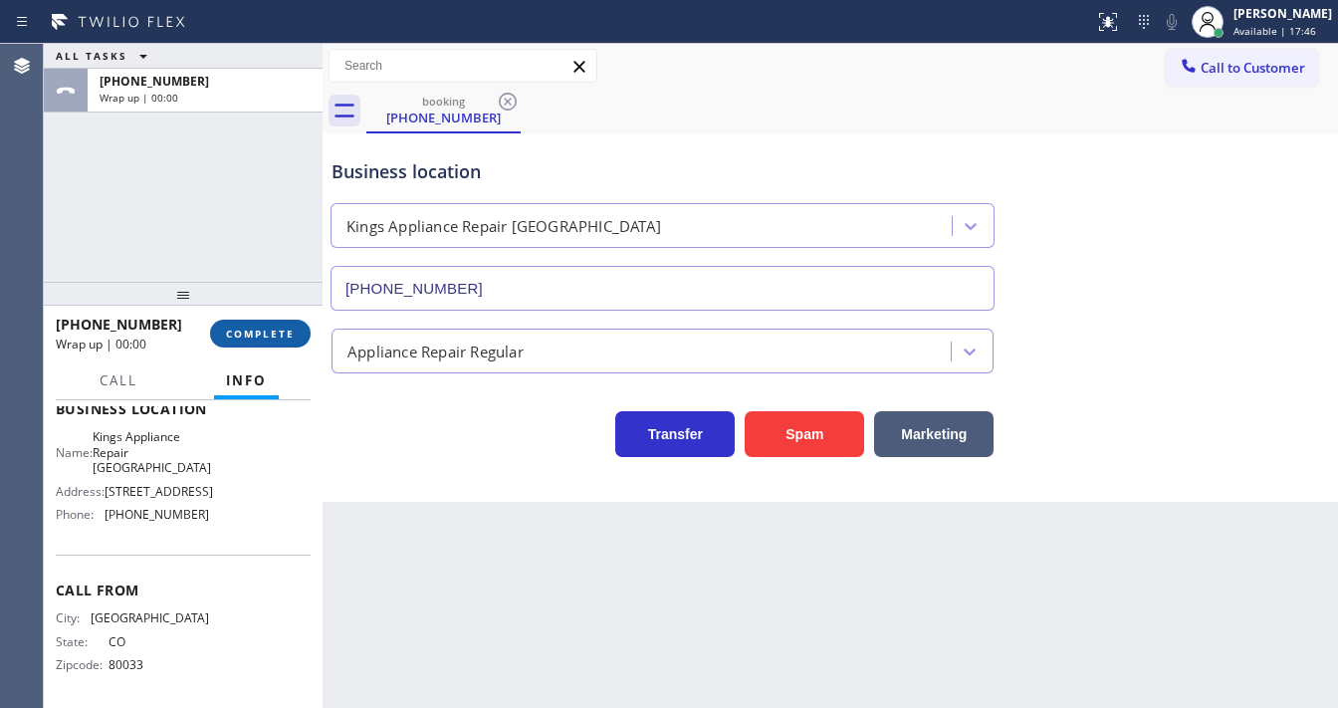
click at [283, 331] on span "COMPLETE" at bounding box center [260, 334] width 69 height 14
click at [446, 336] on div "Classify the call LOCATION NAME Best Sub Zero Repair Whittier FROM PHONE (562) …" at bounding box center [691, 376] width 1295 height 664
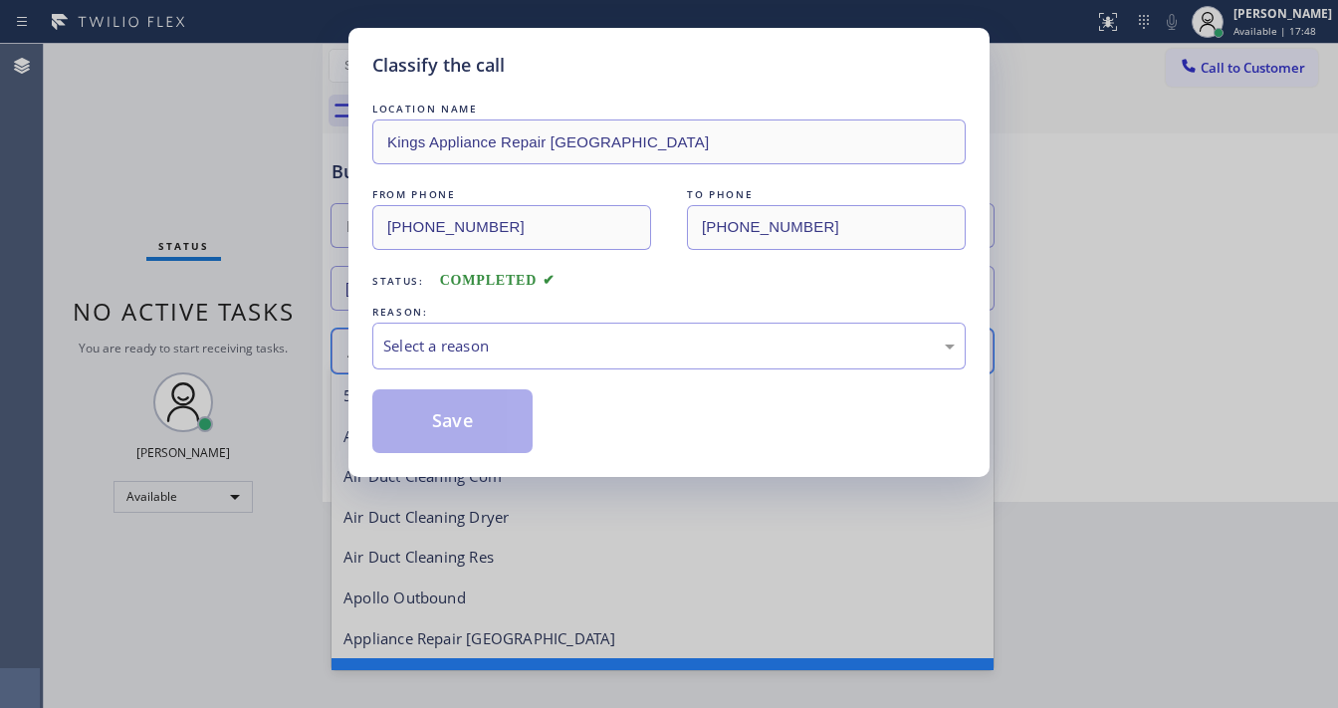
scroll to position [42, 0]
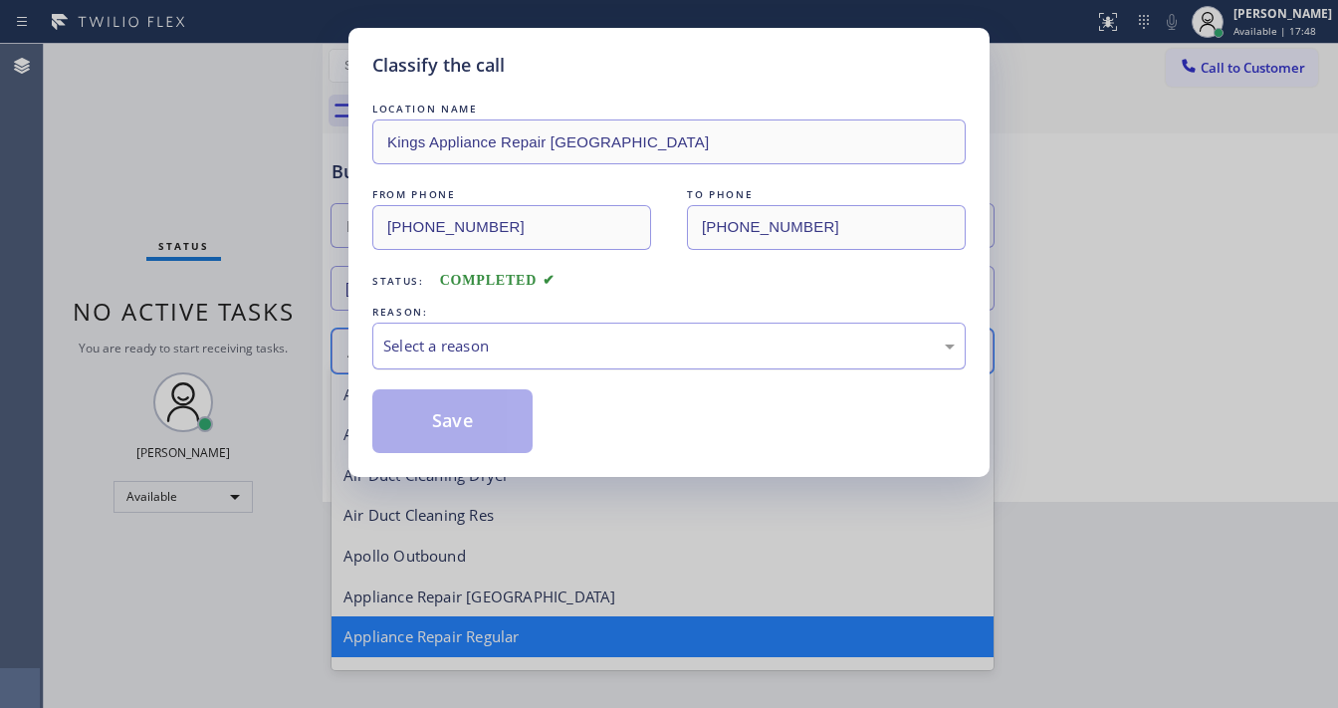
click at [469, 348] on div "Select a reason" at bounding box center [669, 346] width 572 height 23
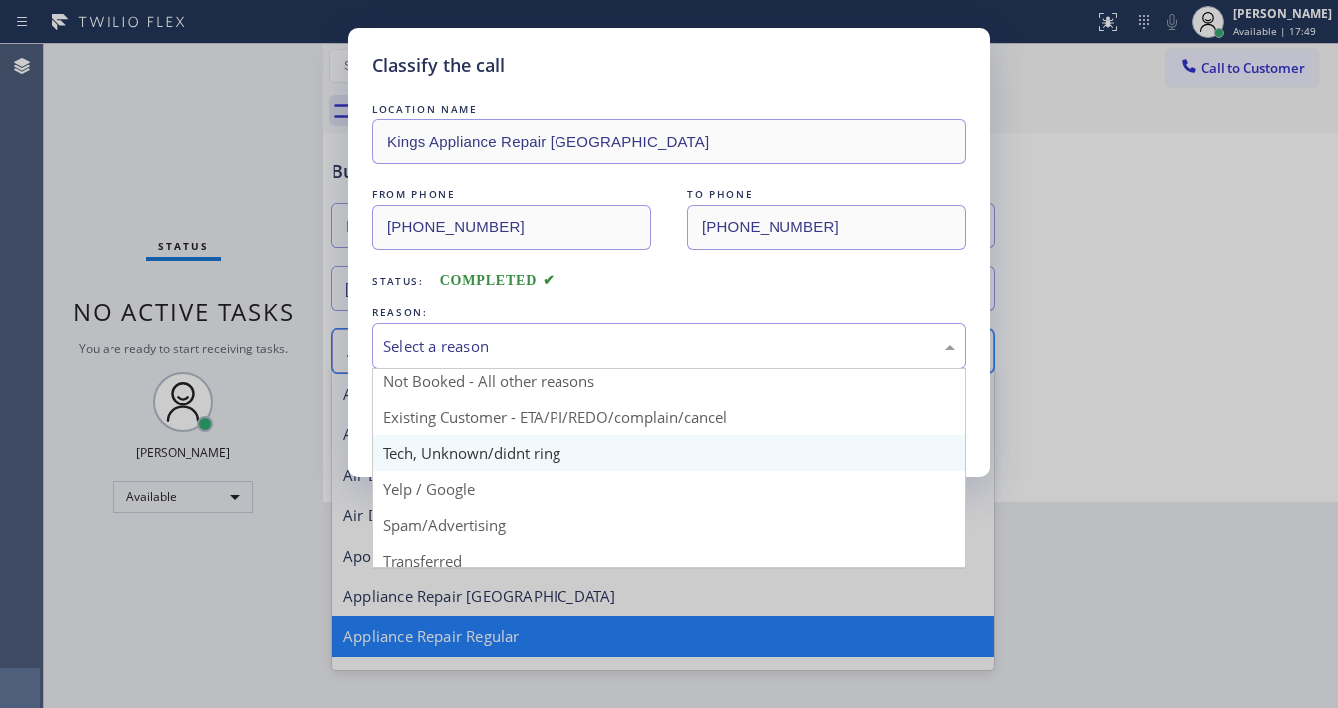
scroll to position [80, 0]
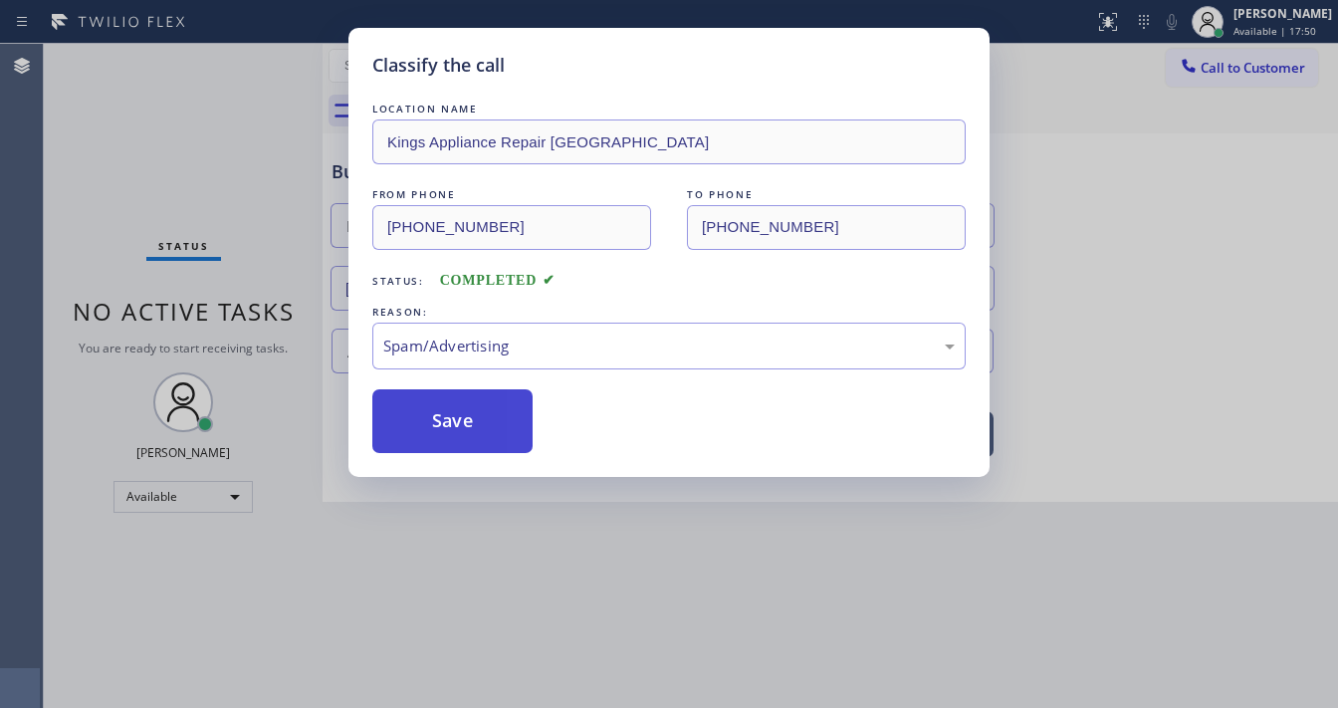
click at [441, 415] on button "Save" at bounding box center [452, 421] width 160 height 64
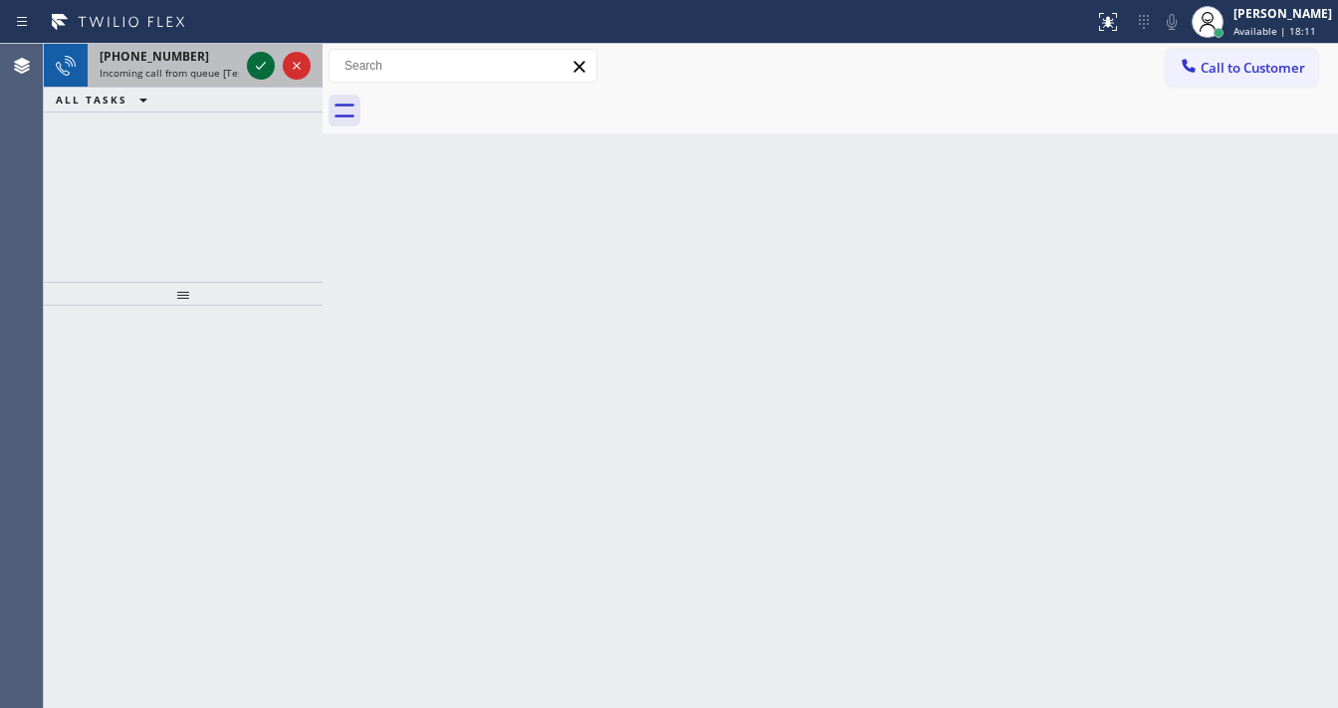
click at [260, 71] on icon at bounding box center [261, 66] width 24 height 24
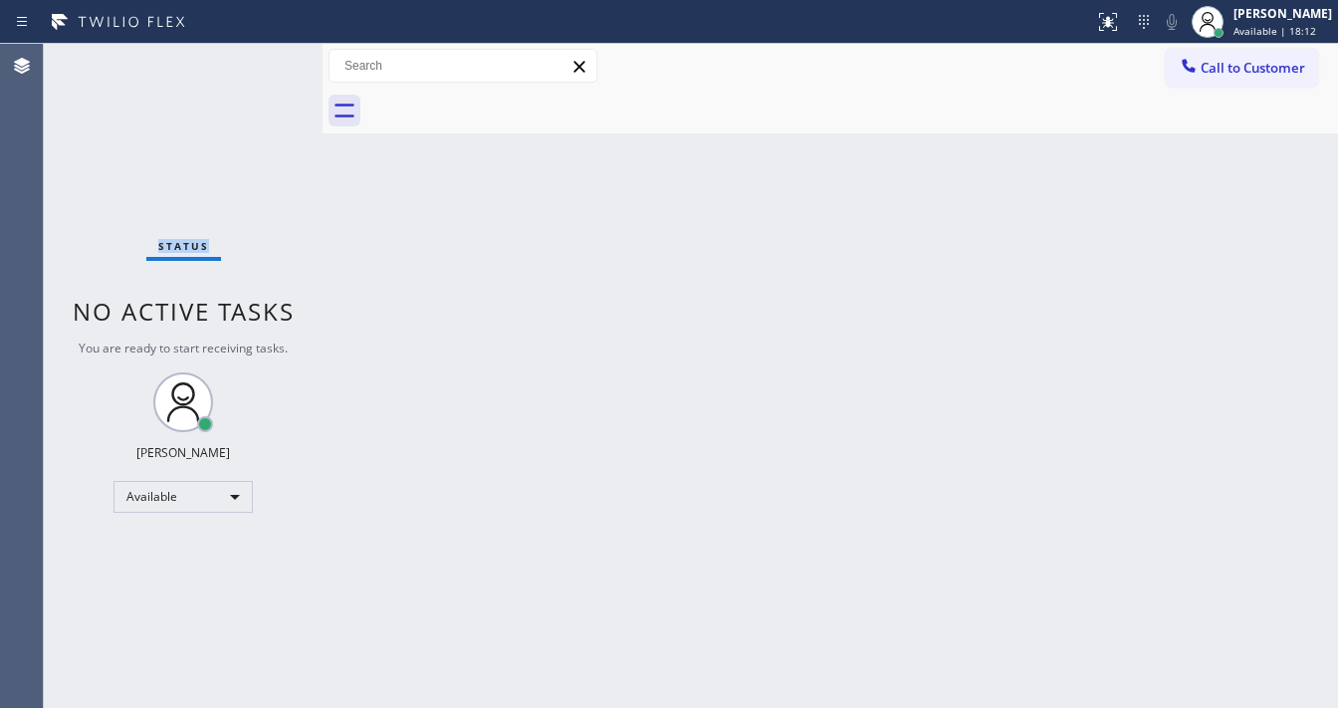
click at [260, 71] on div "Status No active tasks You are ready to start receiving tasks. Michael Javier A…" at bounding box center [183, 376] width 279 height 664
click at [1119, 24] on icon at bounding box center [1108, 22] width 24 height 24
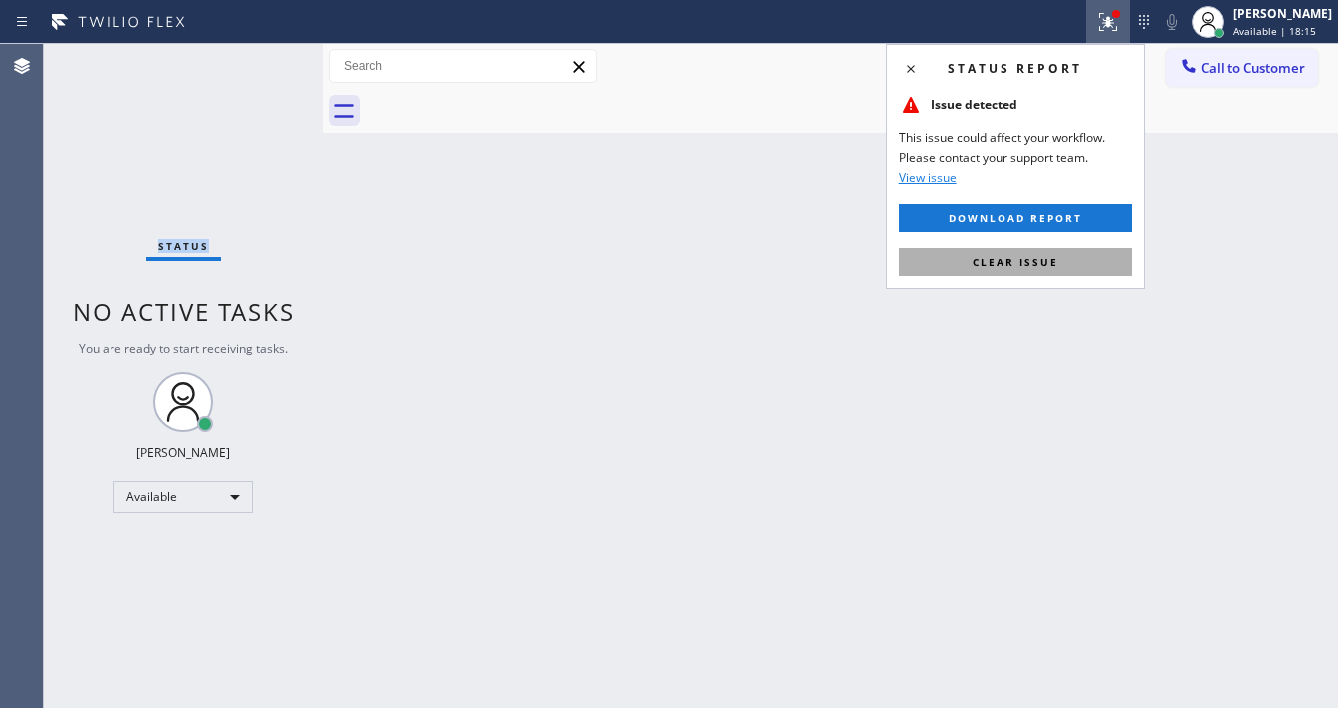
click at [1018, 267] on span "Clear issue" at bounding box center [1016, 262] width 86 height 14
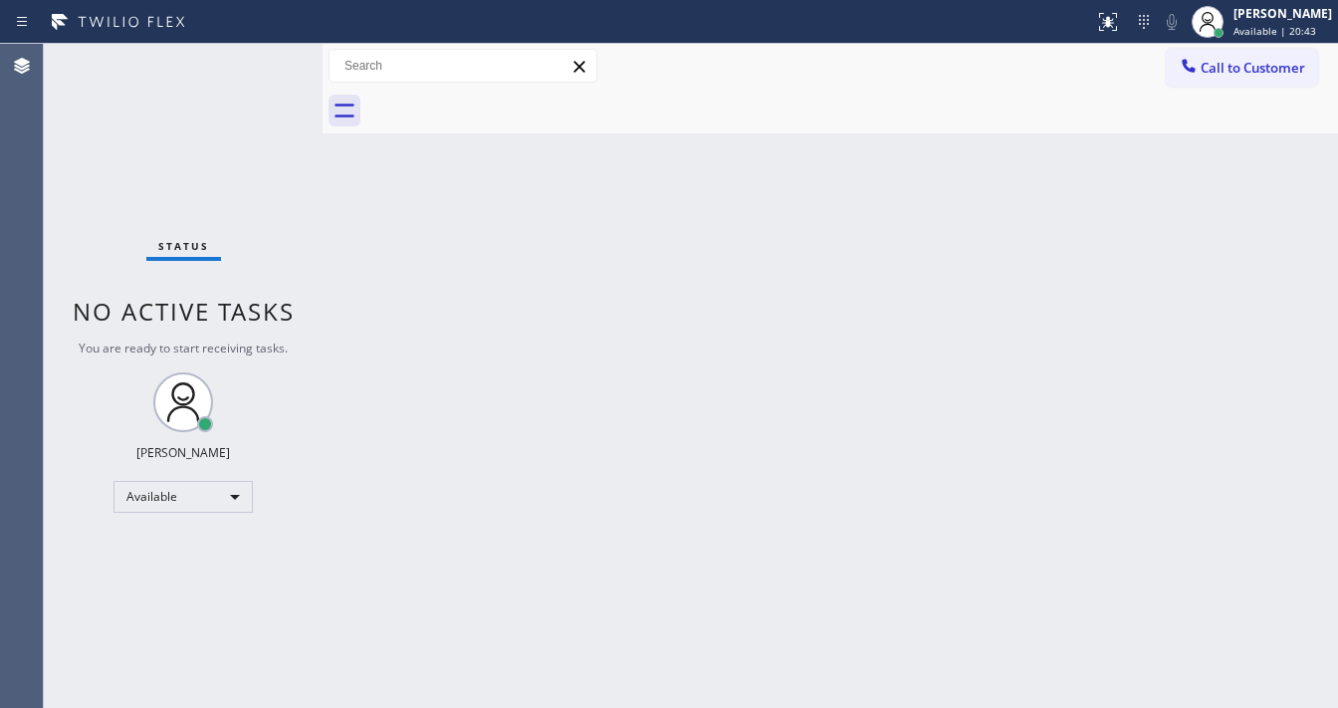
click at [267, 52] on div "Status No active tasks You are ready to start receiving tasks. Michael Javier A…" at bounding box center [183, 376] width 279 height 664
click at [267, 53] on div "Status No active tasks You are ready to start receiving tasks. Michael Javier A…" at bounding box center [183, 376] width 279 height 664
click at [267, 54] on div "Status No active tasks You are ready to start receiving tasks. Michael Javier A…" at bounding box center [183, 376] width 279 height 664
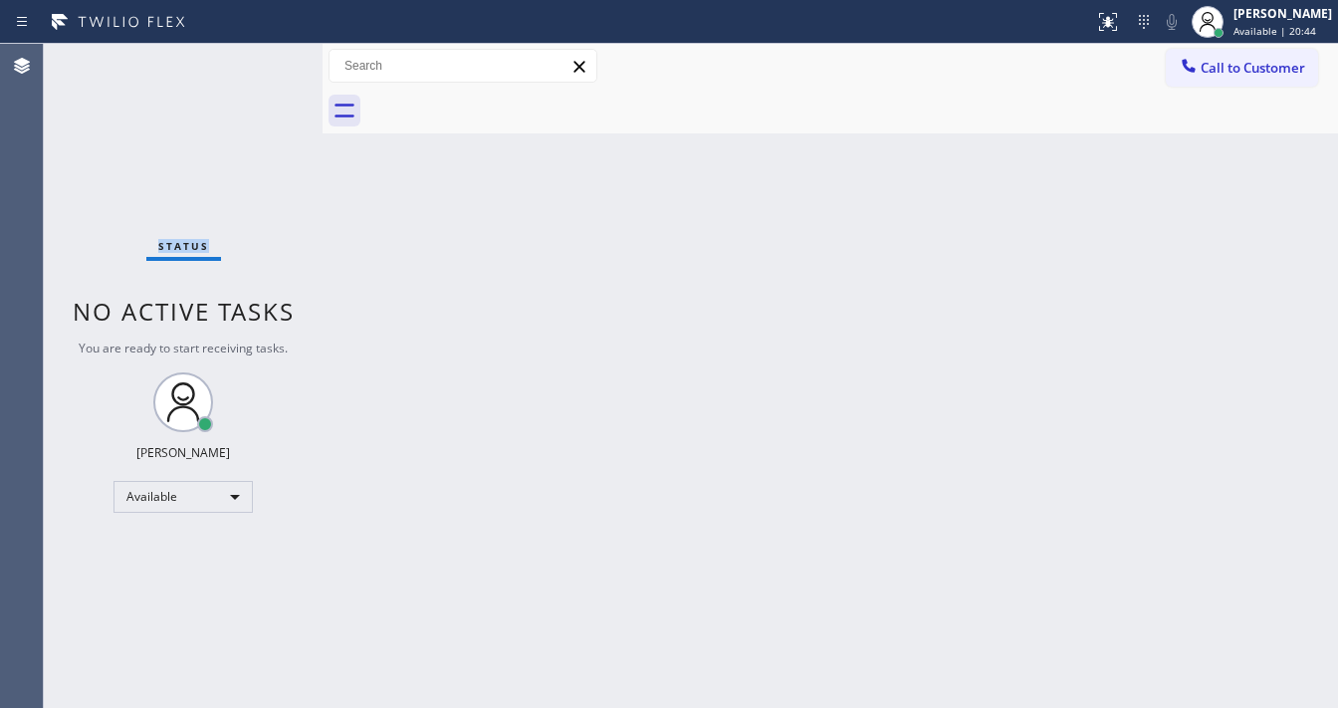
click at [267, 54] on div "Status No active tasks You are ready to start receiving tasks. Michael Javier A…" at bounding box center [183, 376] width 279 height 664
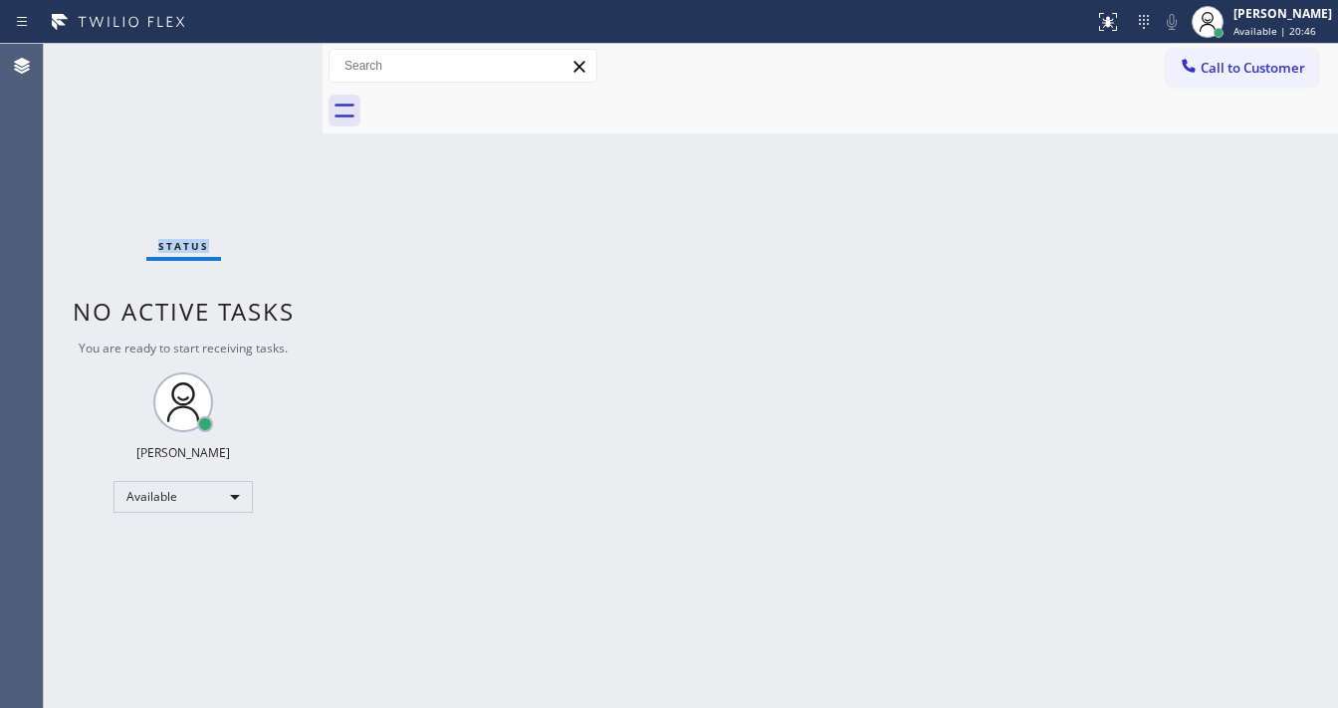
click at [268, 54] on div "Status No active tasks You are ready to start receiving tasks. Michael Javier A…" at bounding box center [183, 376] width 279 height 664
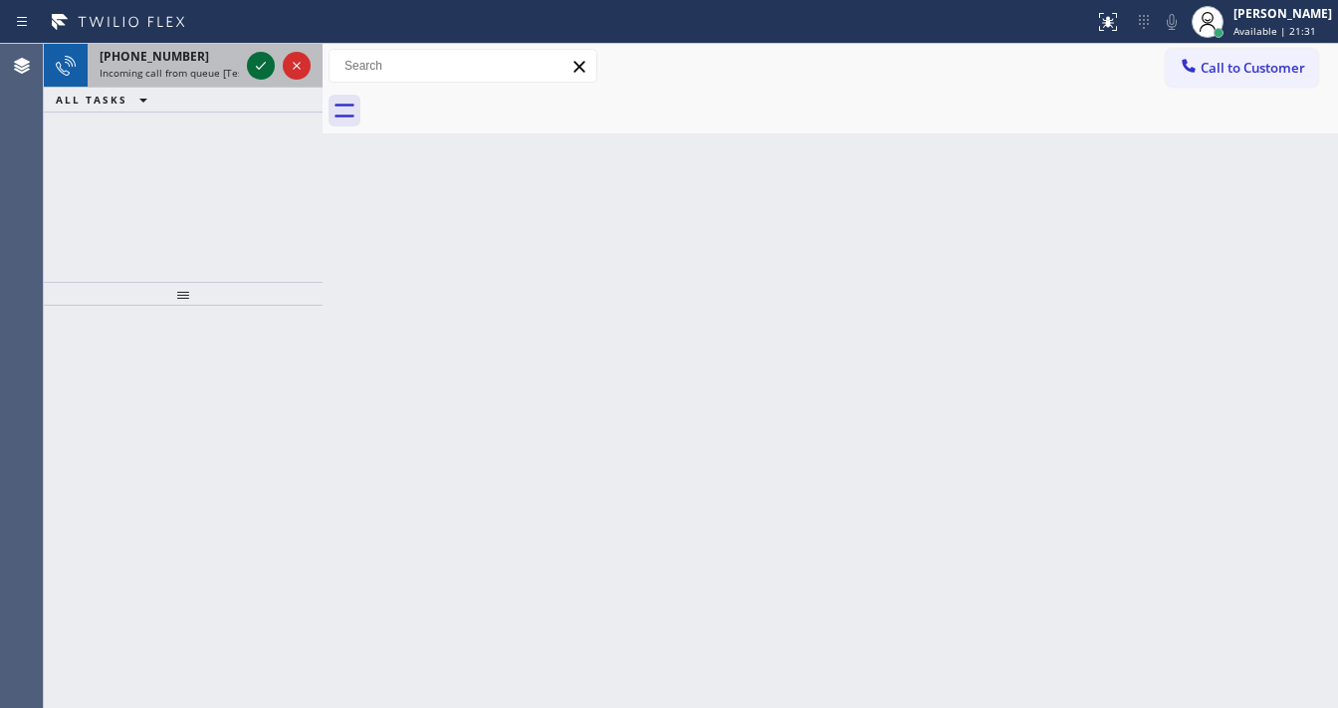
click at [264, 68] on icon at bounding box center [261, 66] width 24 height 24
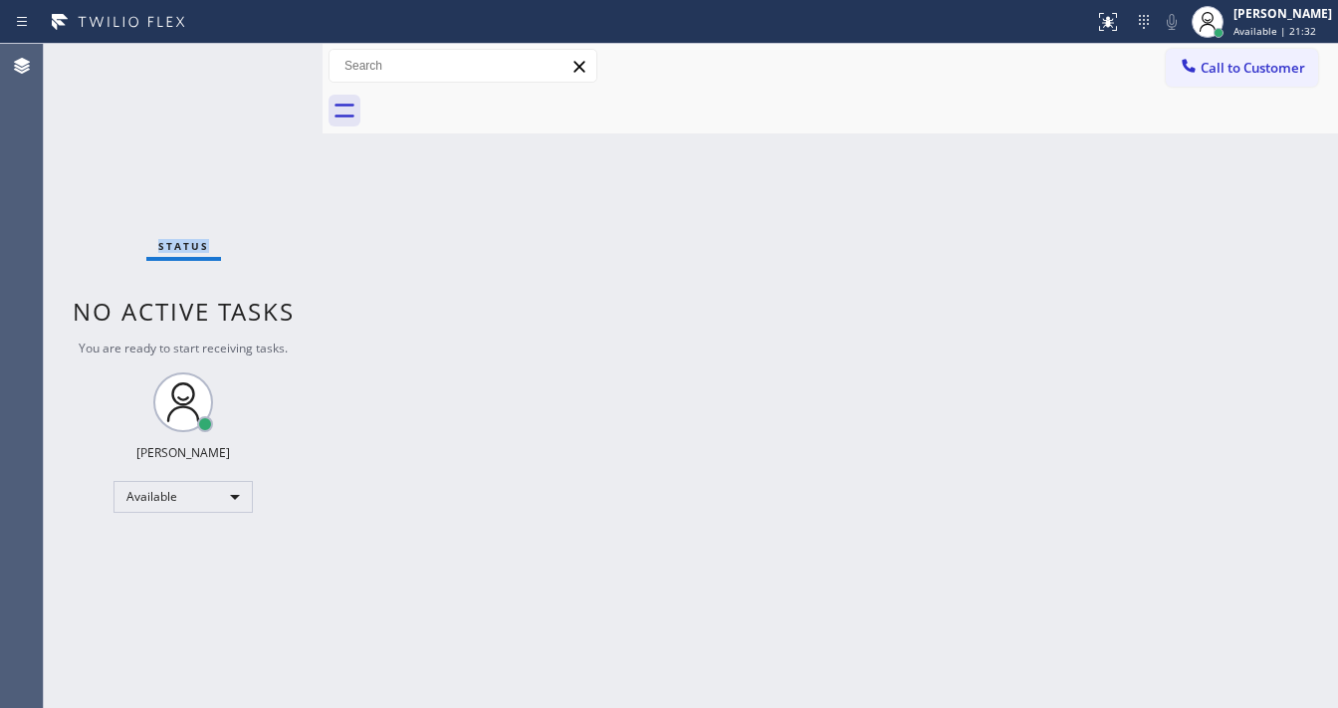
click at [260, 67] on div "Status No active tasks You are ready to start receiving tasks. Michael Javier A…" at bounding box center [183, 376] width 279 height 664
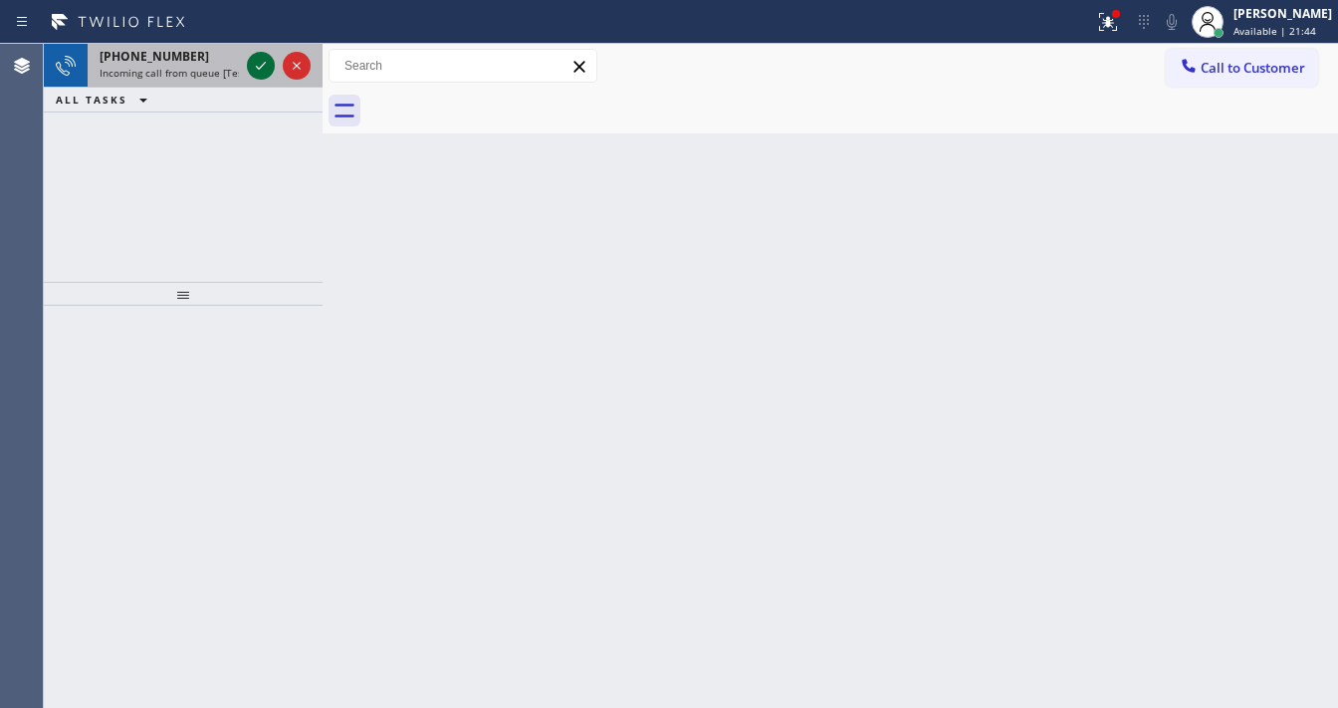
click at [258, 57] on icon at bounding box center [261, 66] width 24 height 24
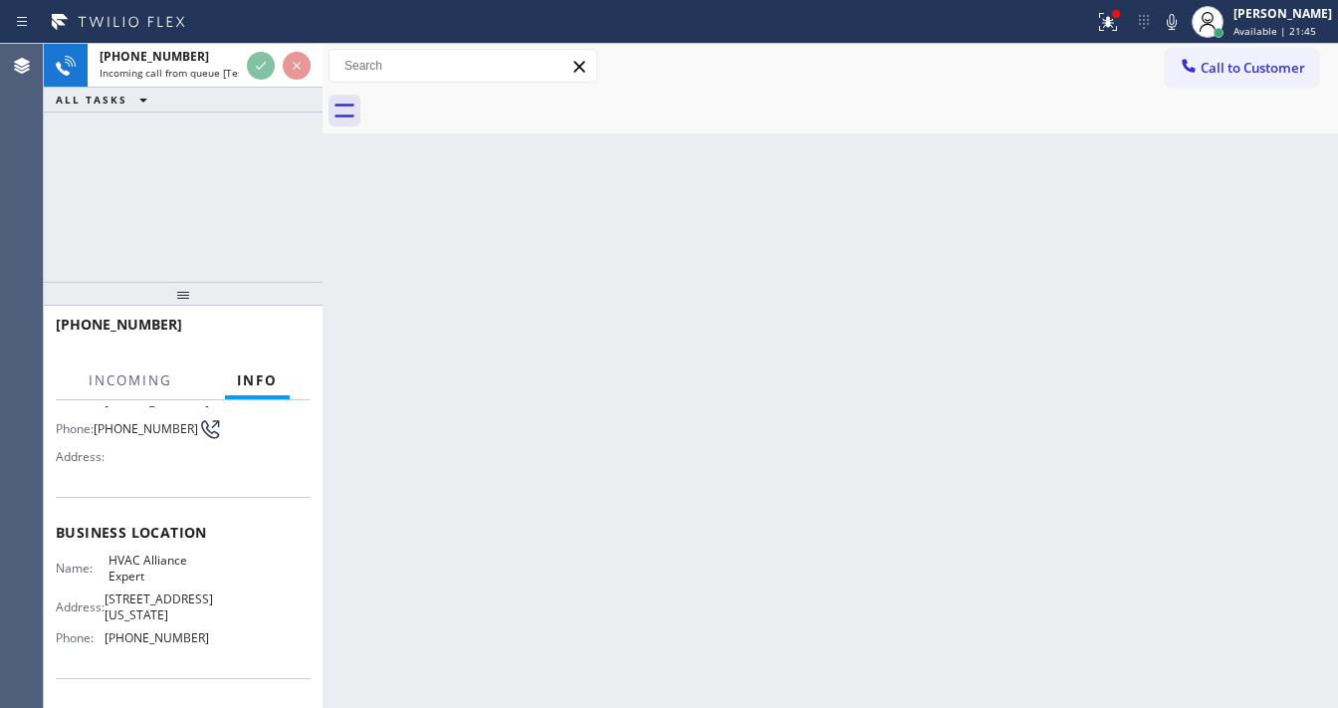
scroll to position [239, 0]
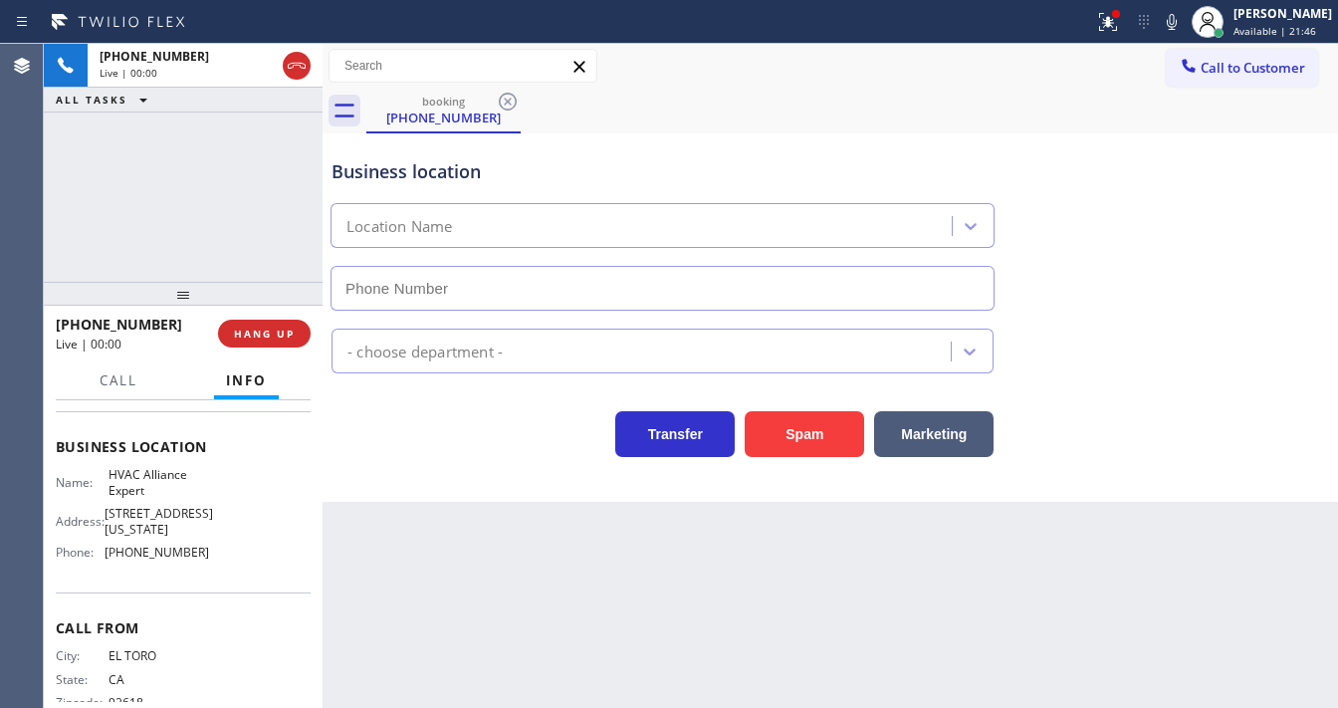
type input "(855) 999-4417"
click at [784, 458] on div "Business location HVAC Alliance Expert (855) 999-4417 HVAC Transfer Spam Market…" at bounding box center [831, 317] width 1016 height 368
click at [788, 447] on button "Spam" at bounding box center [804, 434] width 119 height 46
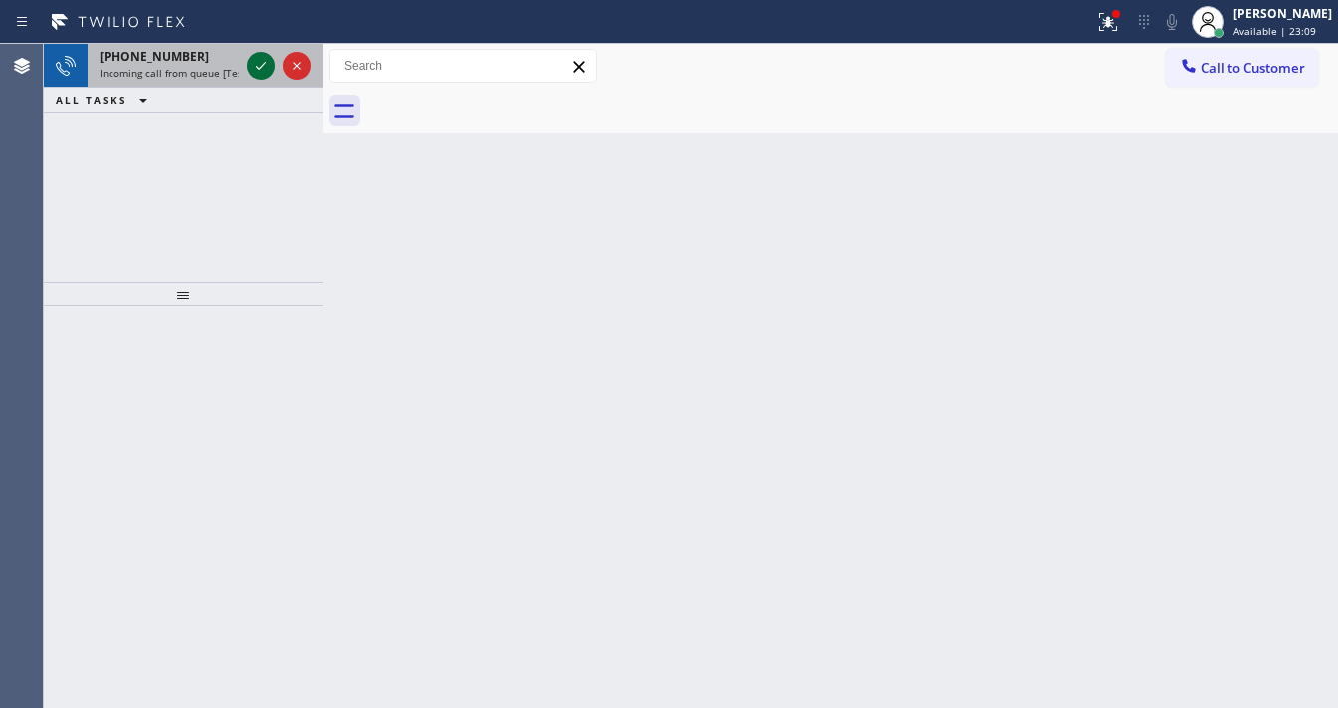
click at [273, 68] on div at bounding box center [261, 66] width 28 height 24
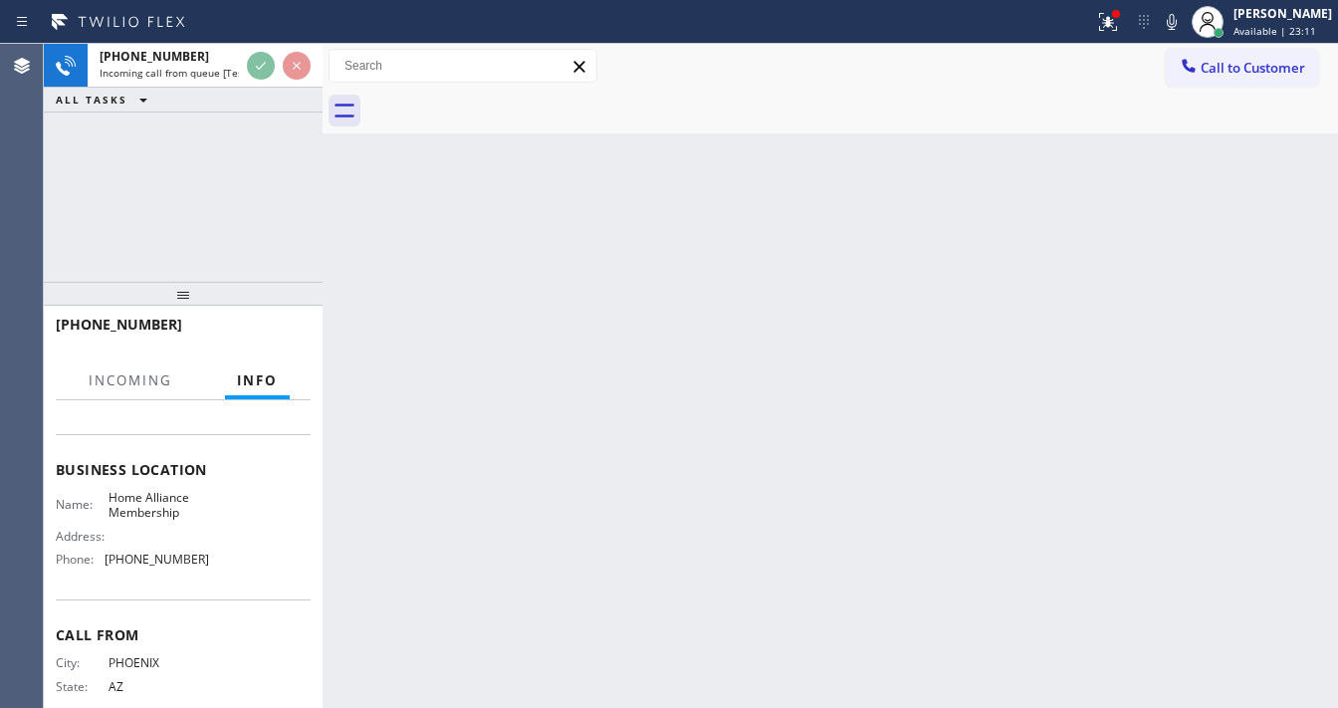
scroll to position [239, 0]
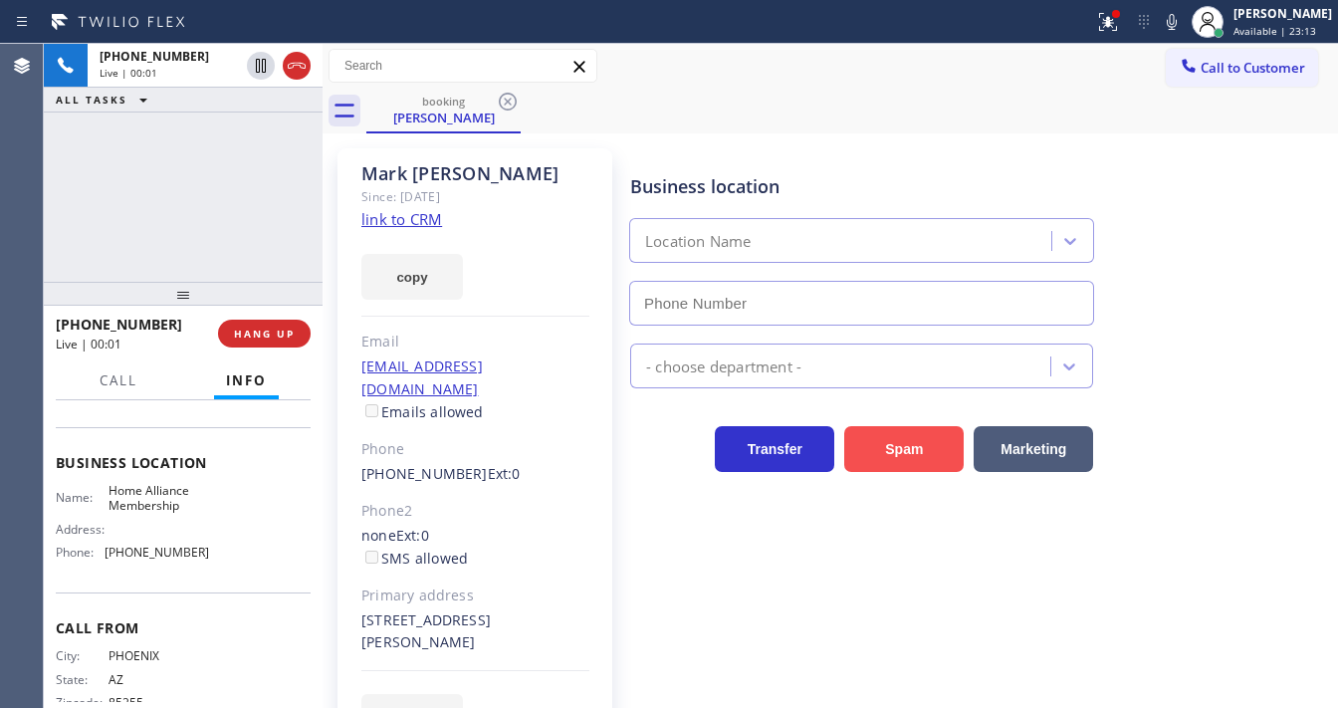
type input "(855) 946-3605"
click at [884, 431] on button "Spam" at bounding box center [903, 449] width 119 height 46
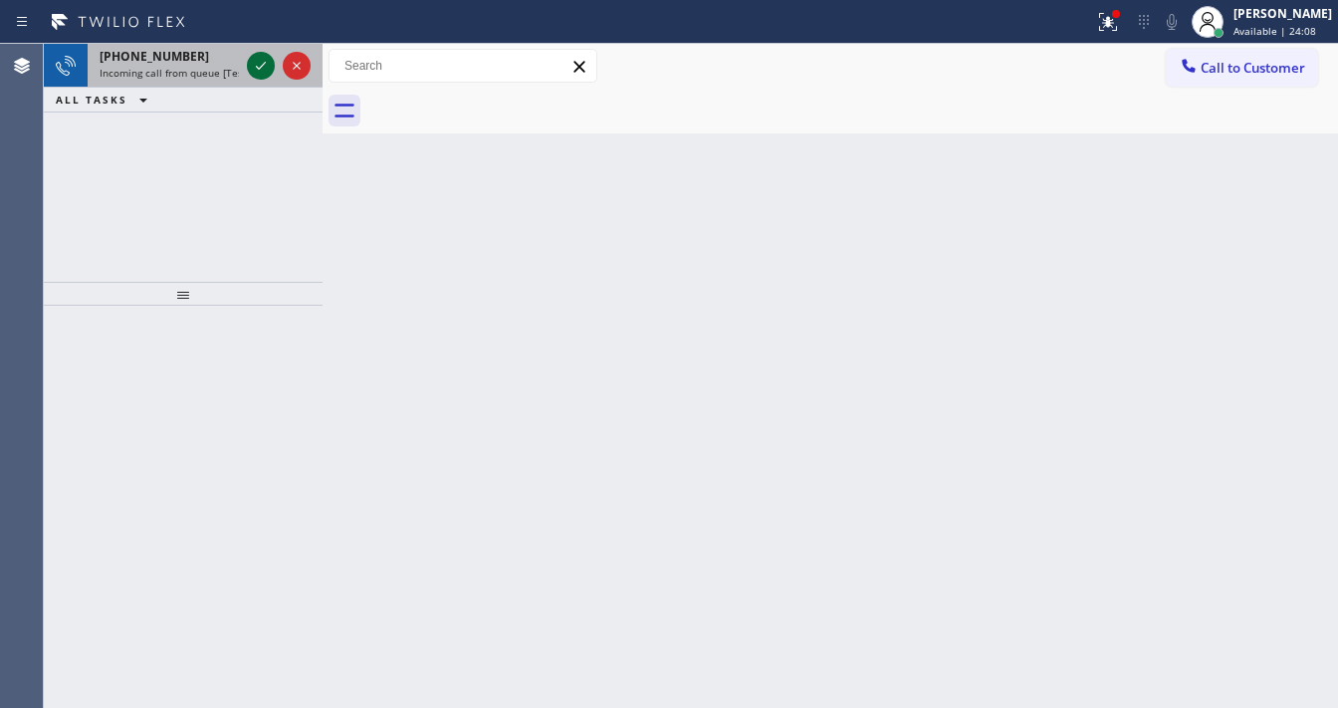
click at [254, 70] on icon at bounding box center [261, 66] width 24 height 24
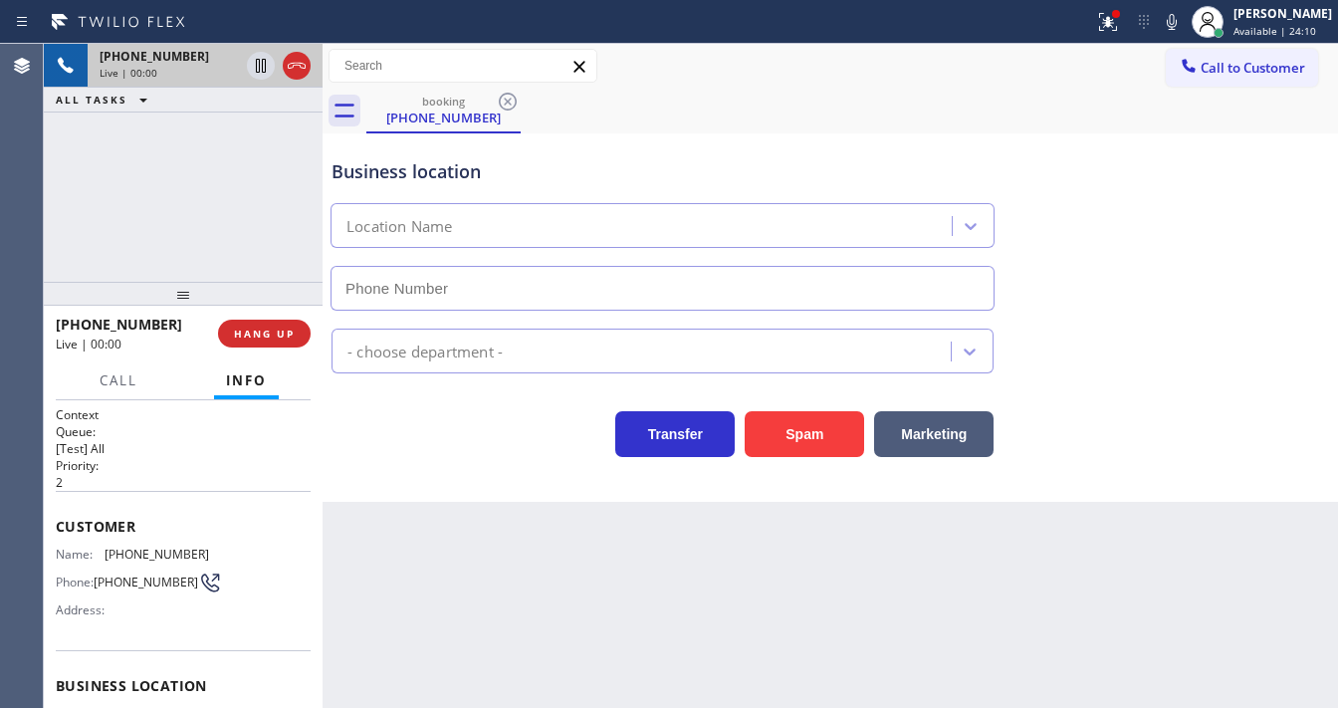
type input "(805) 262-8993"
click at [801, 455] on button "Spam" at bounding box center [804, 434] width 119 height 46
click at [800, 443] on button "Spam" at bounding box center [804, 434] width 119 height 46
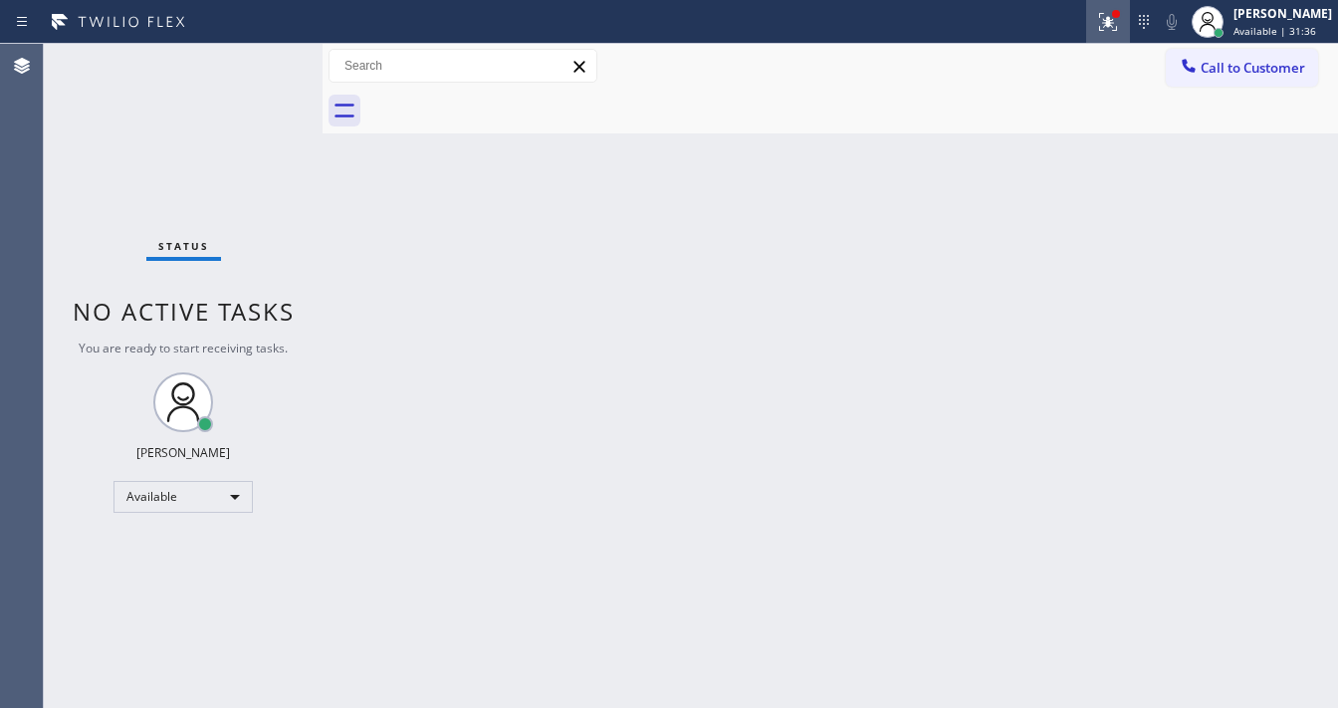
click at [1109, 19] on div at bounding box center [1108, 22] width 44 height 24
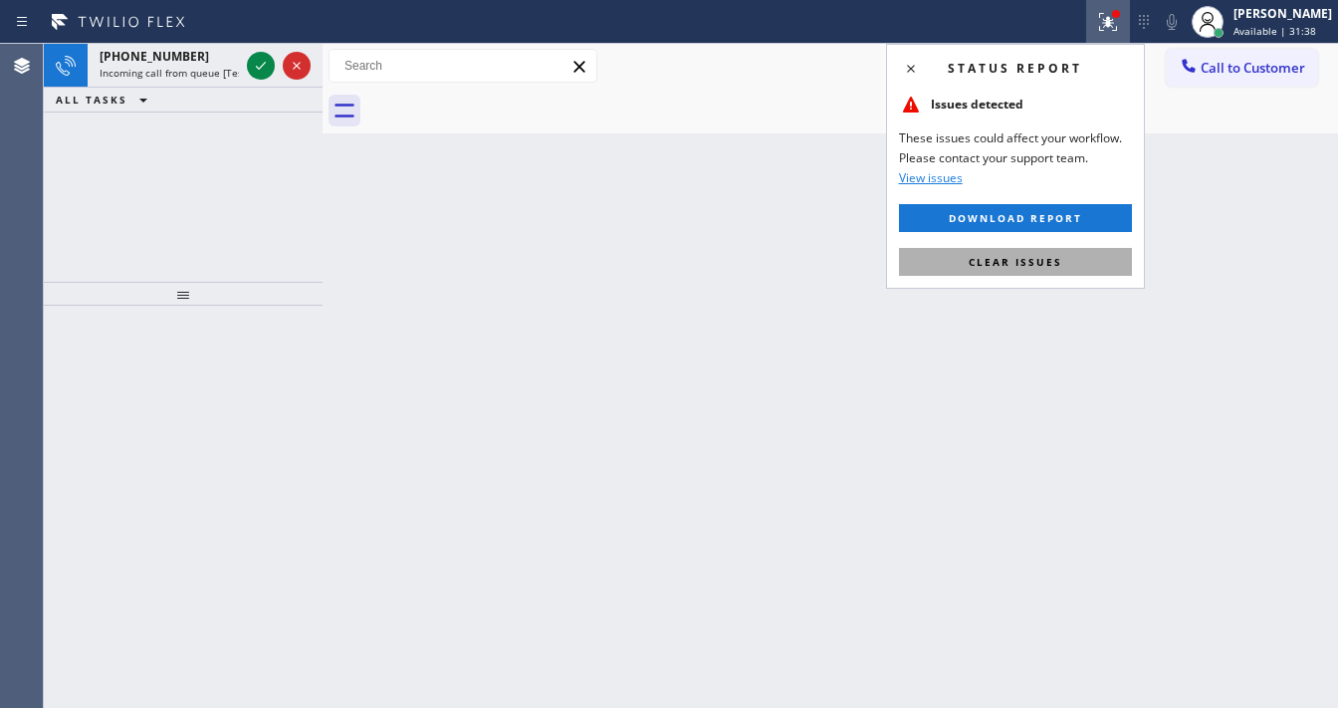
click at [1006, 252] on button "Clear issues" at bounding box center [1015, 262] width 233 height 28
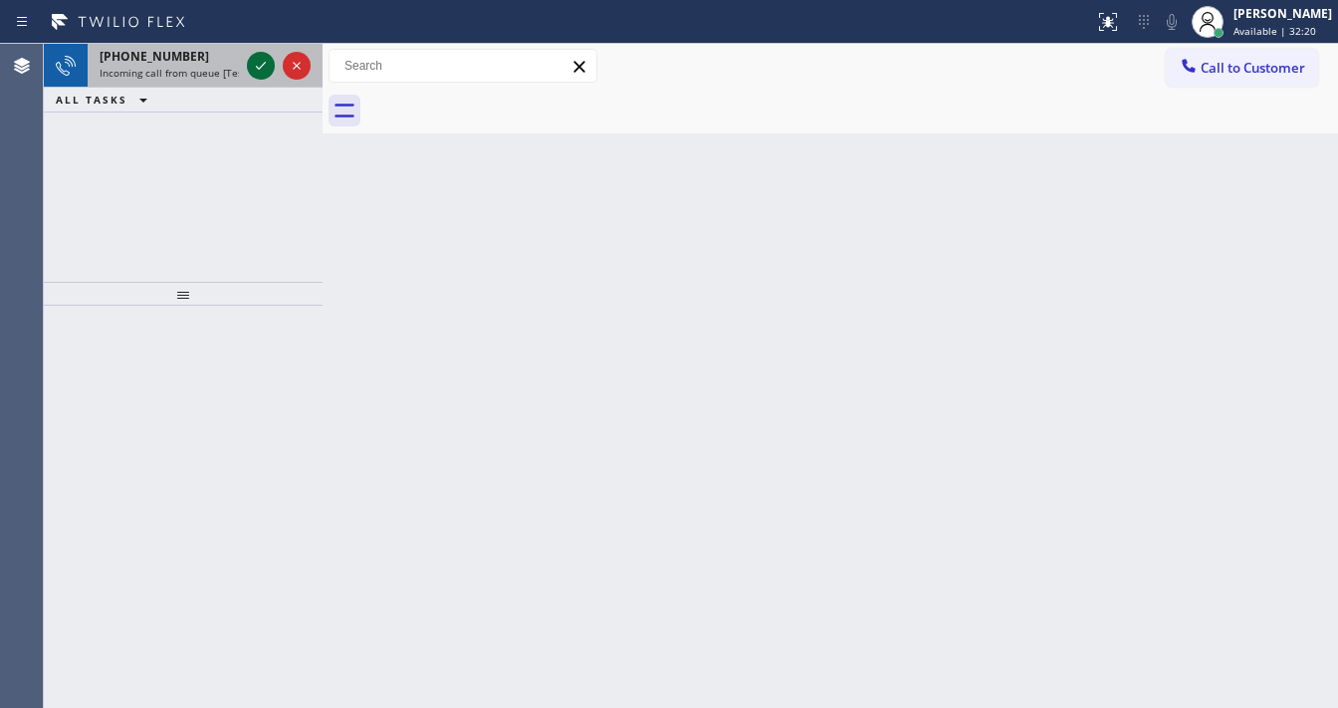
click at [258, 65] on icon at bounding box center [261, 66] width 24 height 24
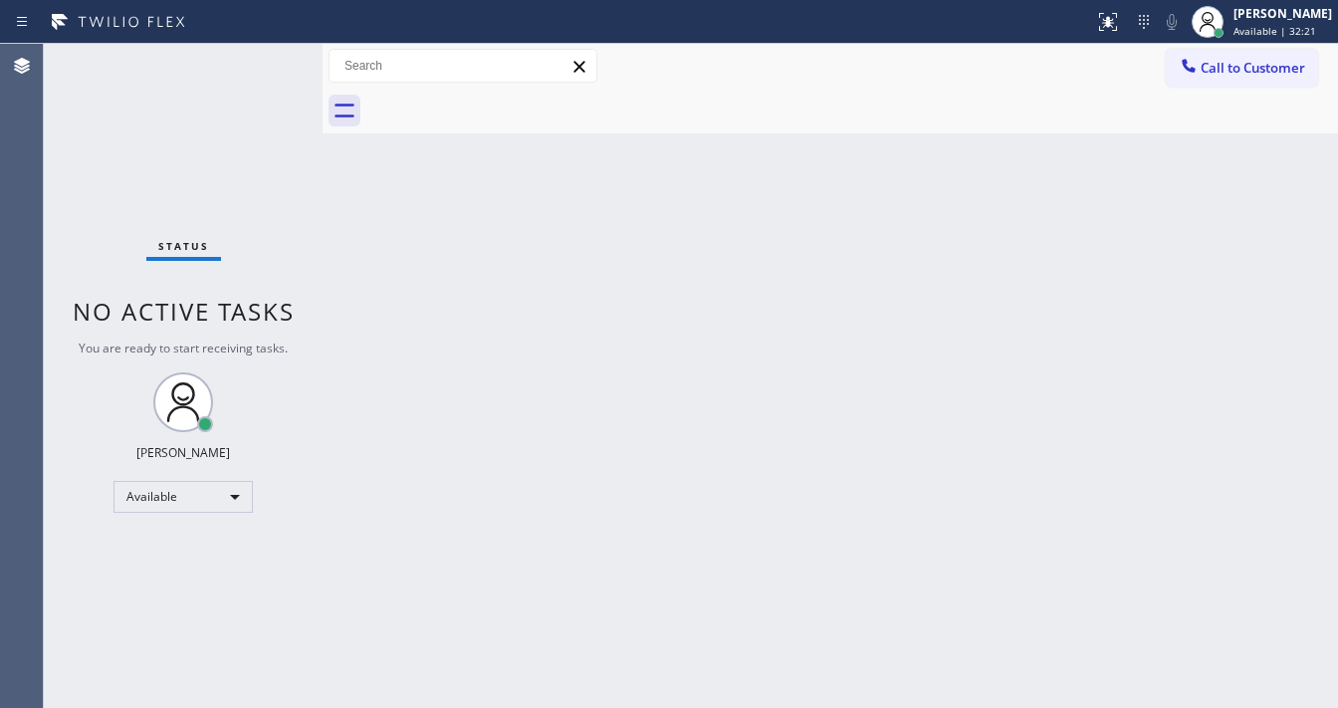
click at [258, 65] on div "Status No active tasks You are ready to start receiving tasks. Michael Javier A…" at bounding box center [183, 376] width 279 height 664
click at [1130, 25] on div at bounding box center [1108, 22] width 44 height 24
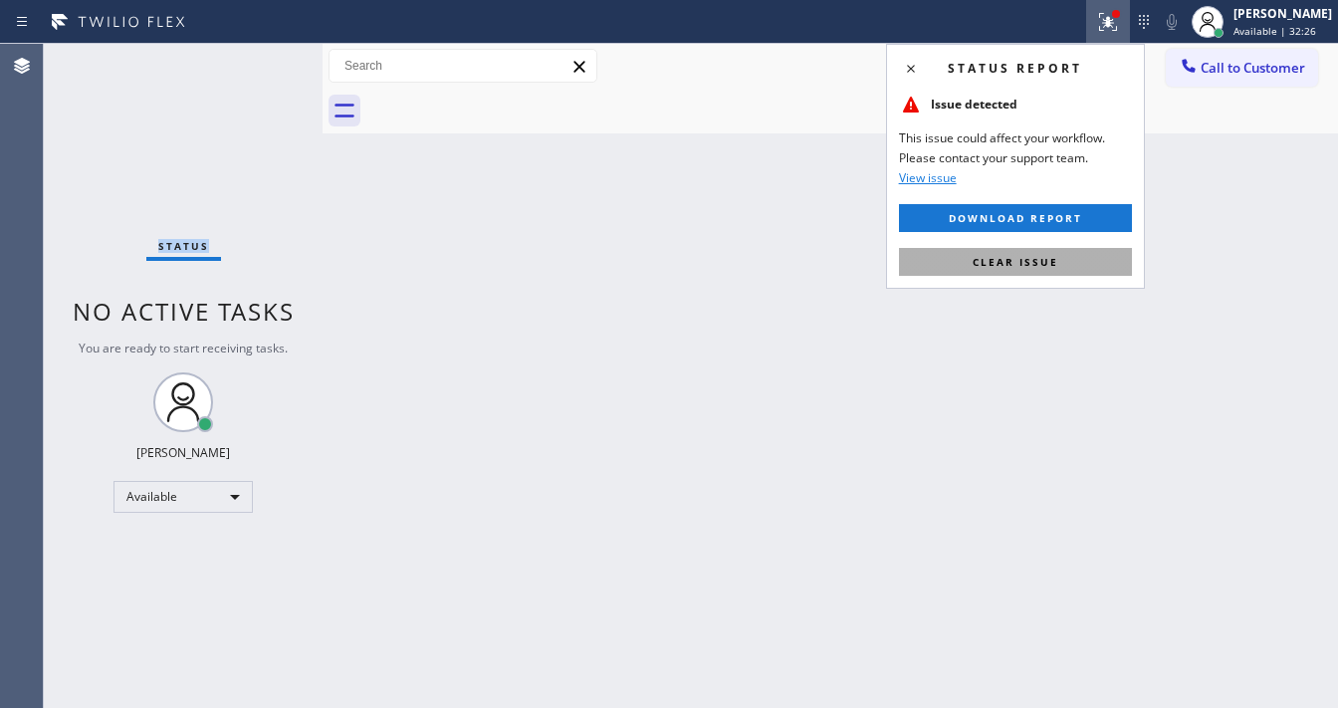
click at [1131, 267] on button "Clear issue" at bounding box center [1015, 262] width 233 height 28
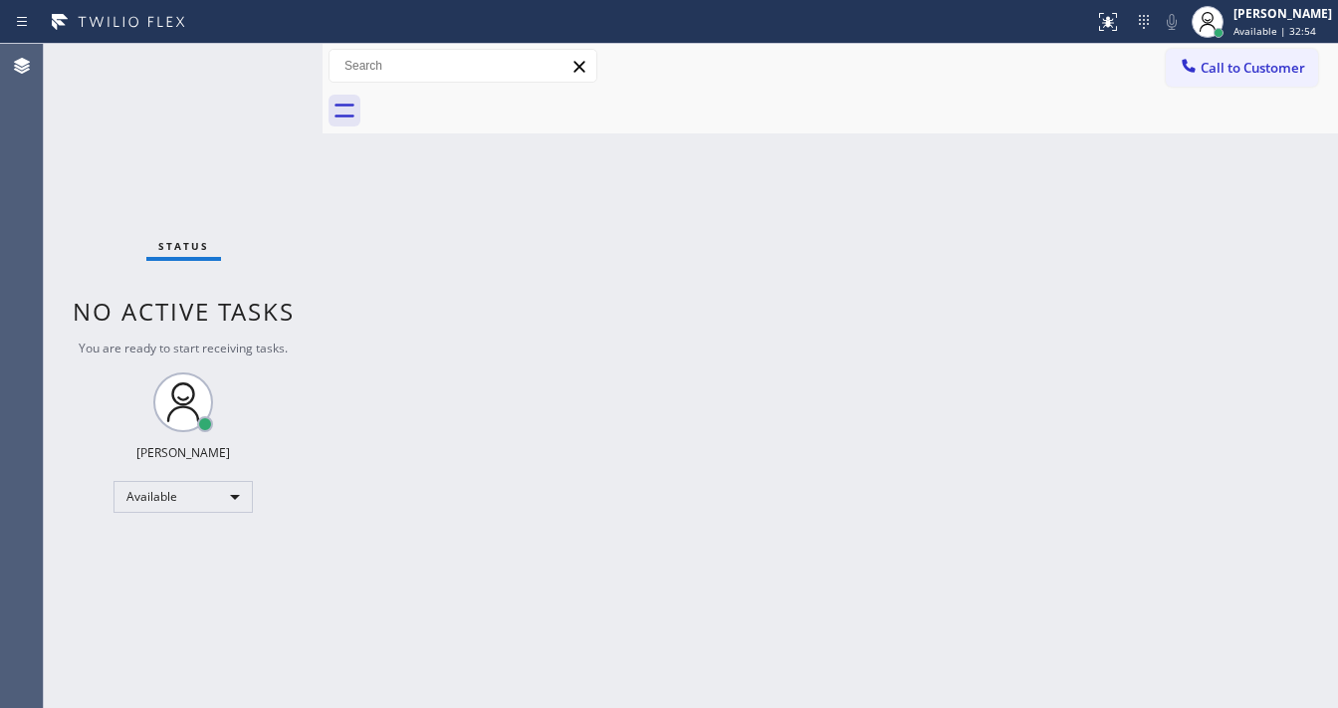
drag, startPoint x: 877, startPoint y: 16, endPoint x: 239, endPoint y: 49, distance: 639.2
click at [239, 49] on div "Status No active tasks You are ready to start receiving tasks. Michael Javier A…" at bounding box center [183, 376] width 279 height 664
click at [245, 50] on div "Status No active tasks You are ready to start receiving tasks. Michael Javier A…" at bounding box center [183, 376] width 279 height 664
click at [248, 50] on div "Status No active tasks You are ready to start receiving tasks. Michael Javier A…" at bounding box center [183, 376] width 279 height 664
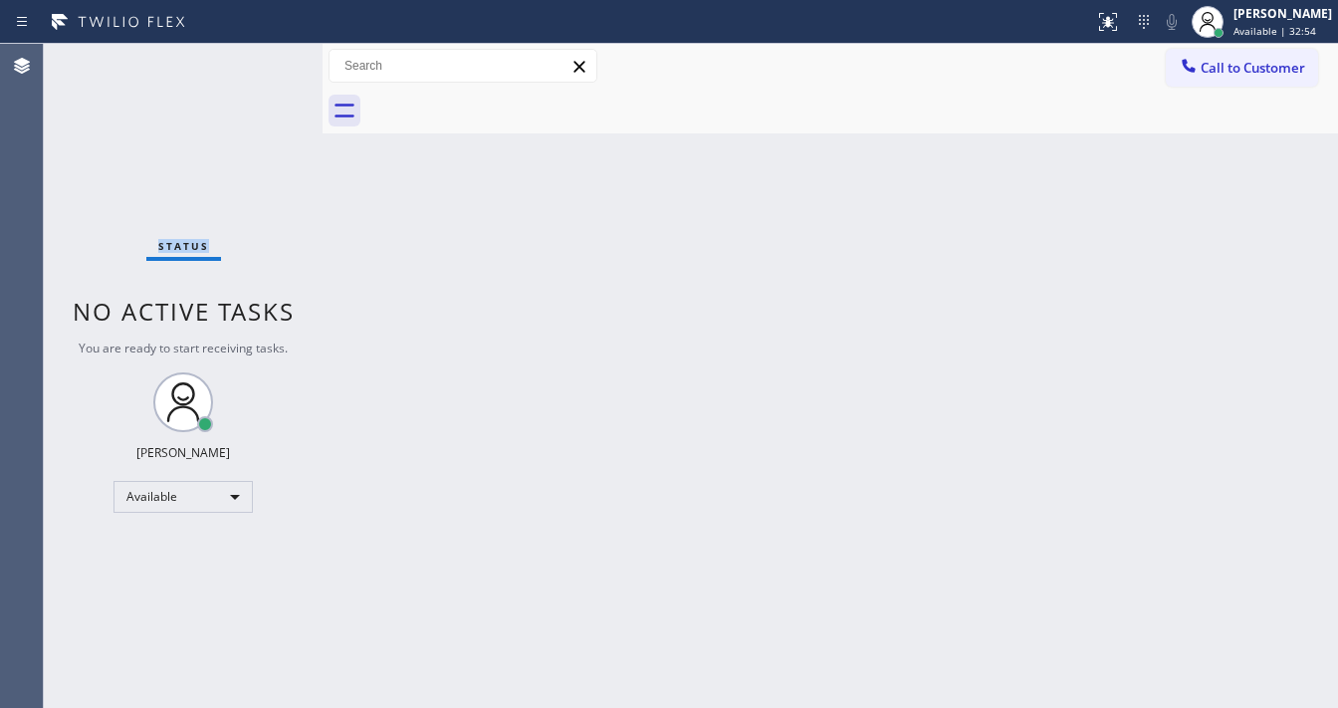
click at [255, 48] on div "Status No active tasks You are ready to start receiving tasks. Michael Javier A…" at bounding box center [183, 376] width 279 height 664
click at [255, 47] on div "Status No active tasks You are ready to start receiving tasks. Michael Javier A…" at bounding box center [183, 376] width 279 height 664
click at [261, 37] on div "Status report No issues detected If you experience an issue, please download th…" at bounding box center [669, 22] width 1338 height 44
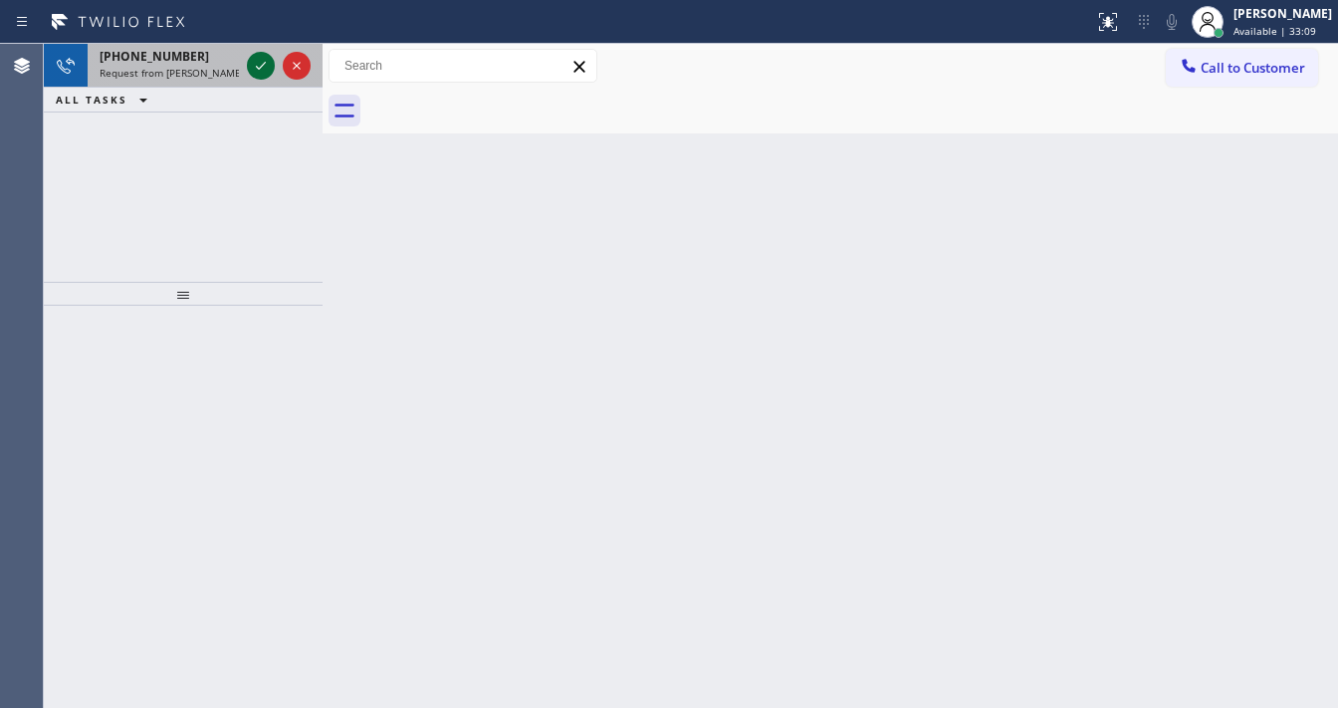
click at [261, 73] on icon at bounding box center [261, 66] width 24 height 24
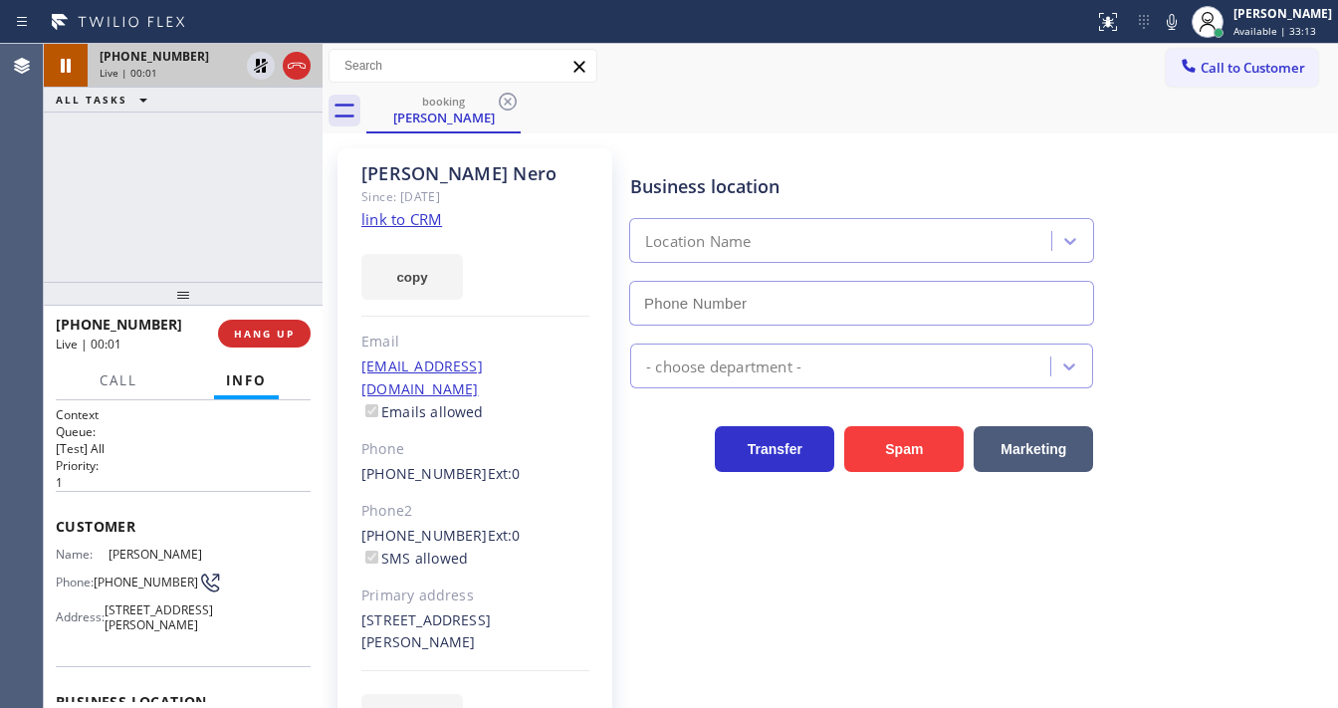
type input "(855) 999-4417"
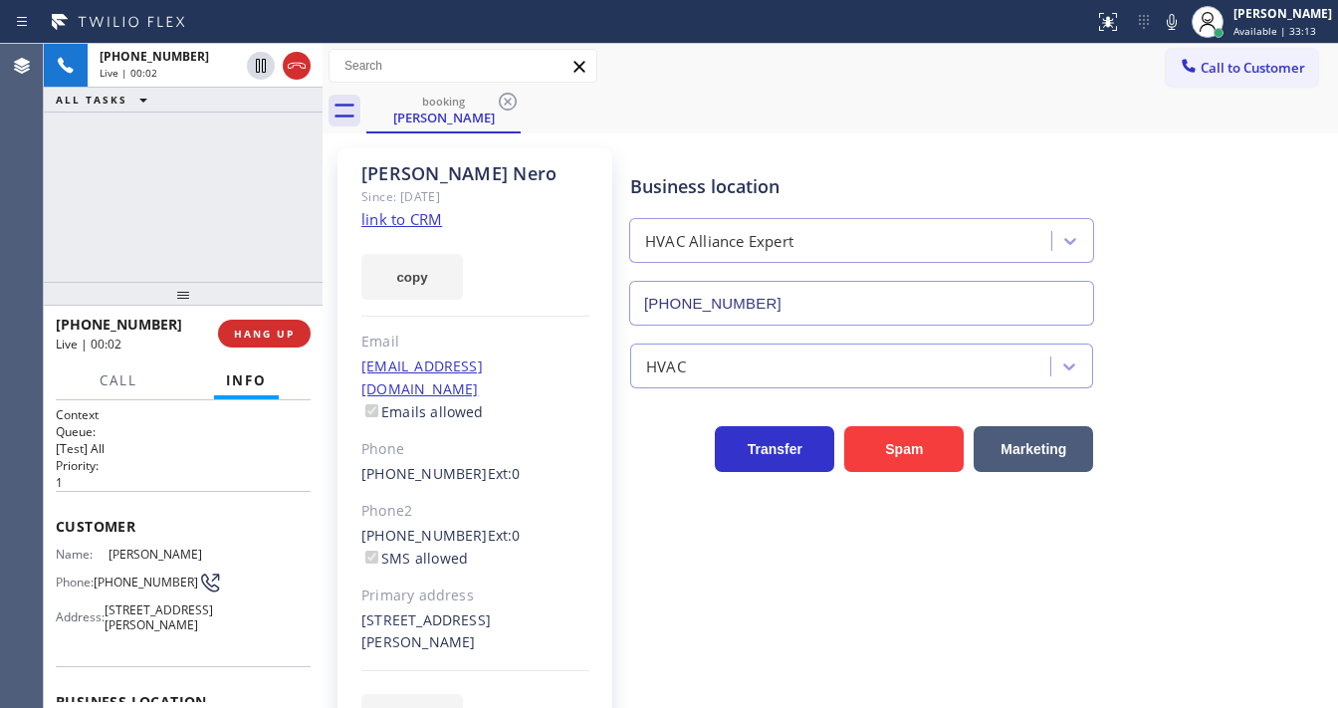
click at [688, 74] on div "Call to Customer Outbound call Location Search location Your caller id phone nu…" at bounding box center [831, 66] width 1016 height 35
click at [656, 84] on div "Call to Customer Outbound call Location Search location Your caller id phone nu…" at bounding box center [831, 66] width 1016 height 45
click at [425, 220] on link "link to CRM" at bounding box center [401, 219] width 81 height 20
click at [1184, 19] on icon at bounding box center [1172, 22] width 24 height 24
click at [259, 67] on icon at bounding box center [261, 66] width 10 height 14
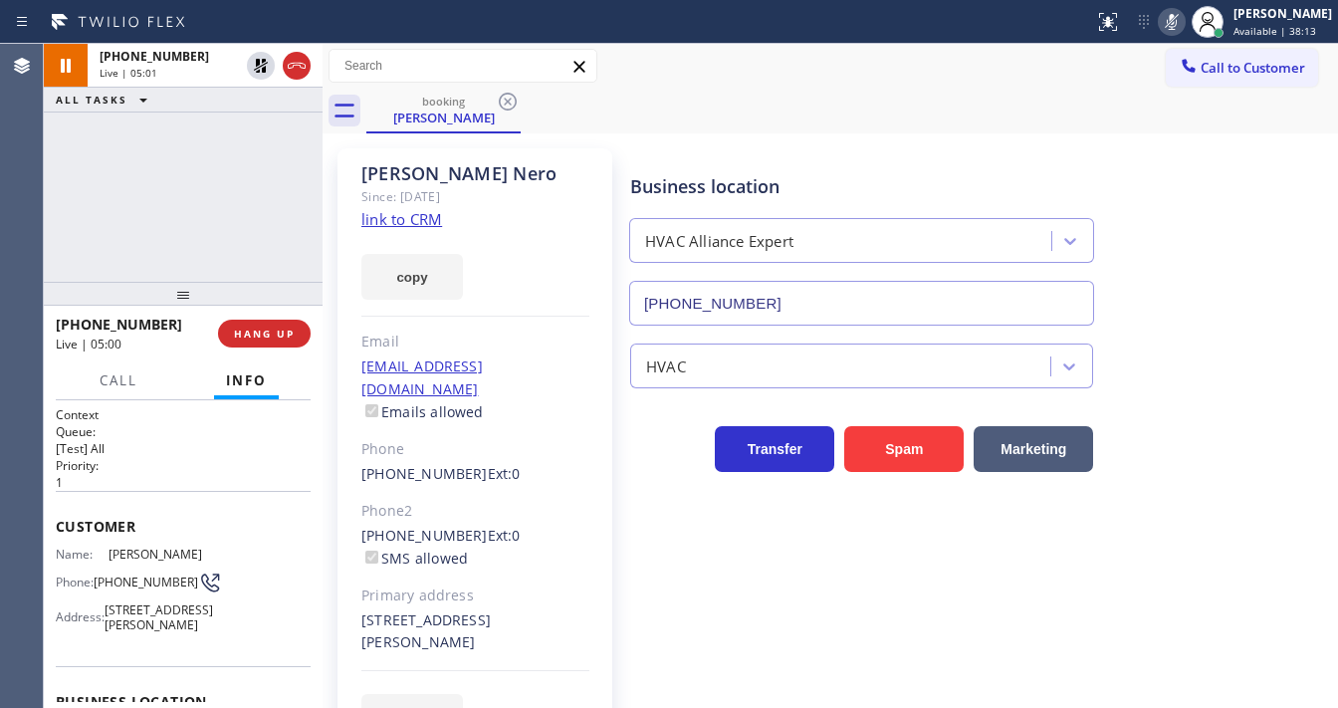
drag, startPoint x: 261, startPoint y: 70, endPoint x: 394, endPoint y: 71, distance: 133.4
click at [261, 70] on icon at bounding box center [261, 66] width 24 height 24
click at [1182, 26] on icon at bounding box center [1172, 22] width 24 height 24
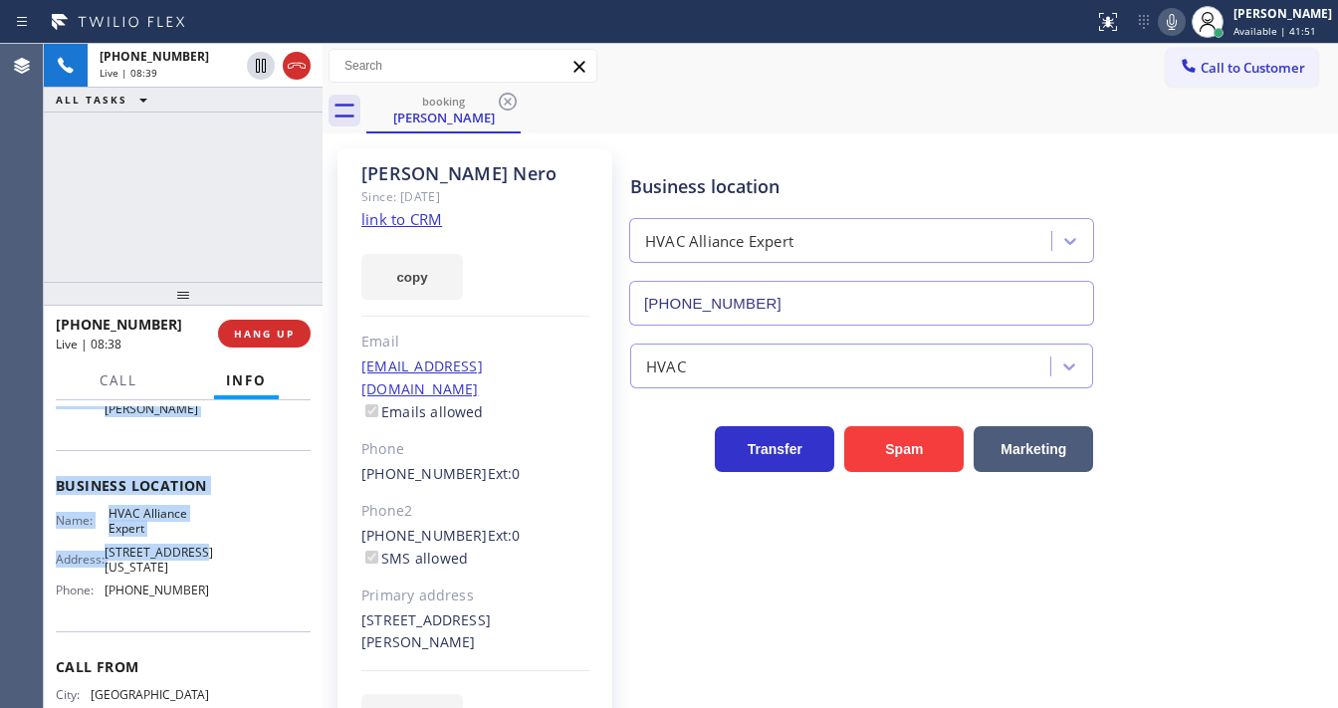
scroll to position [239, 0]
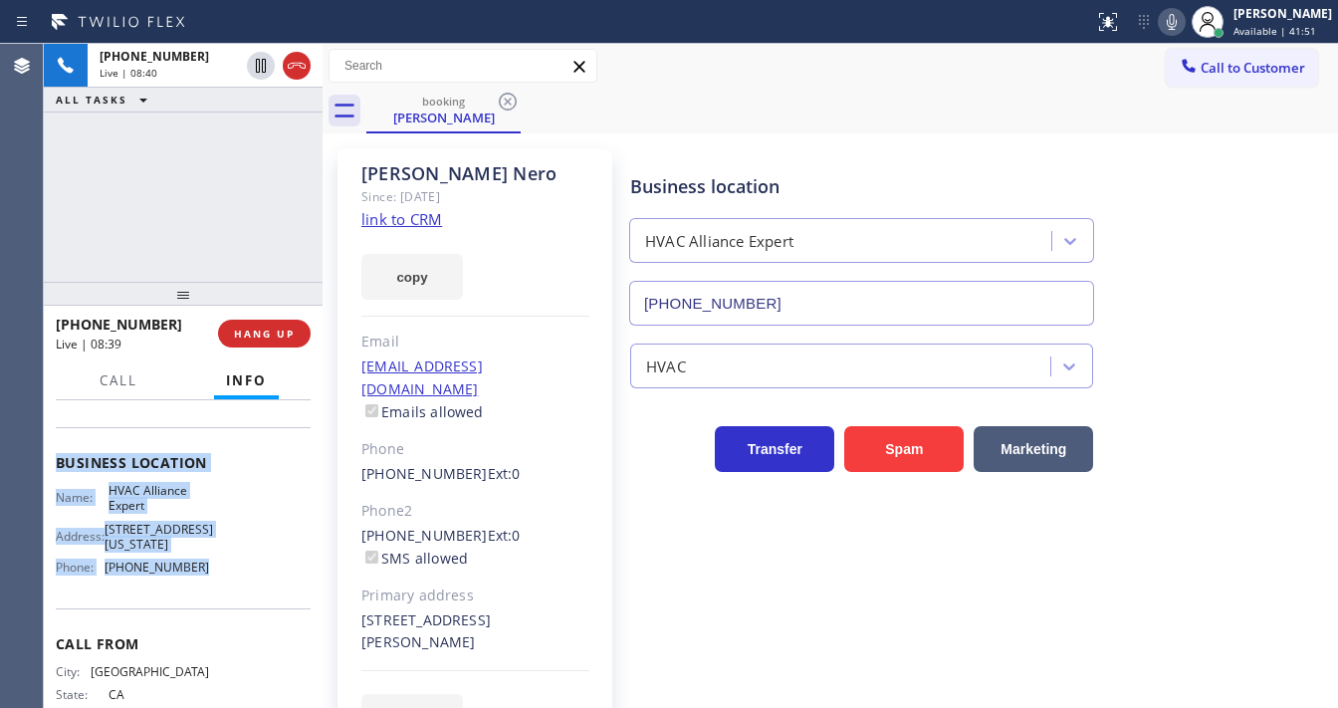
drag, startPoint x: 52, startPoint y: 518, endPoint x: 250, endPoint y: 599, distance: 214.3
click at [254, 609] on div "Context Queue: [Test] All Priority: 1 Customer Name: Steven Nero Phone: (714) 2…" at bounding box center [183, 554] width 279 height 308
copy div "Customer Name: Steven Nero Phone: (714) 231-2779 Address: 14210 Mulholland Dr, …"
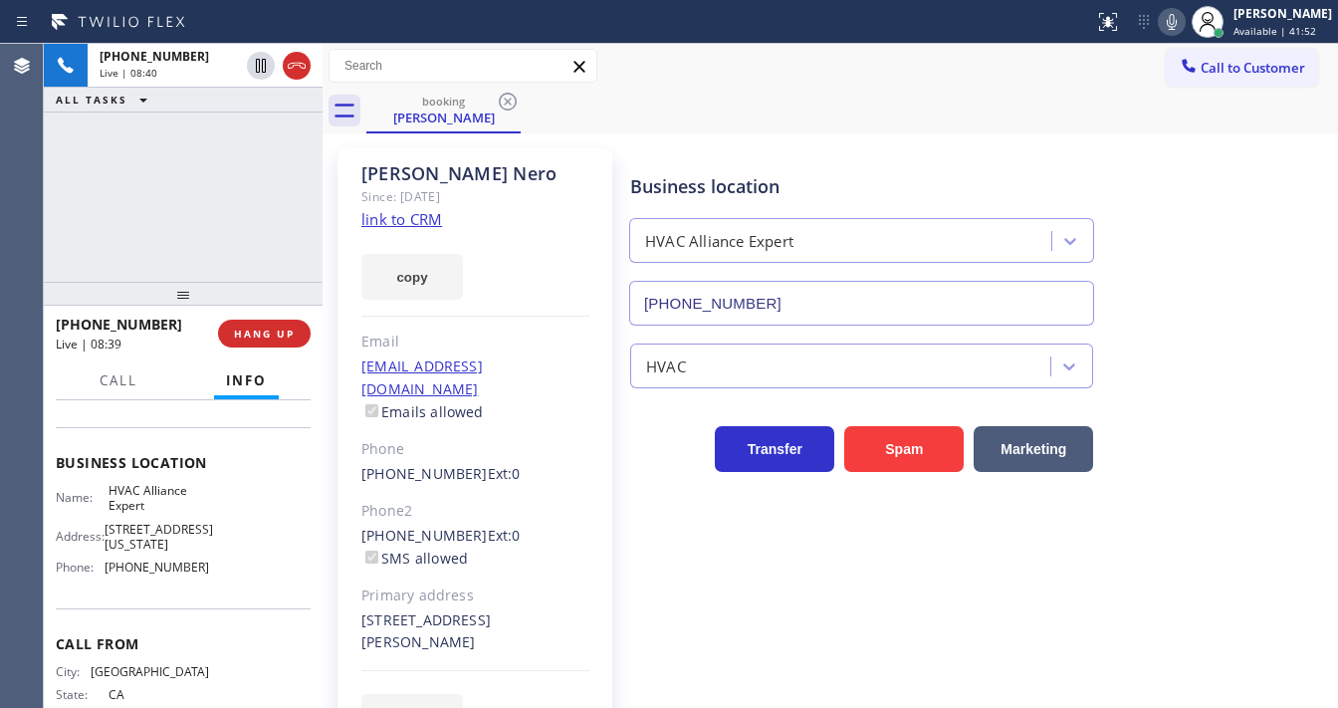
click at [203, 213] on div "+17142312779 Live | 08:40 ALL TASKS ALL TASKS ACTIVE TASKS TASKS IN WRAP UP" at bounding box center [183, 163] width 279 height 238
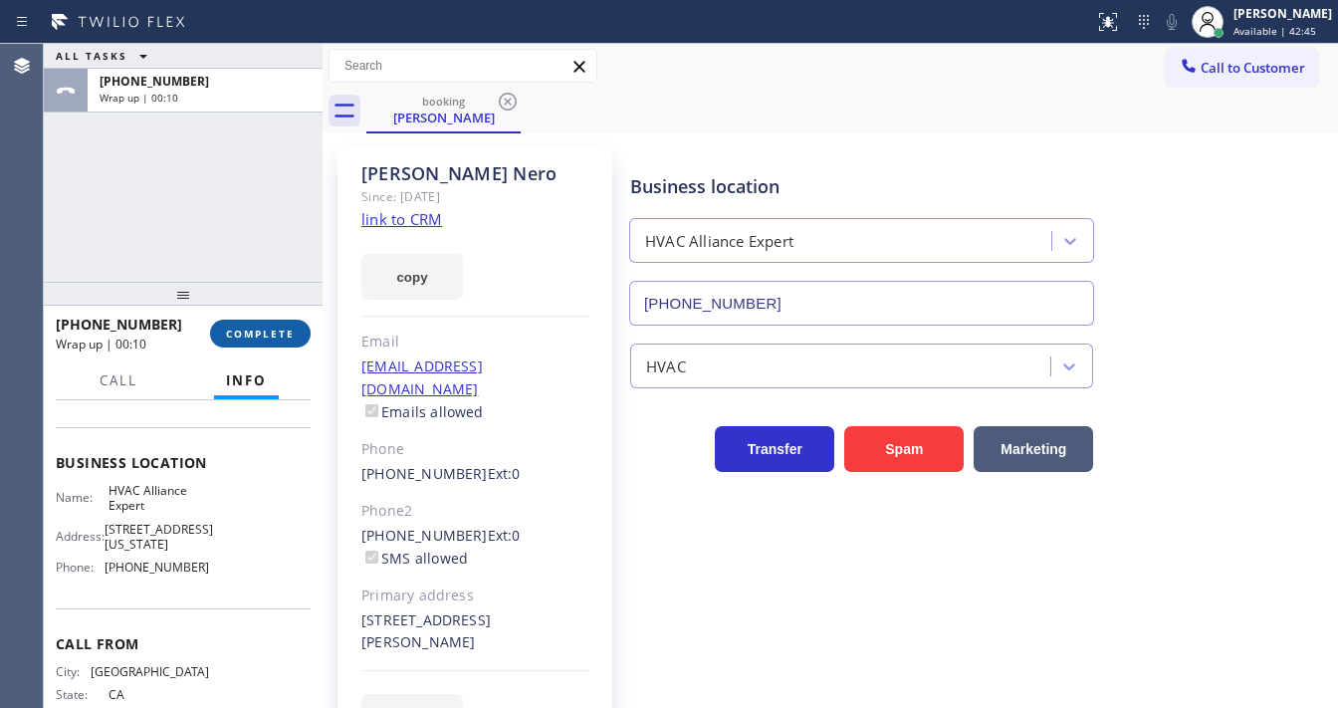
click at [252, 333] on span "COMPLETE" at bounding box center [260, 334] width 69 height 14
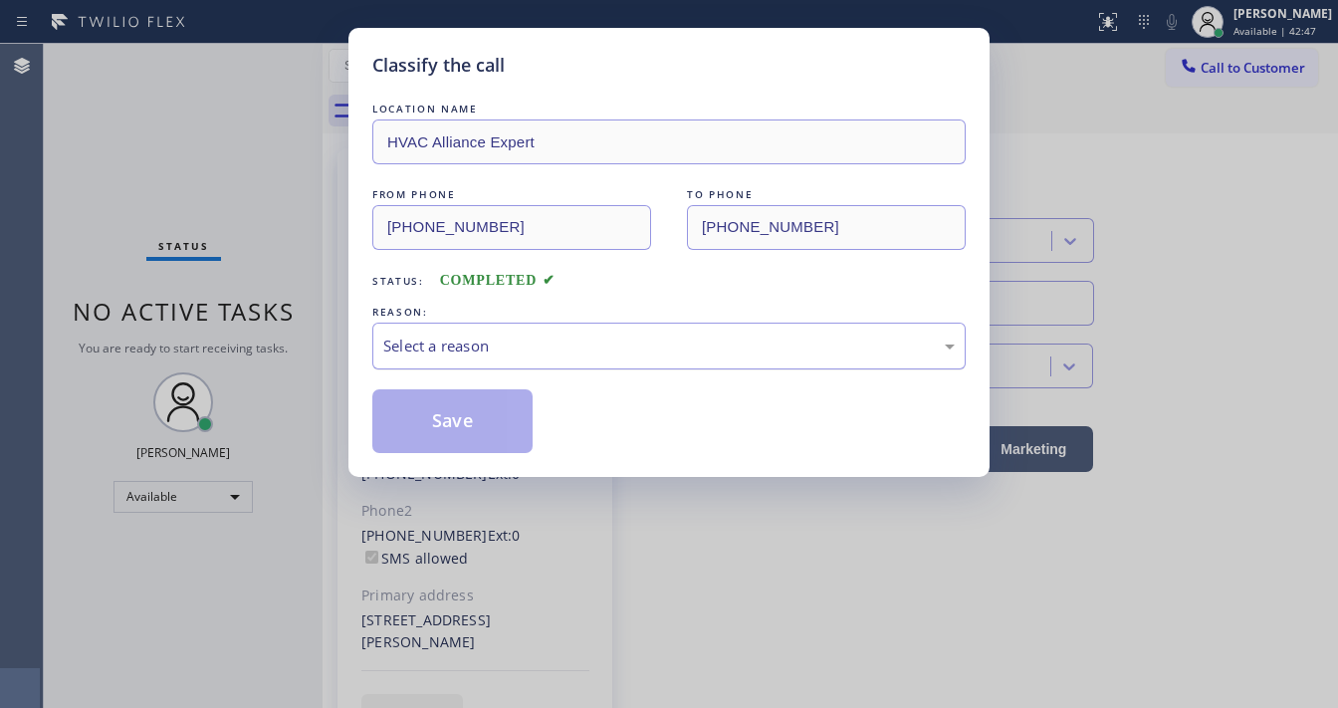
click at [458, 350] on div "Select a reason" at bounding box center [669, 346] width 572 height 23
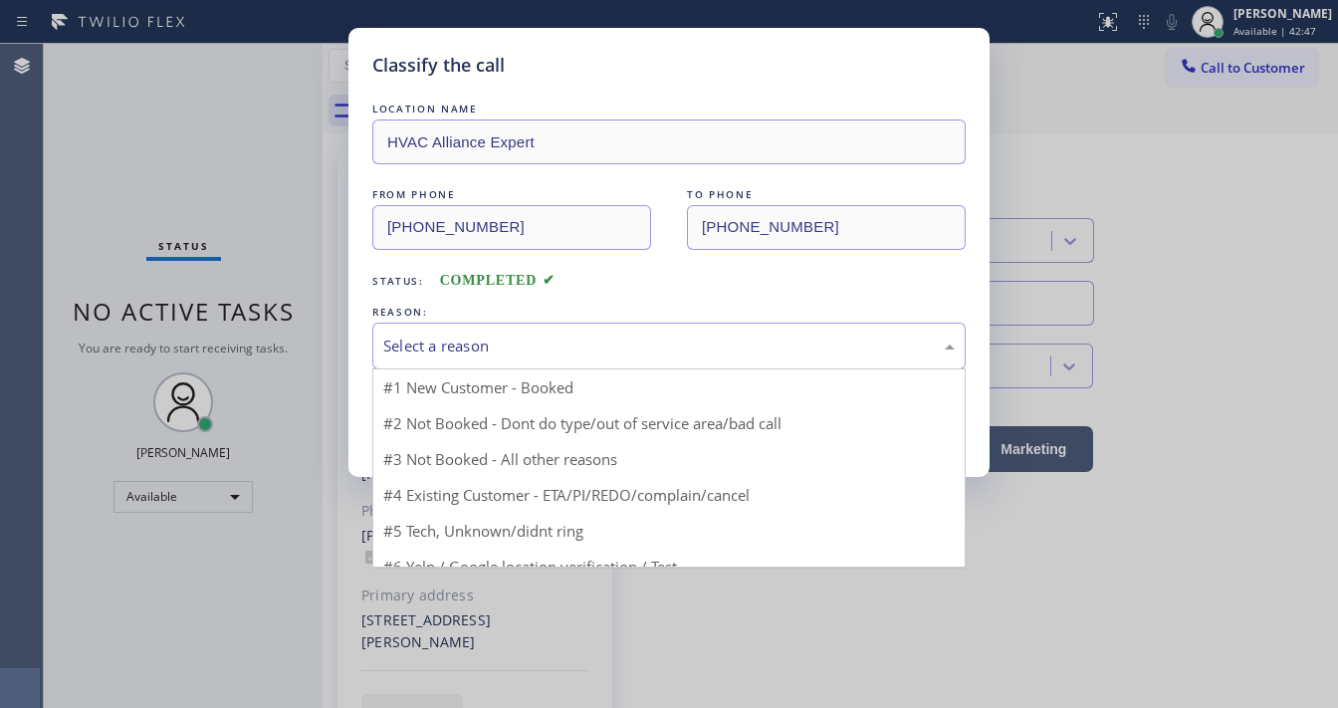
drag, startPoint x: 454, startPoint y: 379, endPoint x: 454, endPoint y: 401, distance: 21.9
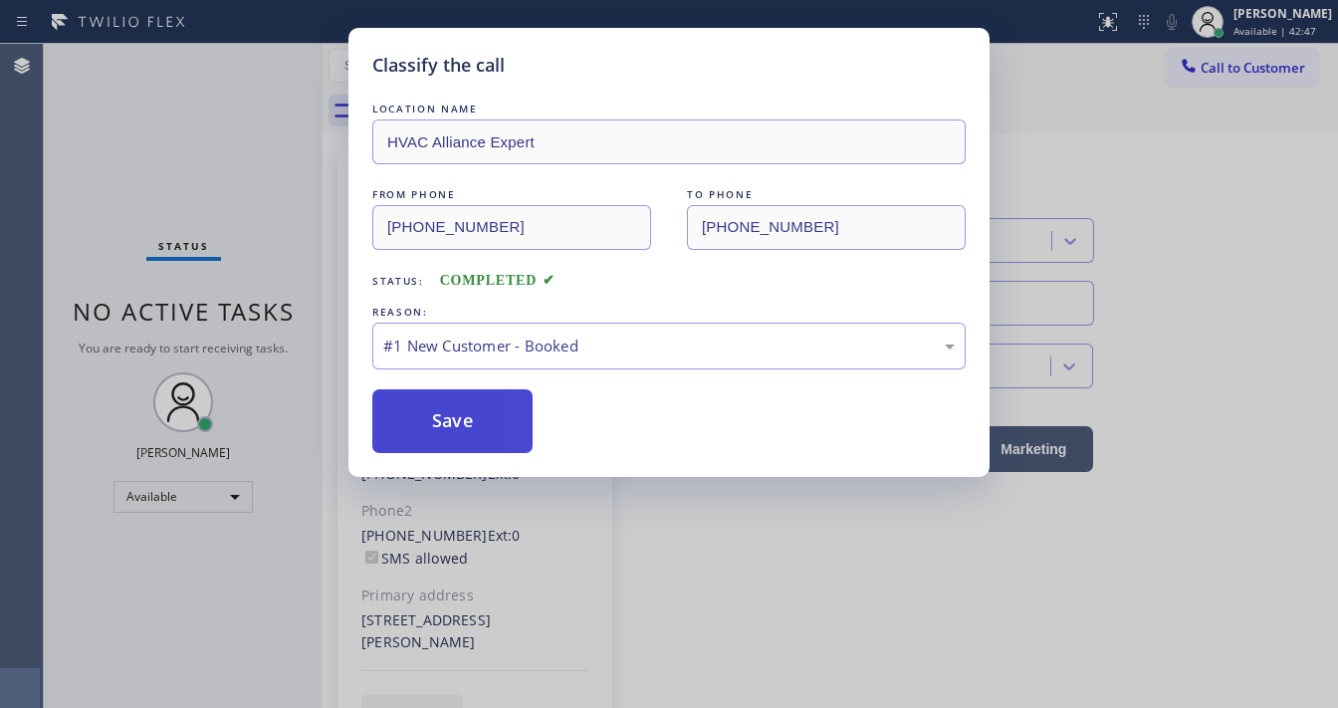
click at [451, 413] on button "Save" at bounding box center [452, 421] width 160 height 64
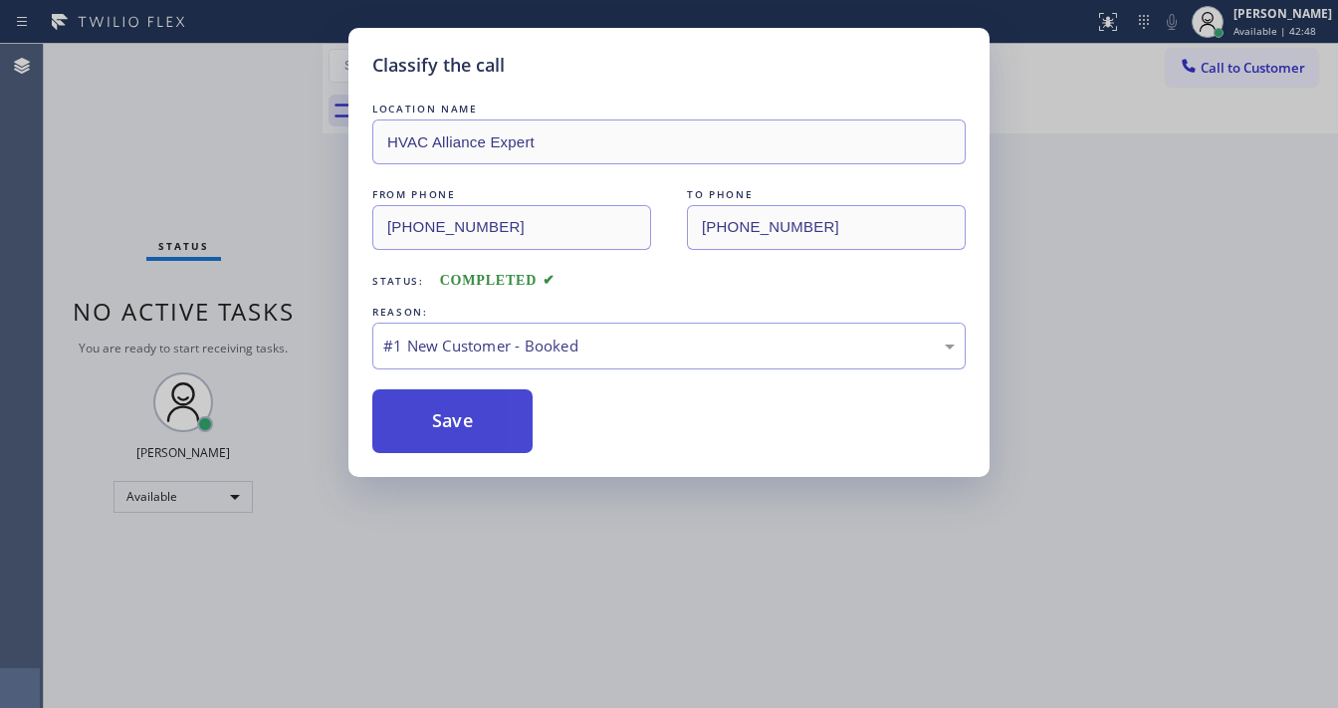
click at [451, 413] on button "Save" at bounding box center [452, 421] width 160 height 64
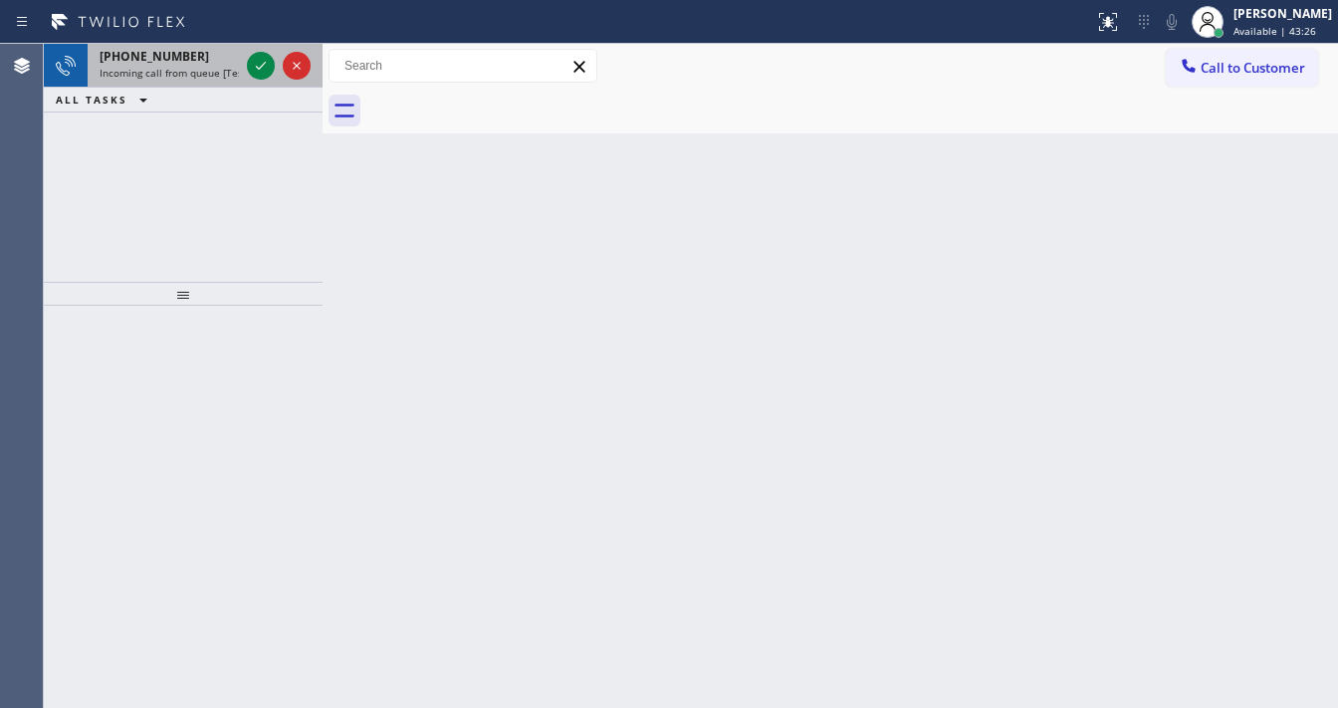
click at [203, 74] on span "Incoming call from queue [Test] All" at bounding box center [182, 73] width 165 height 14
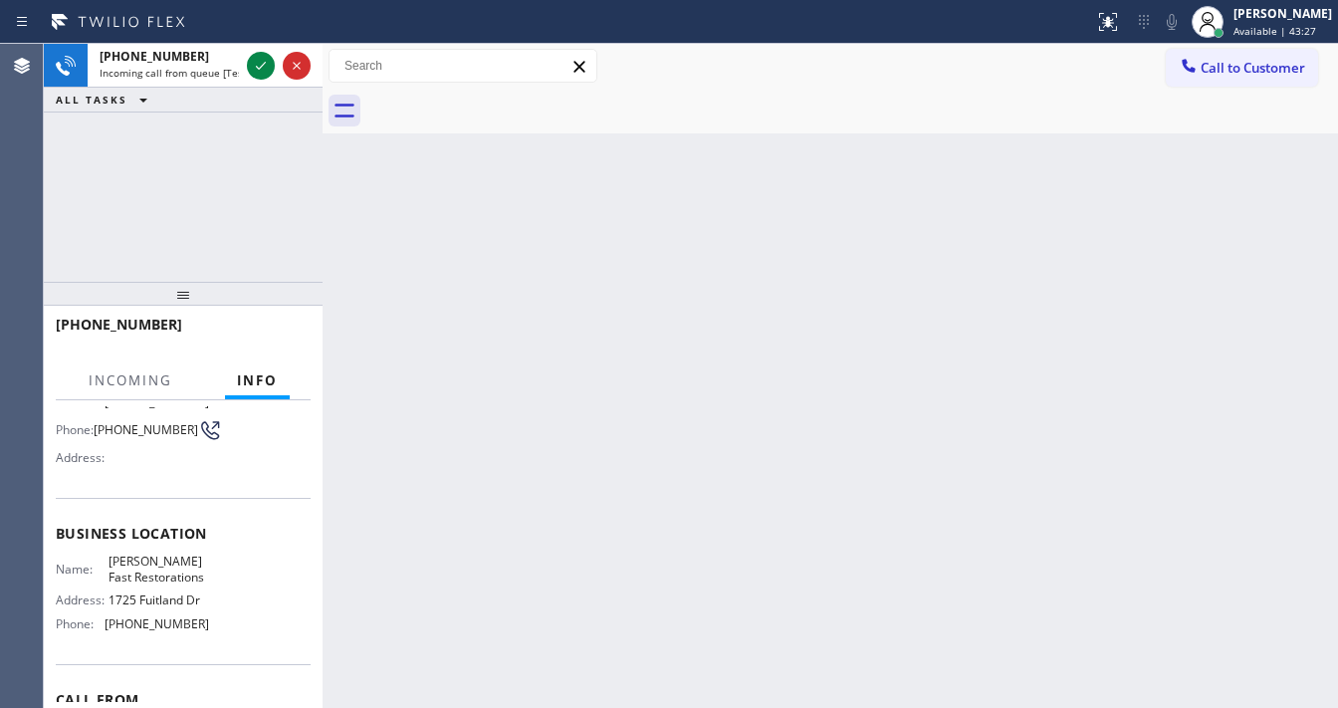
scroll to position [159, 0]
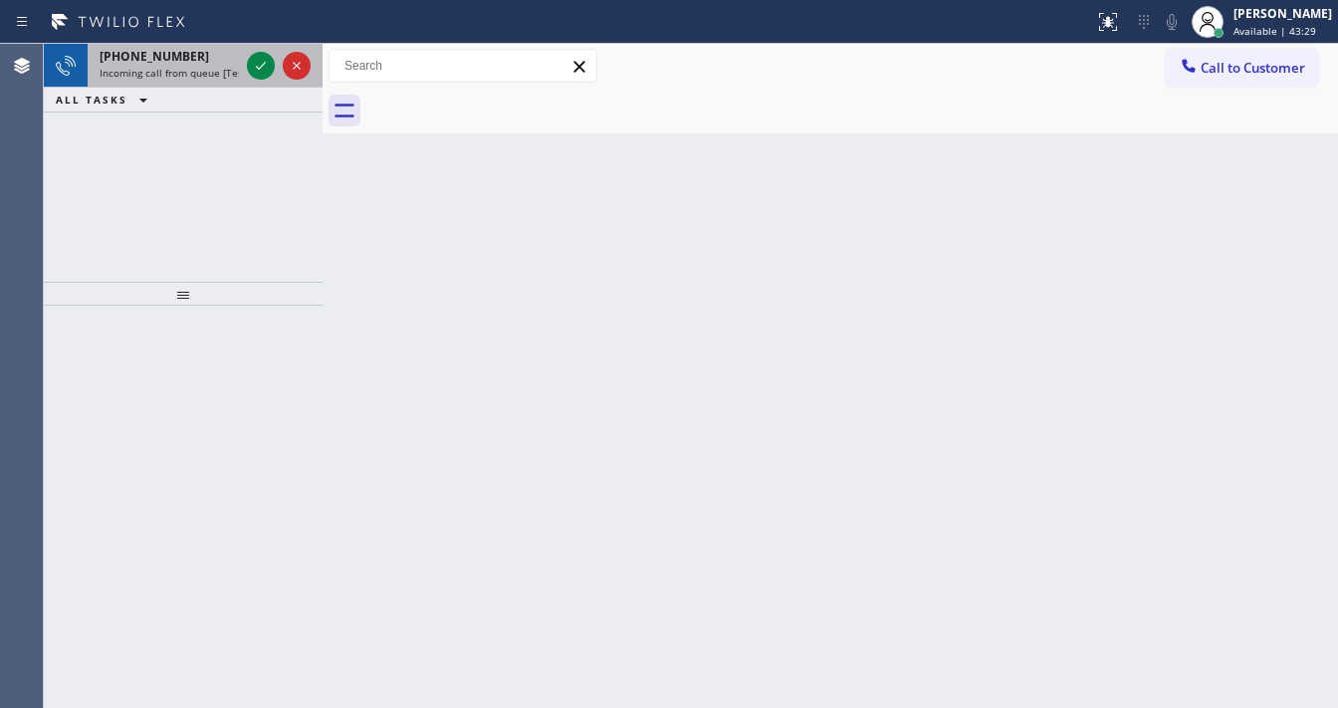
click at [191, 68] on span "Incoming call from queue [Test] All" at bounding box center [182, 73] width 165 height 14
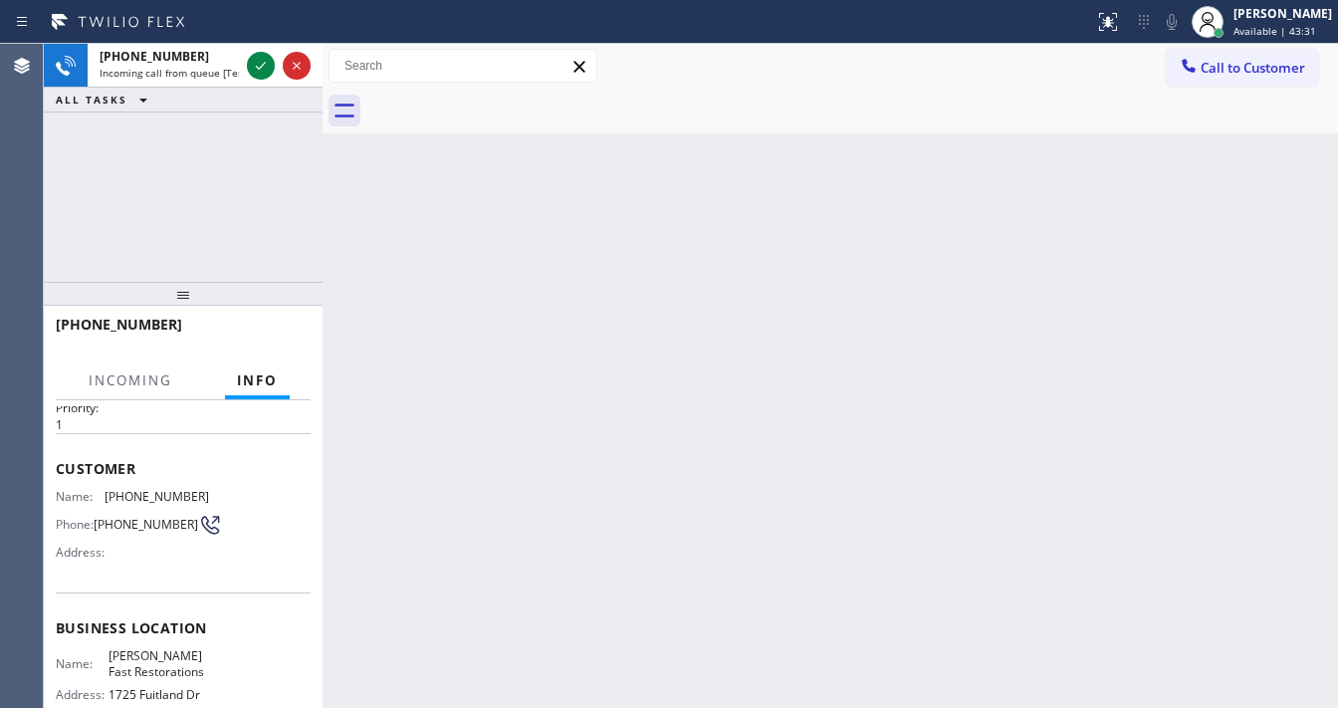
scroll to position [157, 0]
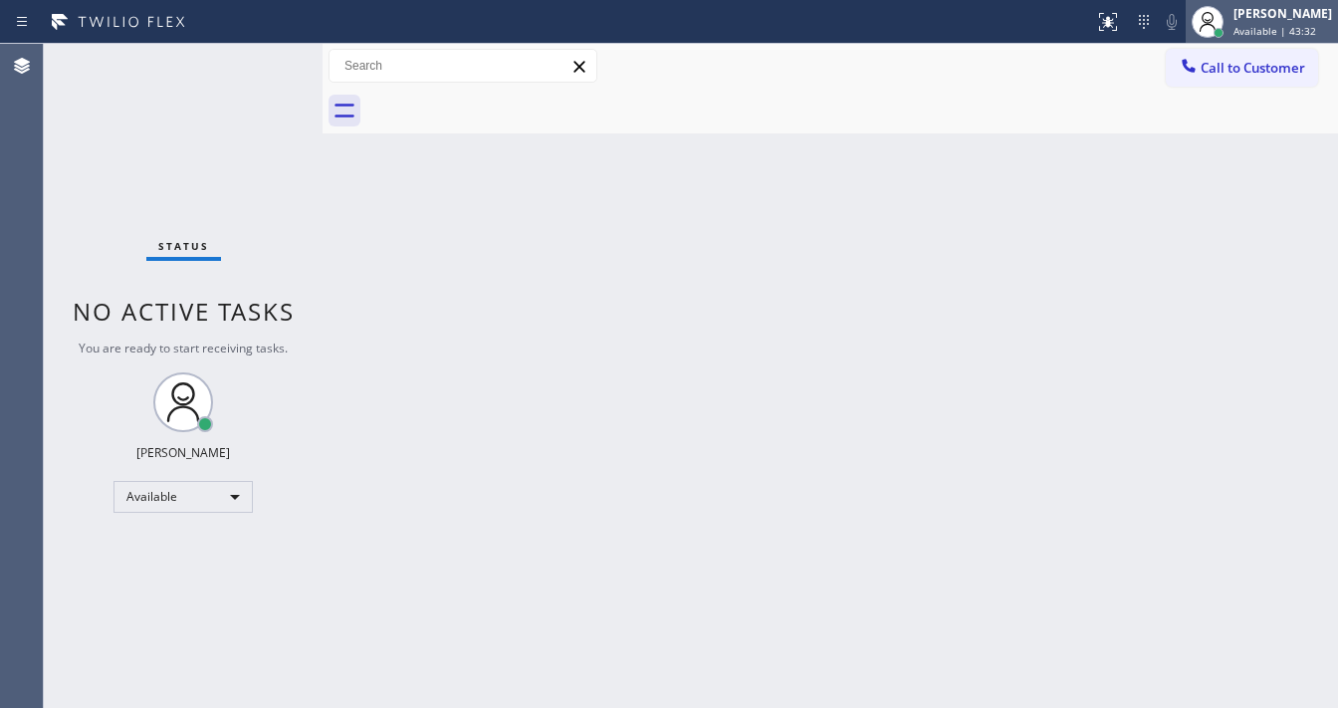
click at [1277, 24] on span "Available | 43:32" at bounding box center [1275, 31] width 83 height 14
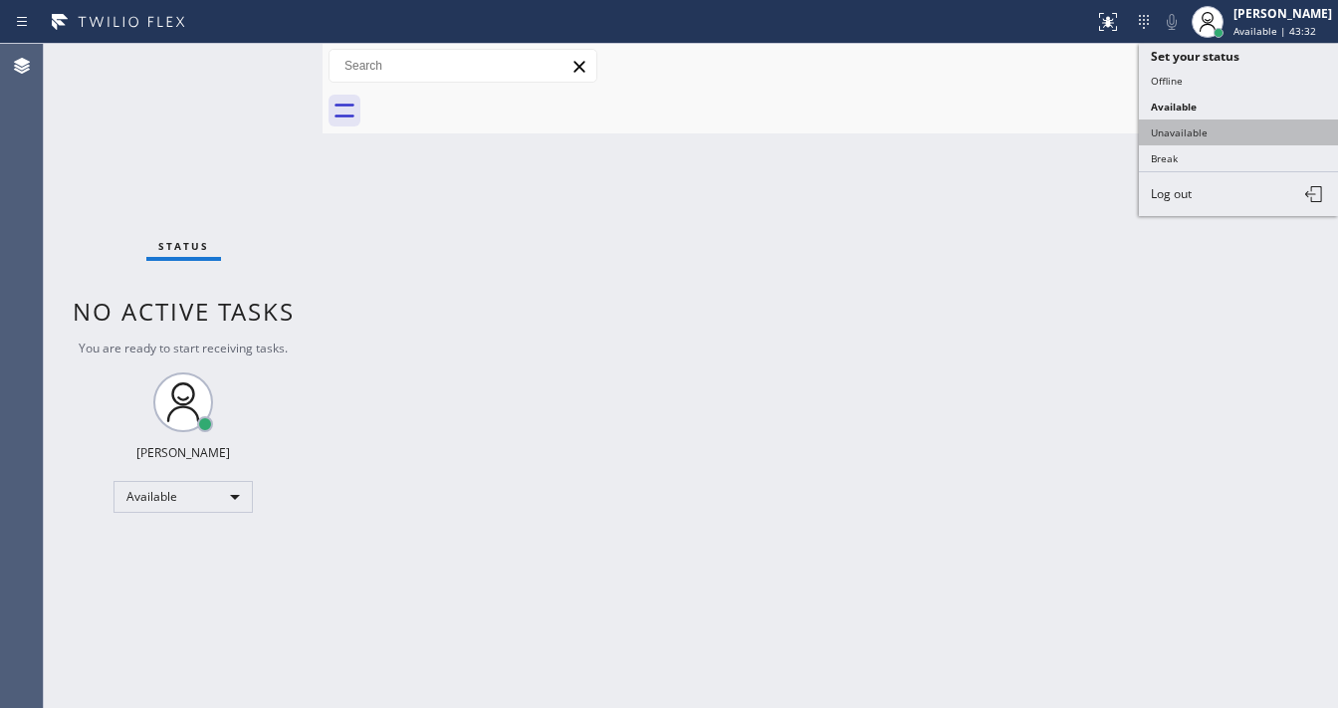
click at [1187, 136] on button "Unavailable" at bounding box center [1238, 132] width 199 height 26
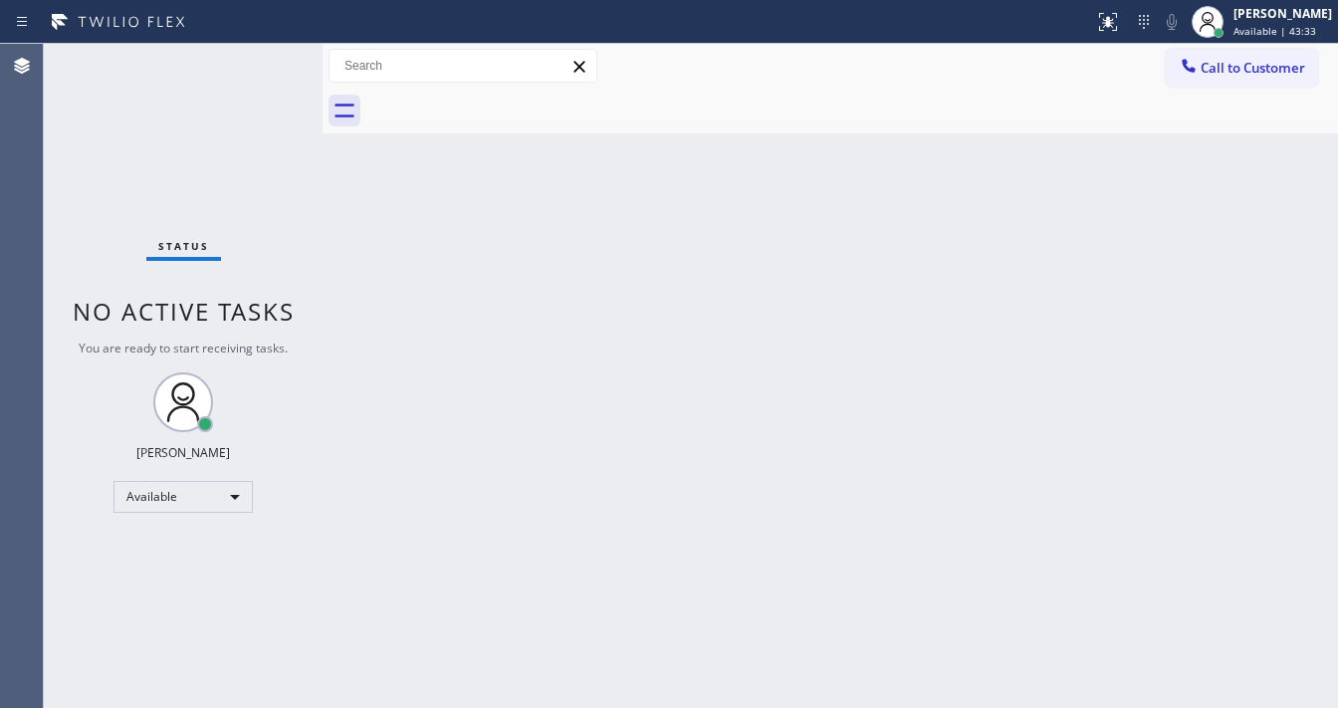
click at [883, 236] on div "Back to Dashboard Change Sender ID Customers Technicians Select a contact Outbo…" at bounding box center [831, 376] width 1016 height 664
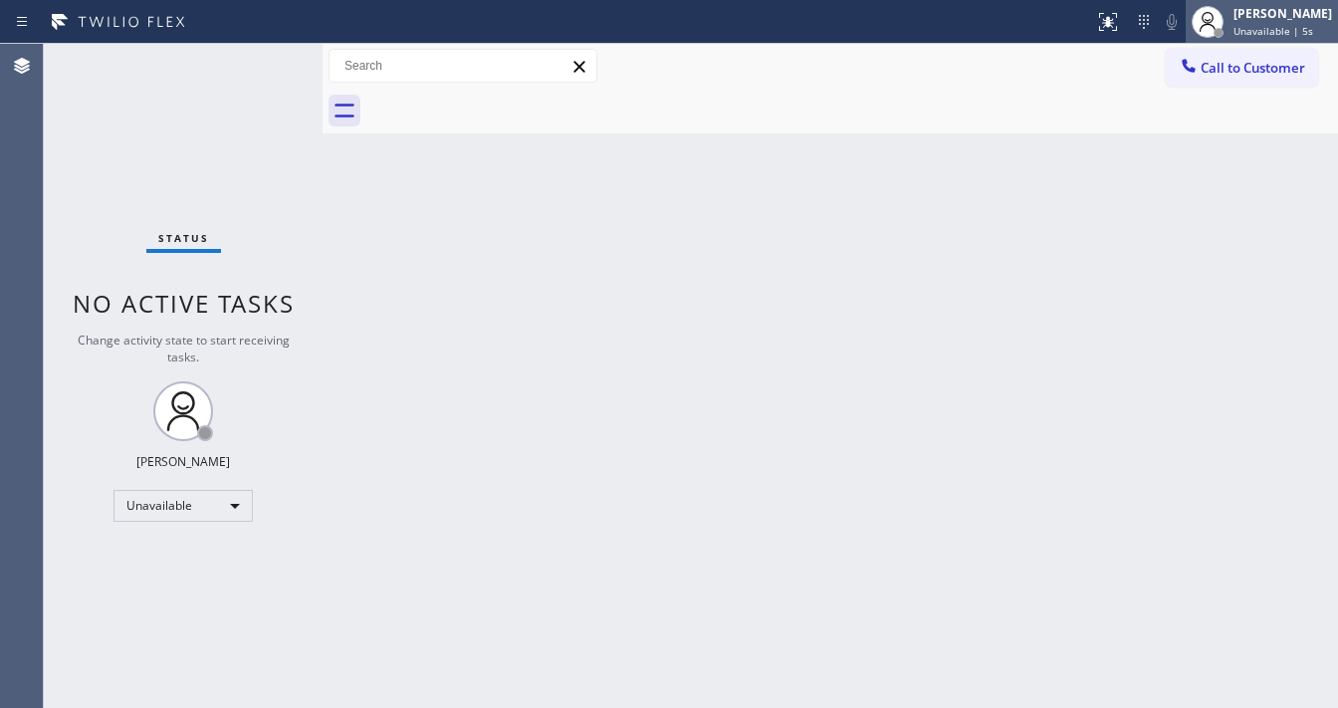
click at [1264, 15] on div "[PERSON_NAME]" at bounding box center [1283, 13] width 99 height 17
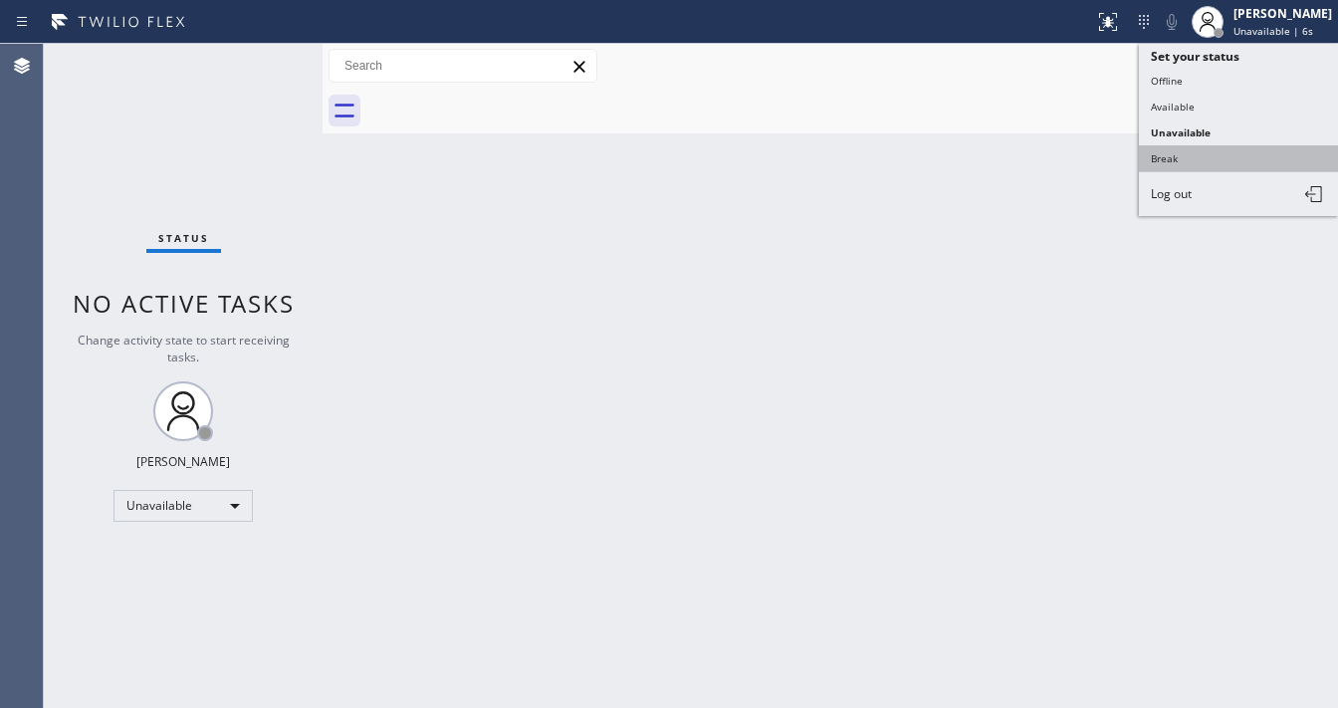
click at [1165, 147] on button "Break" at bounding box center [1238, 158] width 199 height 26
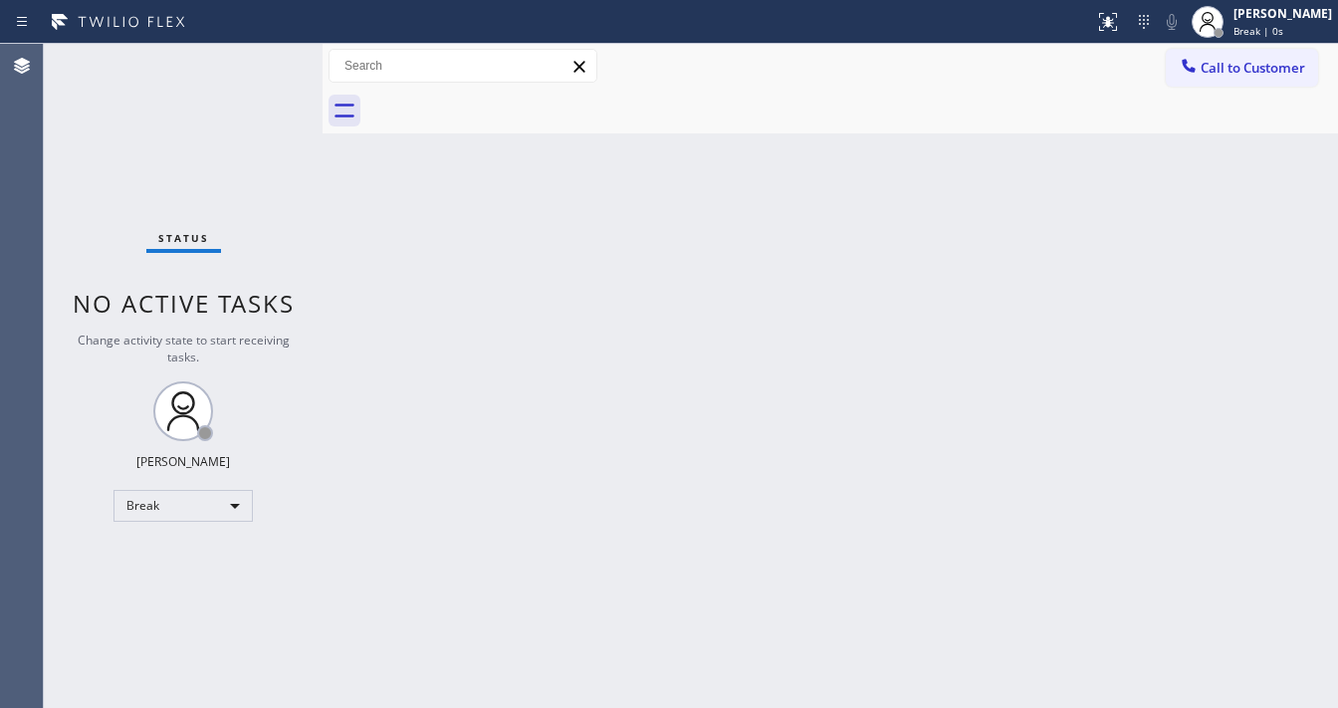
drag, startPoint x: 987, startPoint y: 259, endPoint x: 988, endPoint y: 241, distance: 18.0
click at [987, 263] on div "Back to Dashboard Change Sender ID Customers Technicians Select a contact Outbo…" at bounding box center [831, 376] width 1016 height 664
